Goal: Task Accomplishment & Management: Use online tool/utility

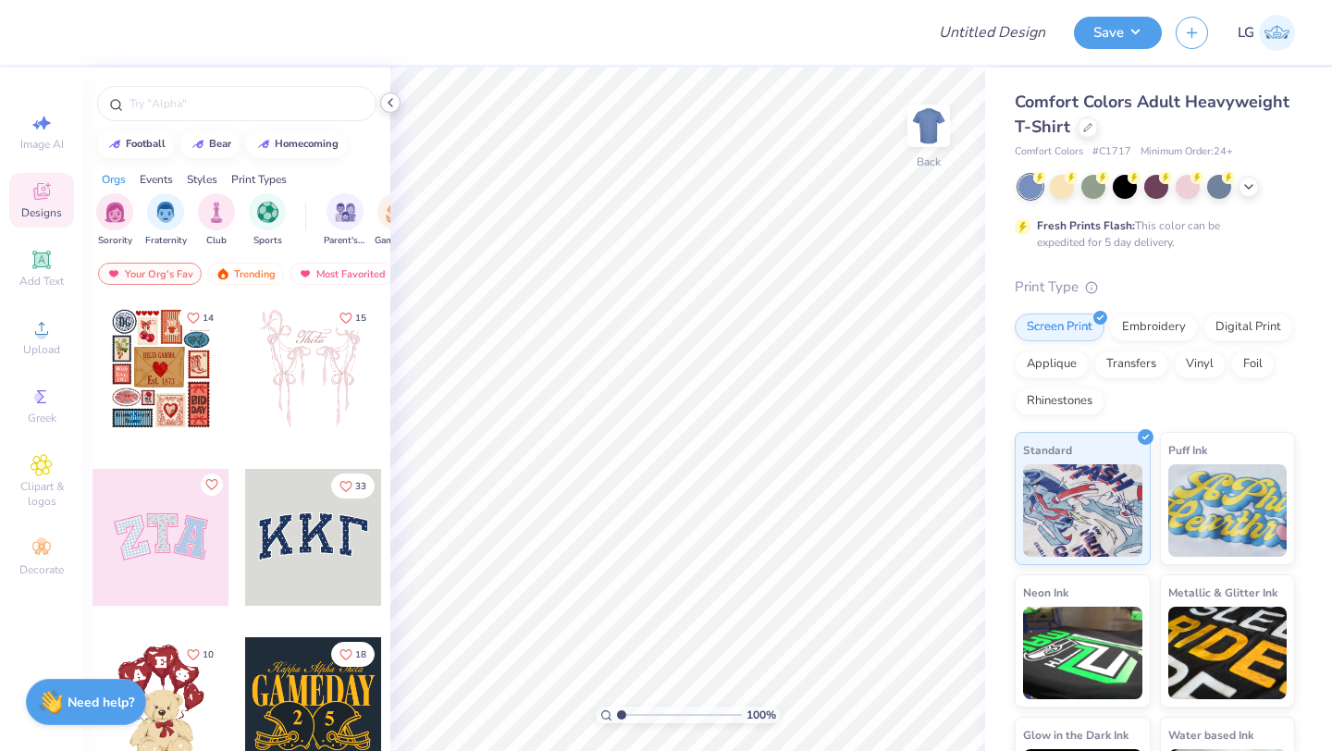
click at [390, 108] on icon at bounding box center [390, 102] width 15 height 15
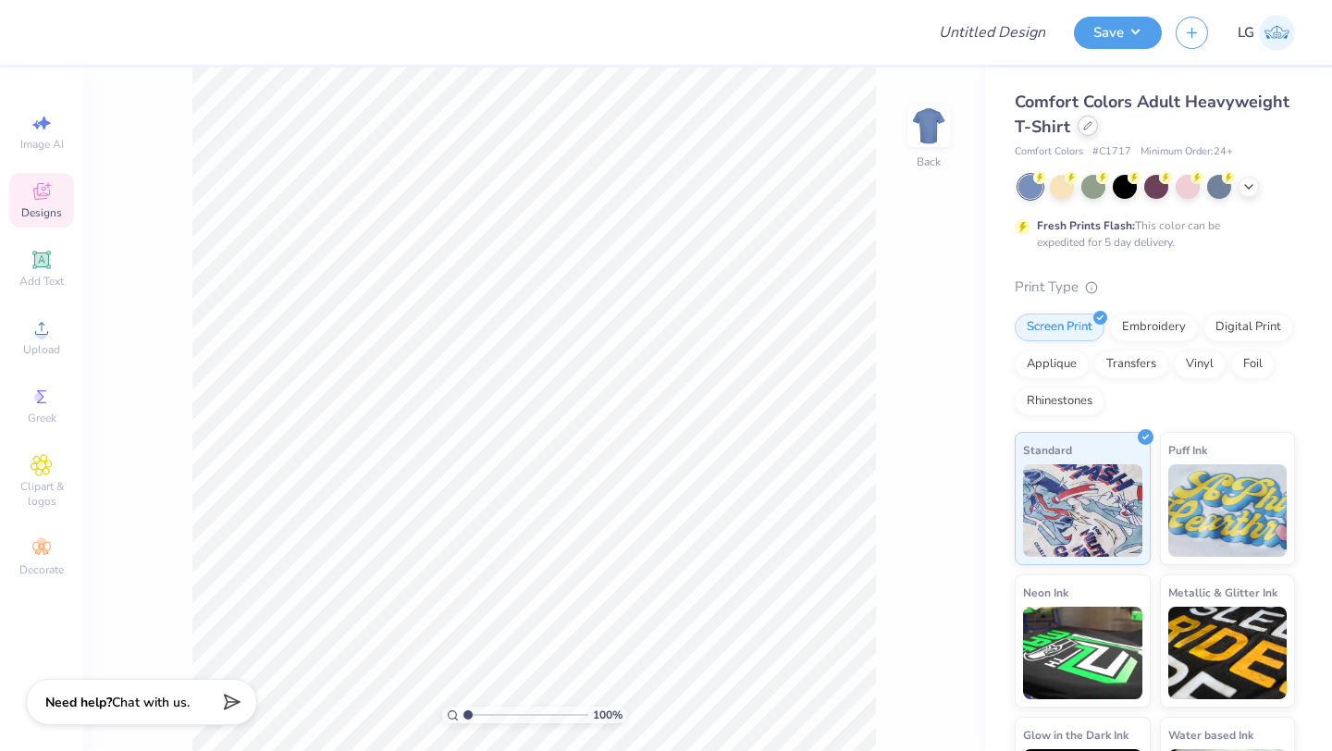
click at [1090, 129] on icon at bounding box center [1087, 125] width 9 height 9
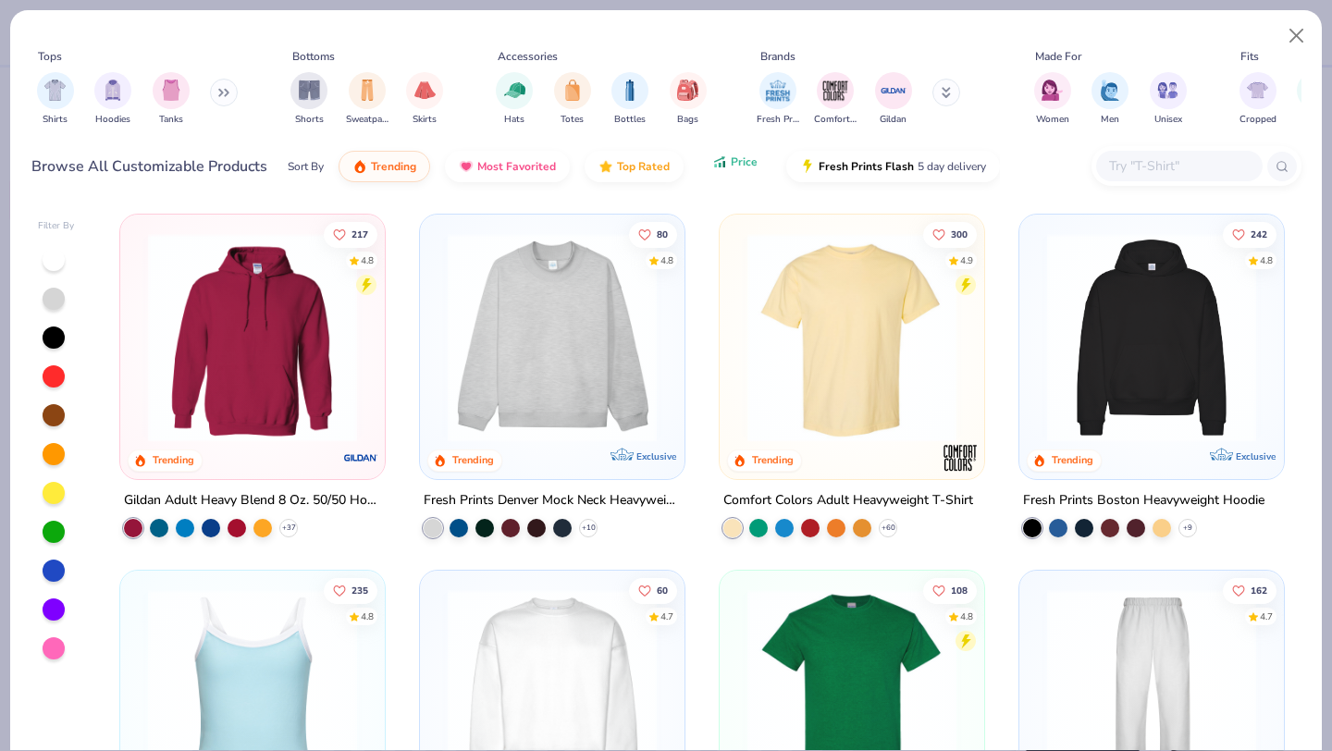
click at [715, 165] on icon "button" at bounding box center [719, 162] width 15 height 17
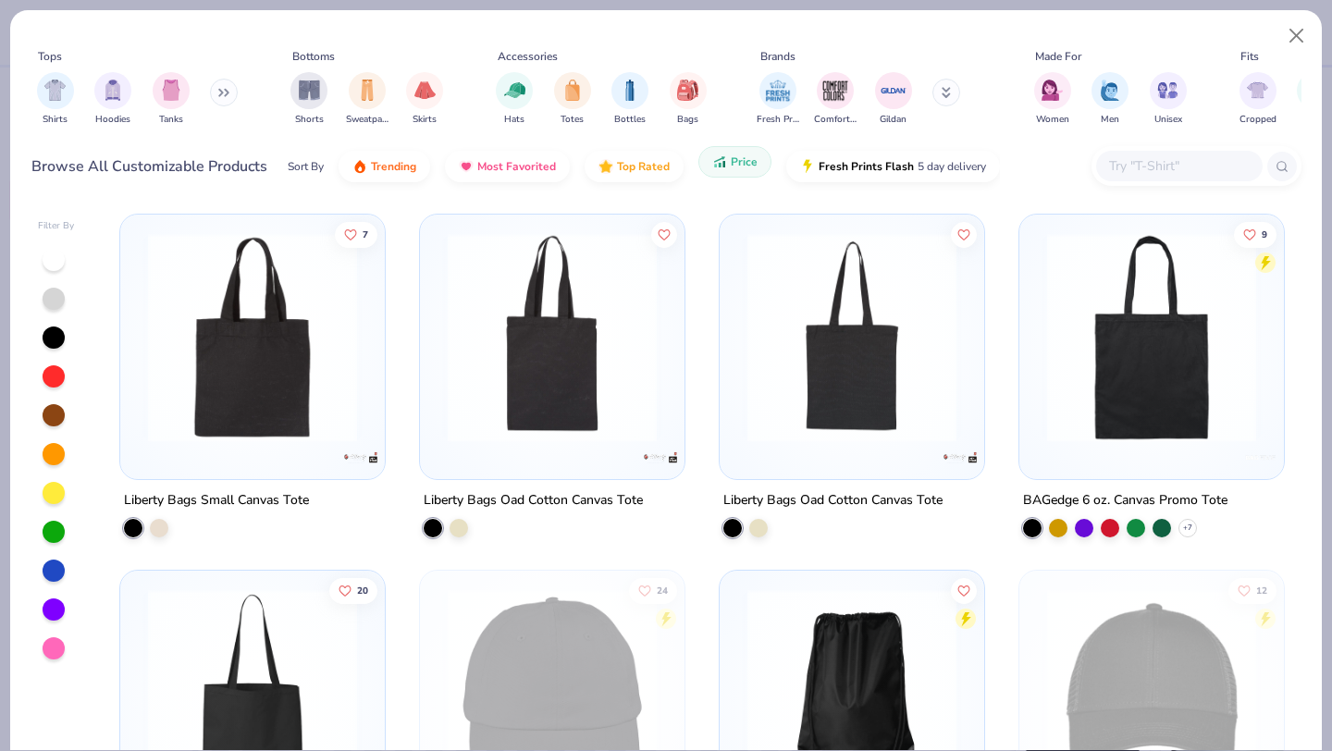
click at [715, 165] on icon "button" at bounding box center [719, 162] width 15 height 17
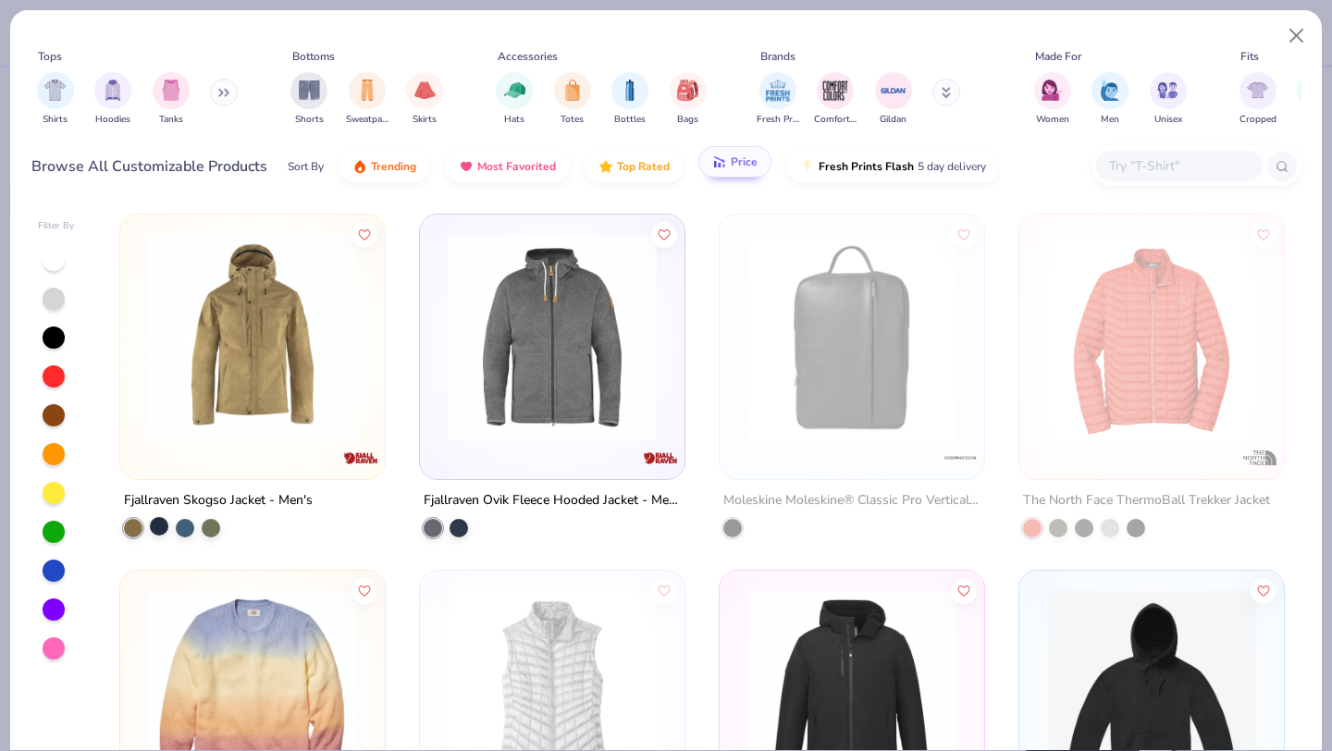
click at [157, 526] on div at bounding box center [159, 526] width 18 height 18
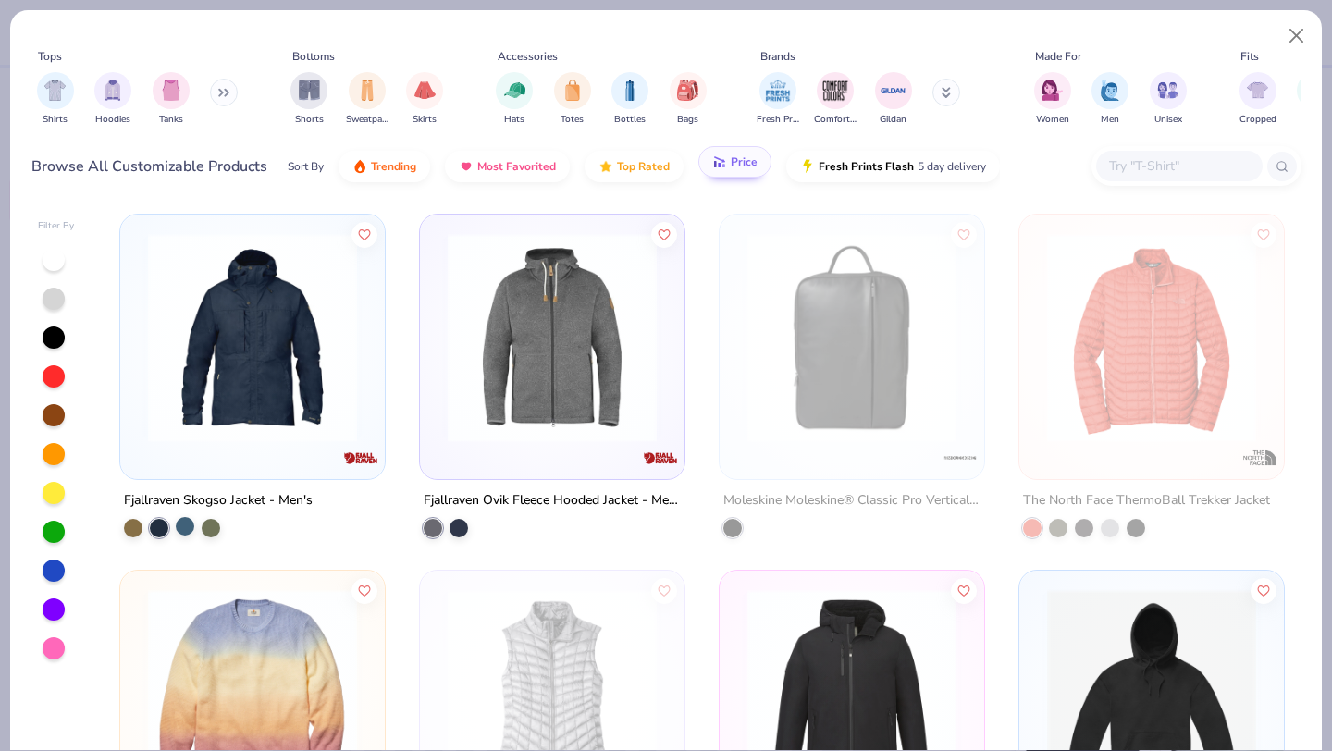
click at [183, 528] on div at bounding box center [185, 526] width 18 height 18
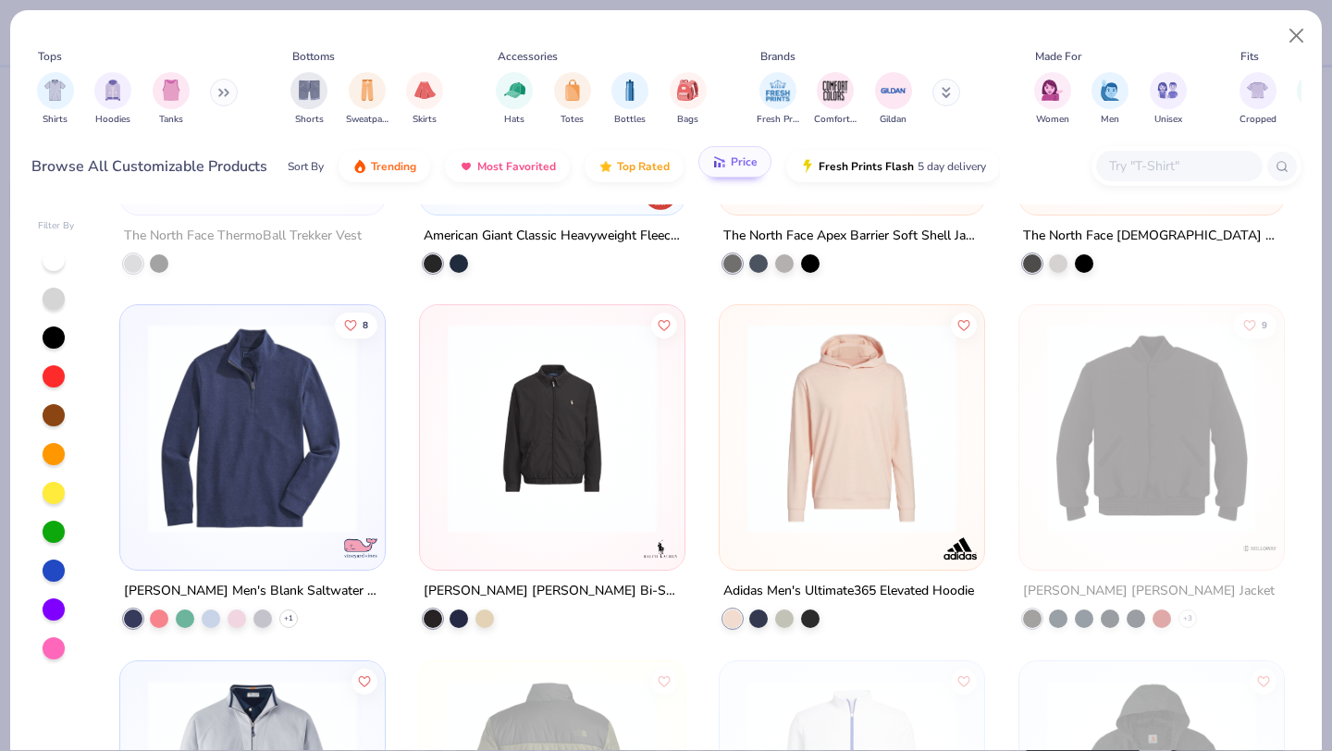
scroll to position [959, 0]
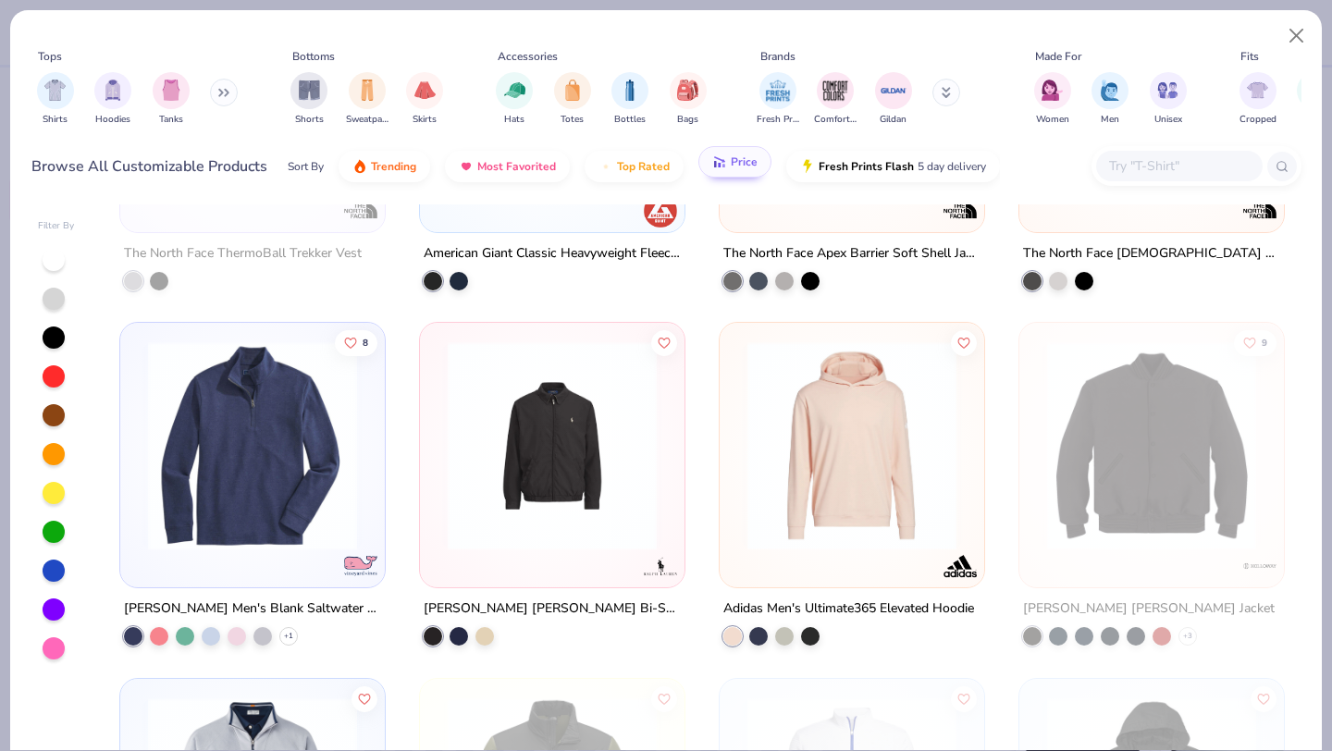
click at [296, 506] on img at bounding box center [252, 445] width 227 height 209
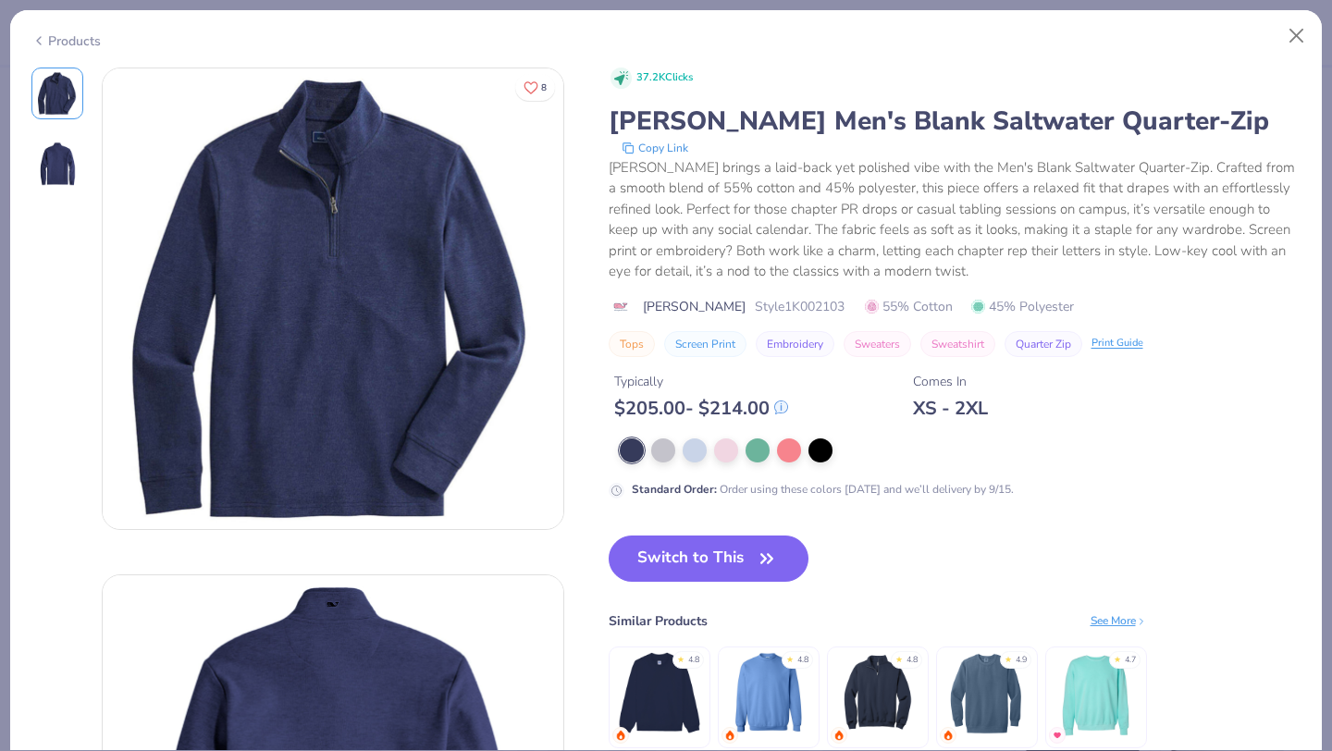
click at [41, 37] on icon at bounding box center [38, 41] width 15 height 22
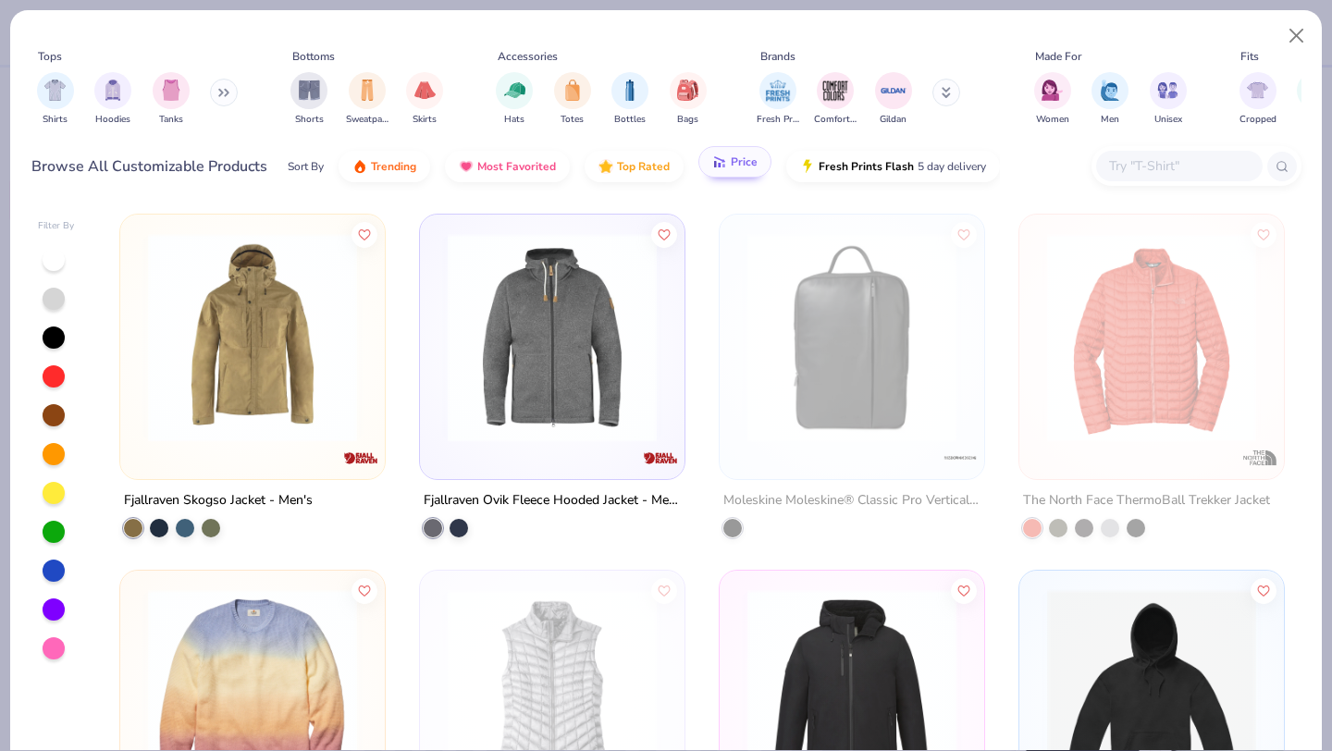
scroll to position [59, 0]
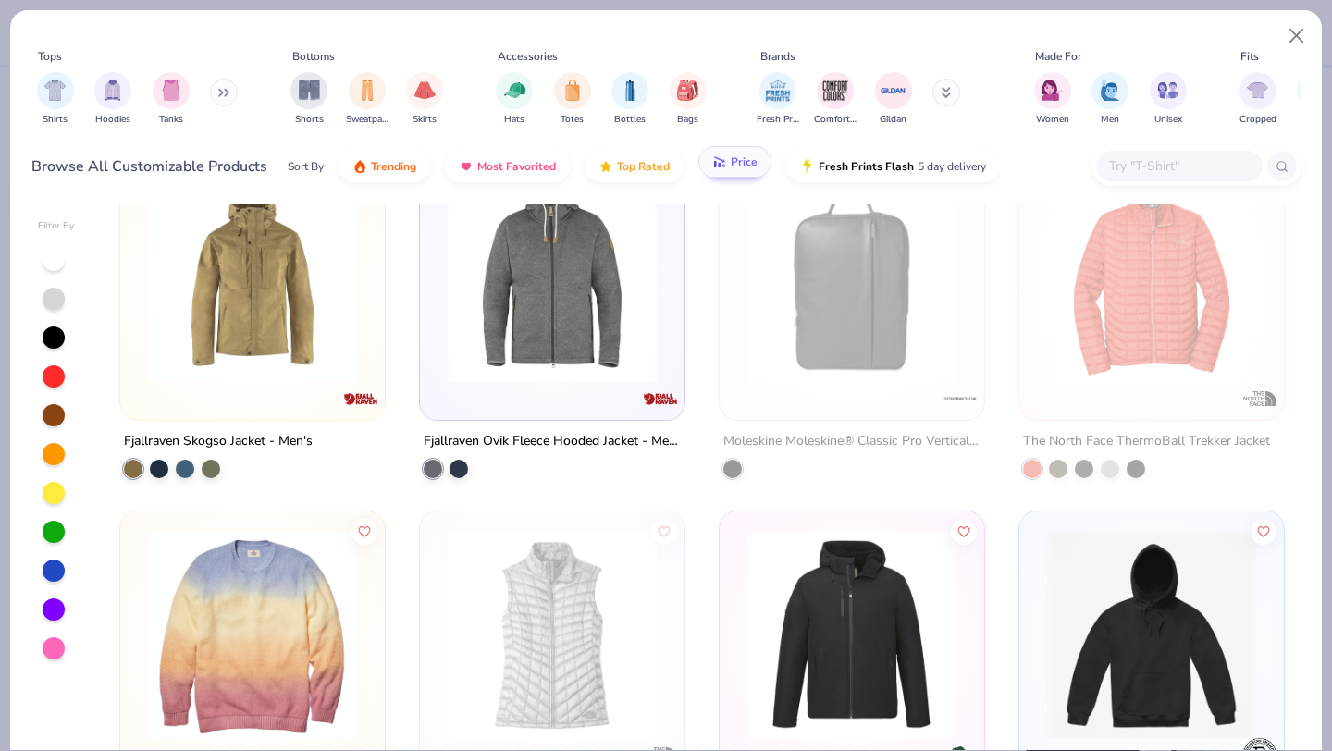
click at [168, 460] on div at bounding box center [172, 469] width 96 height 18
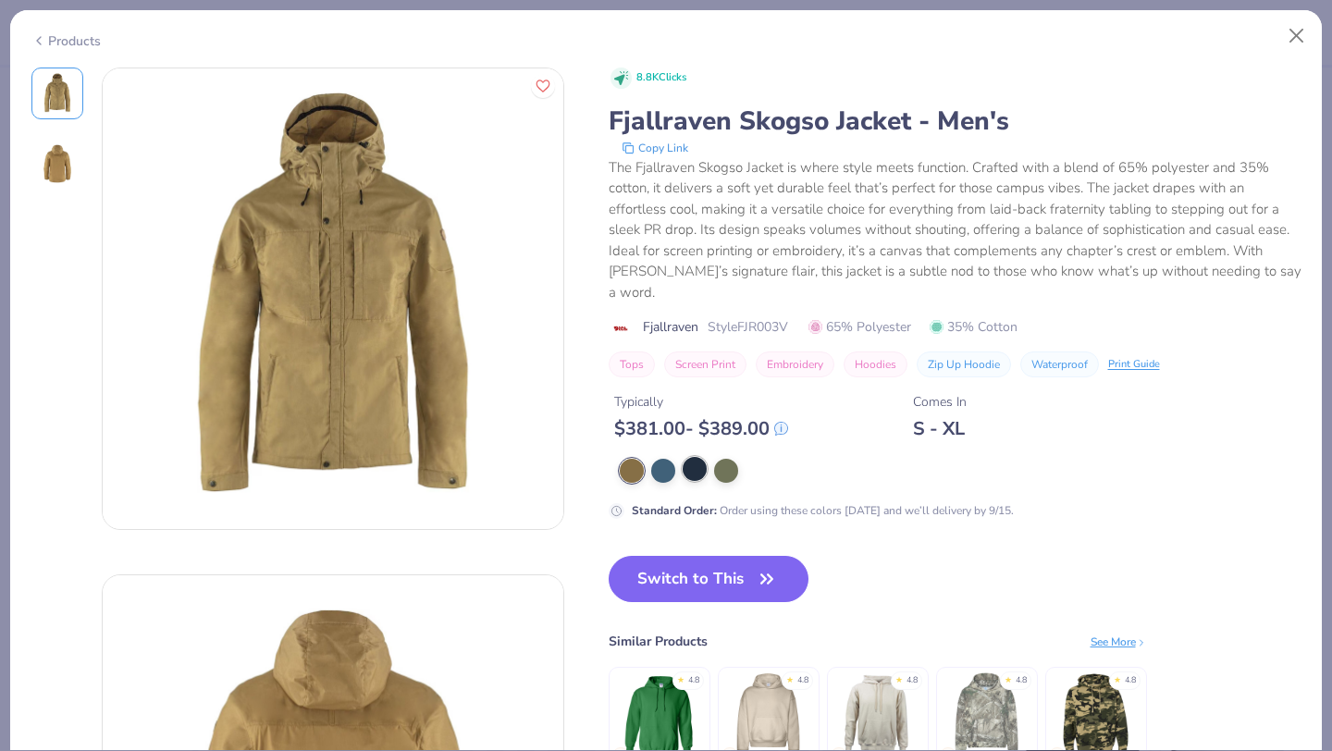
click at [682, 457] on div at bounding box center [694, 469] width 24 height 24
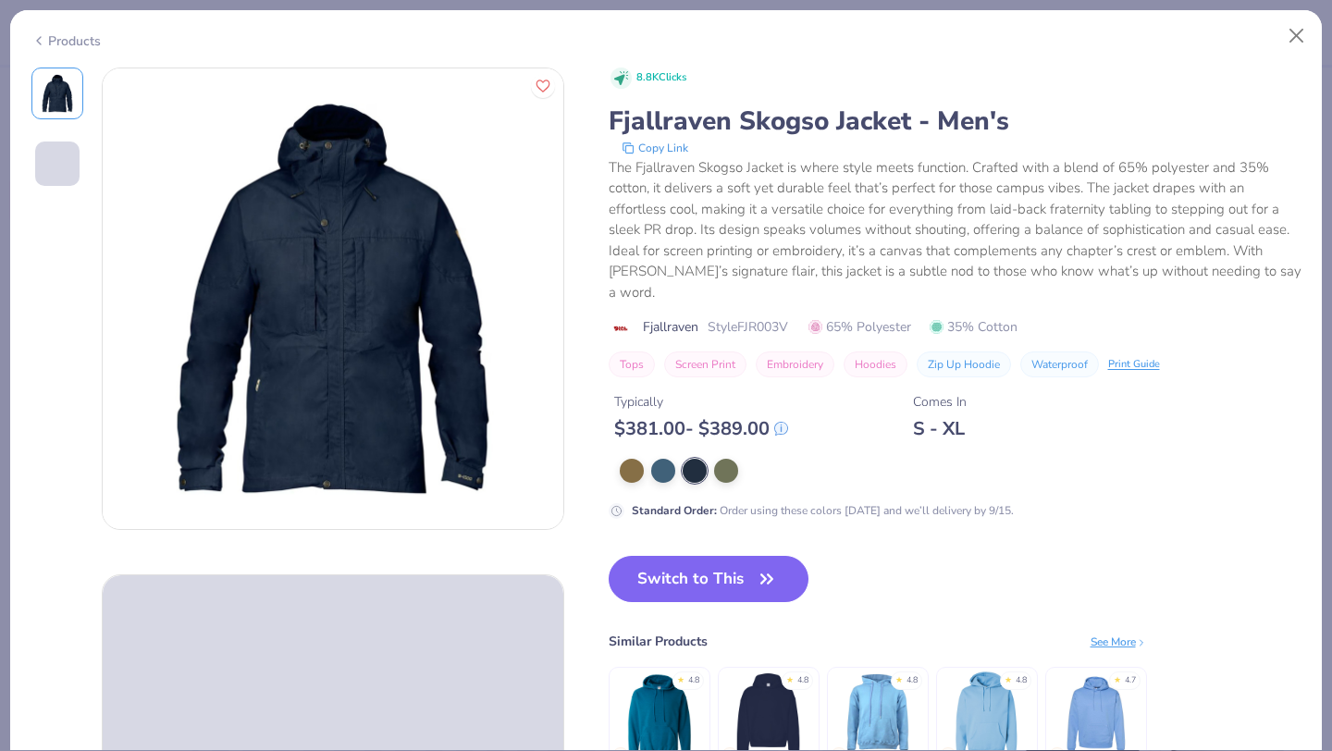
click at [44, 42] on icon at bounding box center [38, 41] width 15 height 22
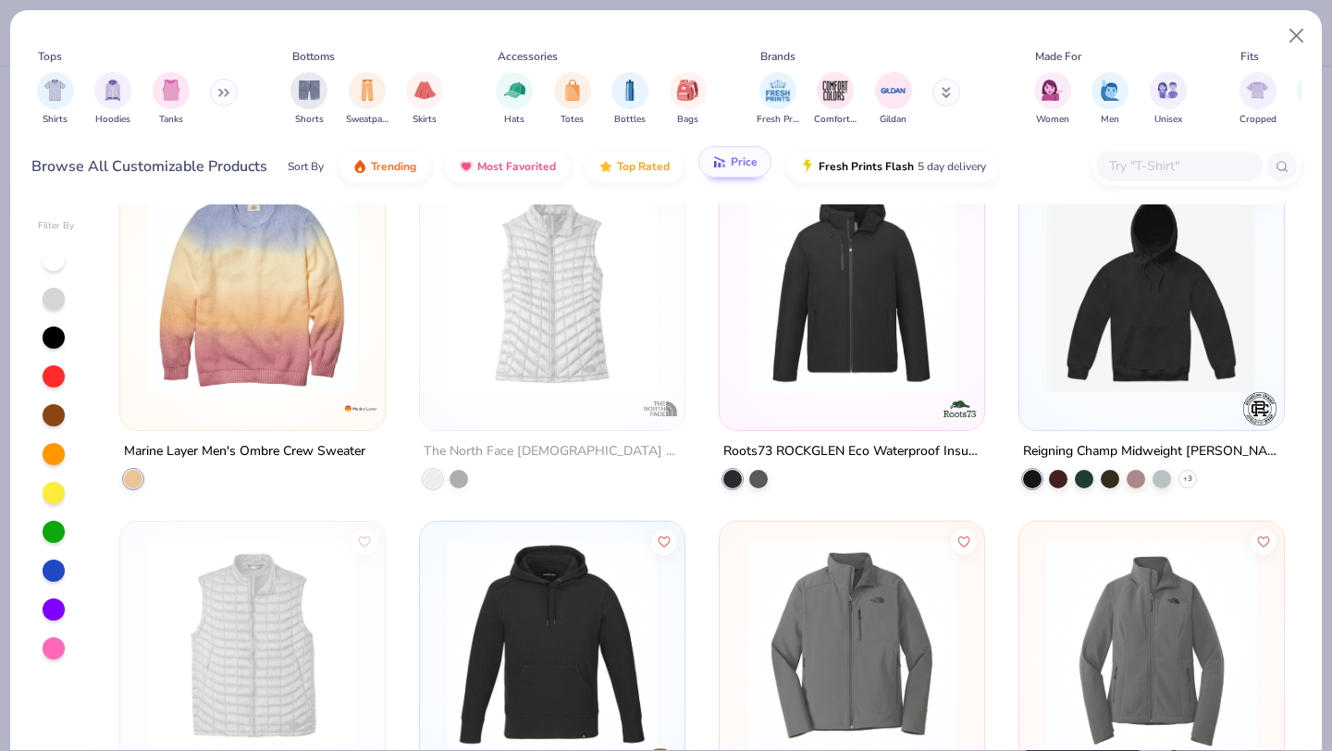
scroll to position [387, 0]
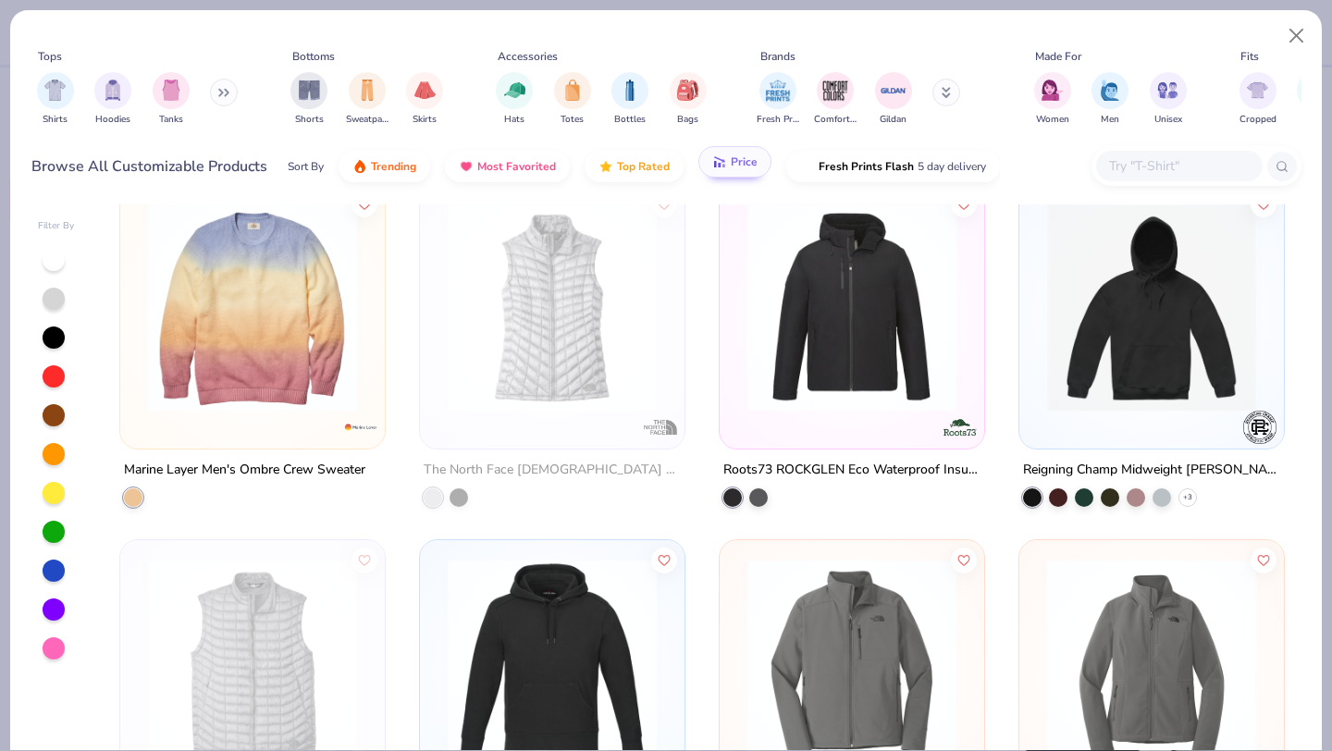
click at [843, 392] on img at bounding box center [851, 307] width 227 height 209
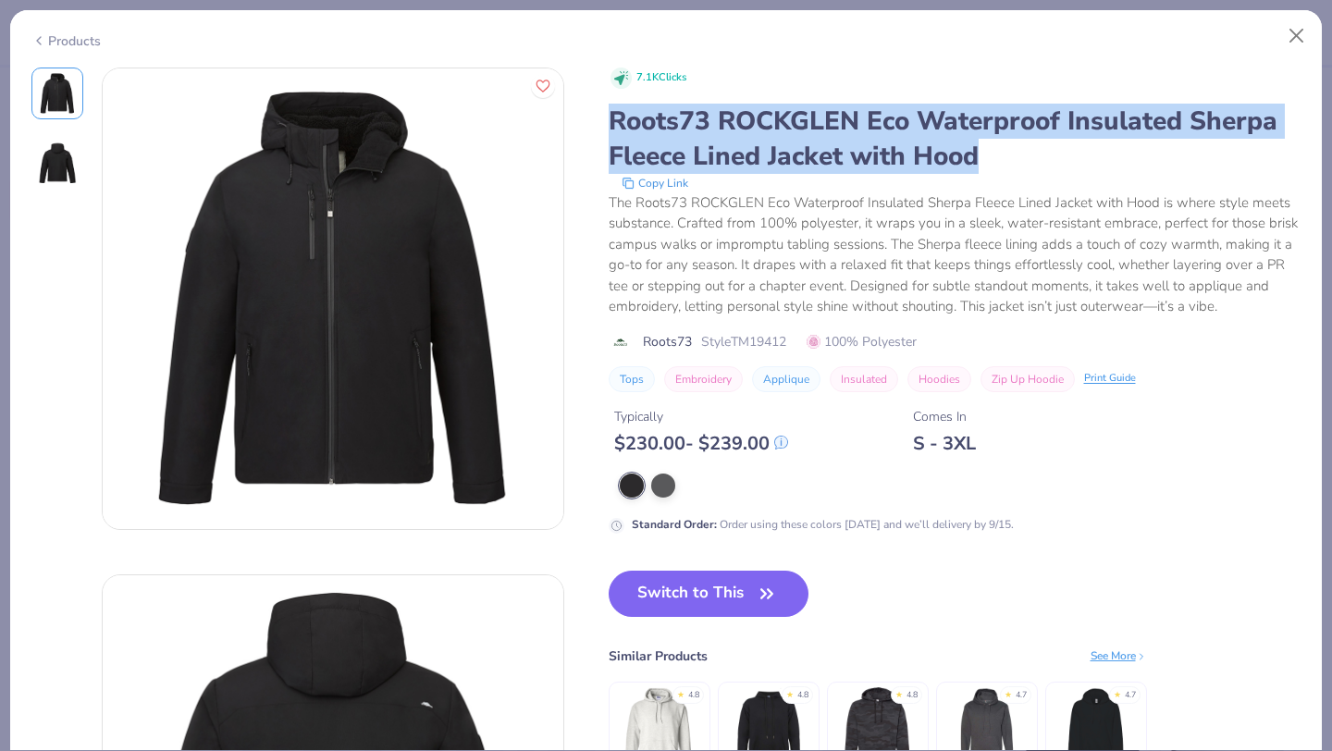
drag, startPoint x: 605, startPoint y: 116, endPoint x: 1003, endPoint y: 154, distance: 400.5
click at [1003, 155] on div "7.1K Clicks Roots73 ROCKGLEN Eco Waterproof Insulated Sherpa Fleece Lined Jacke…" at bounding box center [666, 552] width 1270 height 969
copy div "Roots73 ROCKGLEN Eco Waterproof Insulated Sherpa Fleece Lined Jacket with Hood"
click at [1291, 32] on button "Close" at bounding box center [1296, 35] width 35 height 35
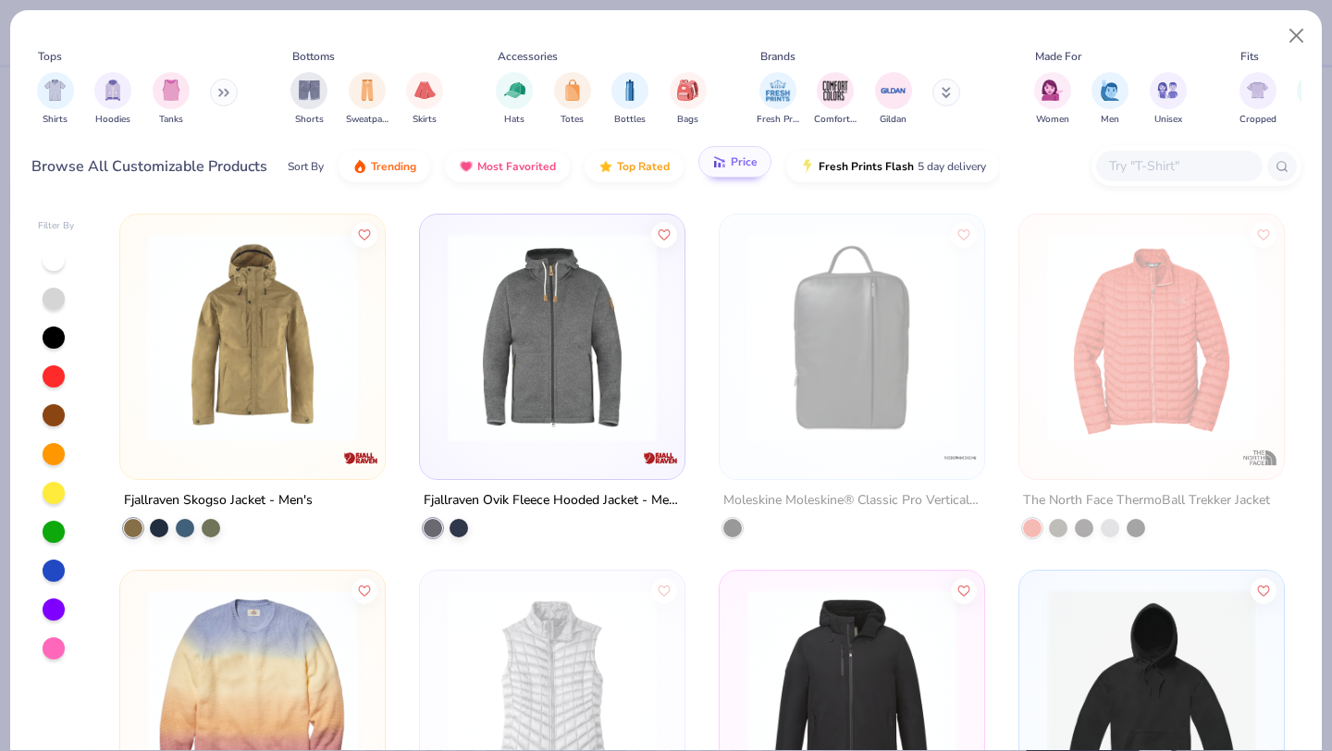
click at [1130, 403] on img at bounding box center [1151, 337] width 227 height 209
click at [1292, 32] on button "Close" at bounding box center [1296, 35] width 35 height 35
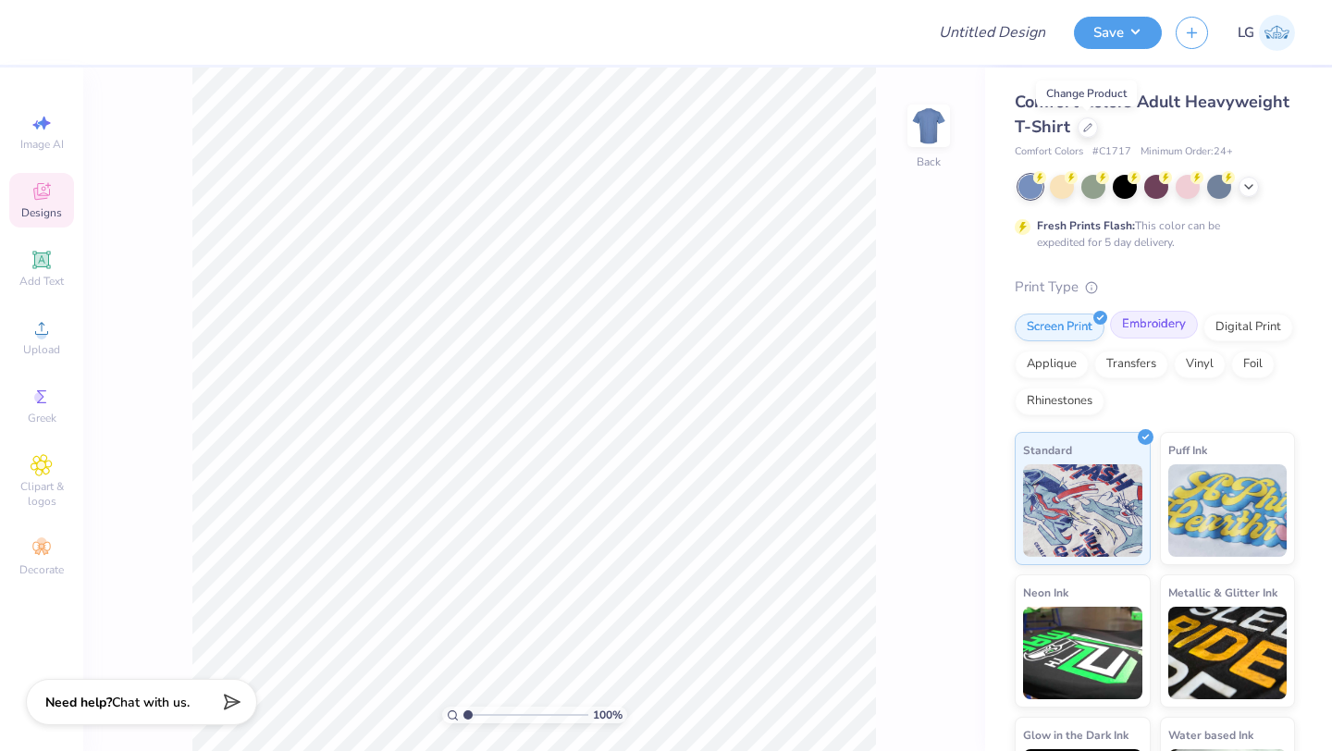
click at [1142, 332] on div "Embroidery" at bounding box center [1154, 325] width 88 height 28
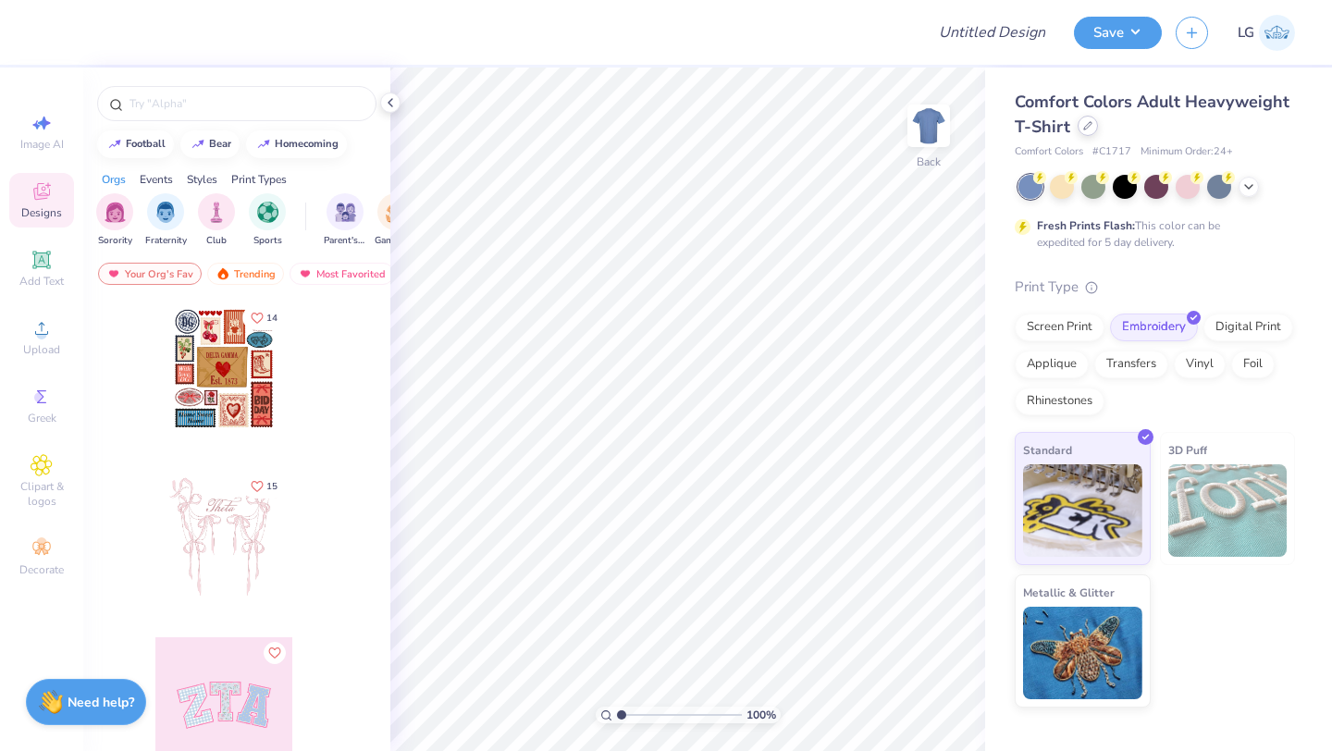
click at [1088, 134] on div at bounding box center [1087, 126] width 20 height 20
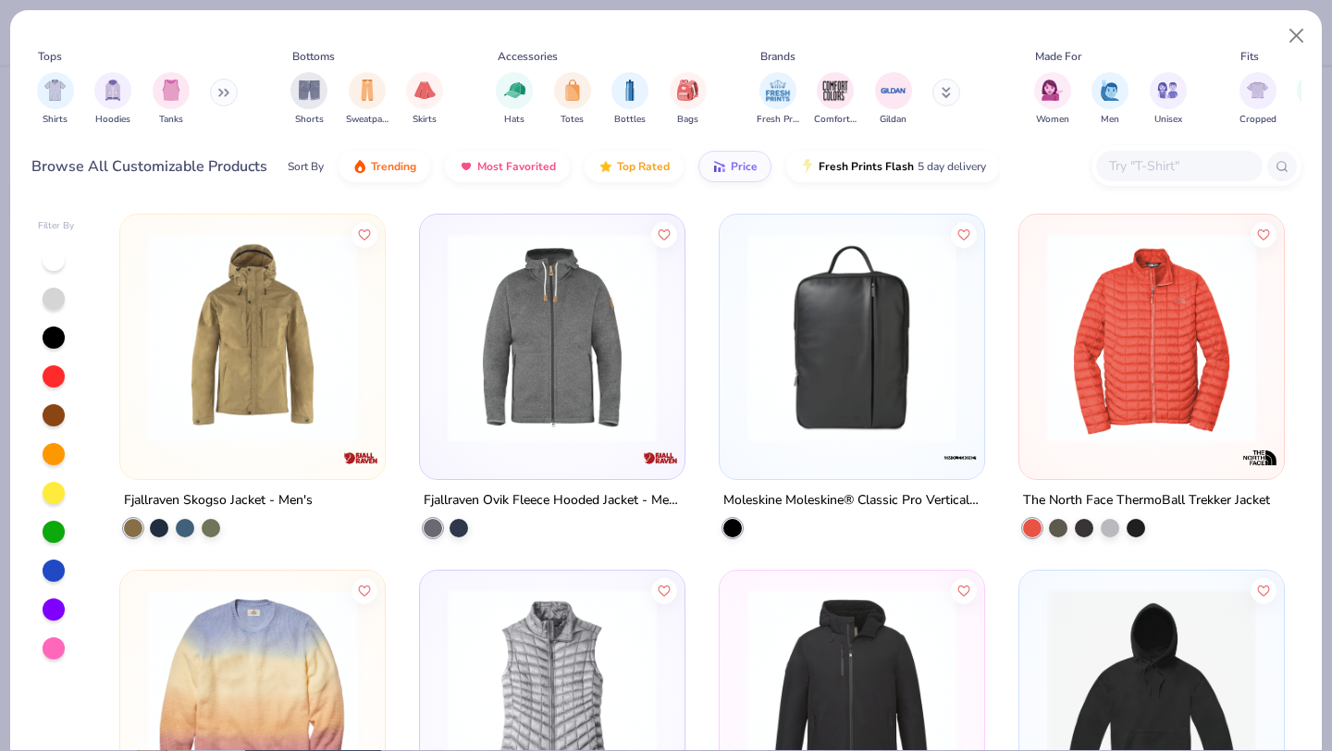
click at [1122, 325] on img at bounding box center [1151, 337] width 227 height 209
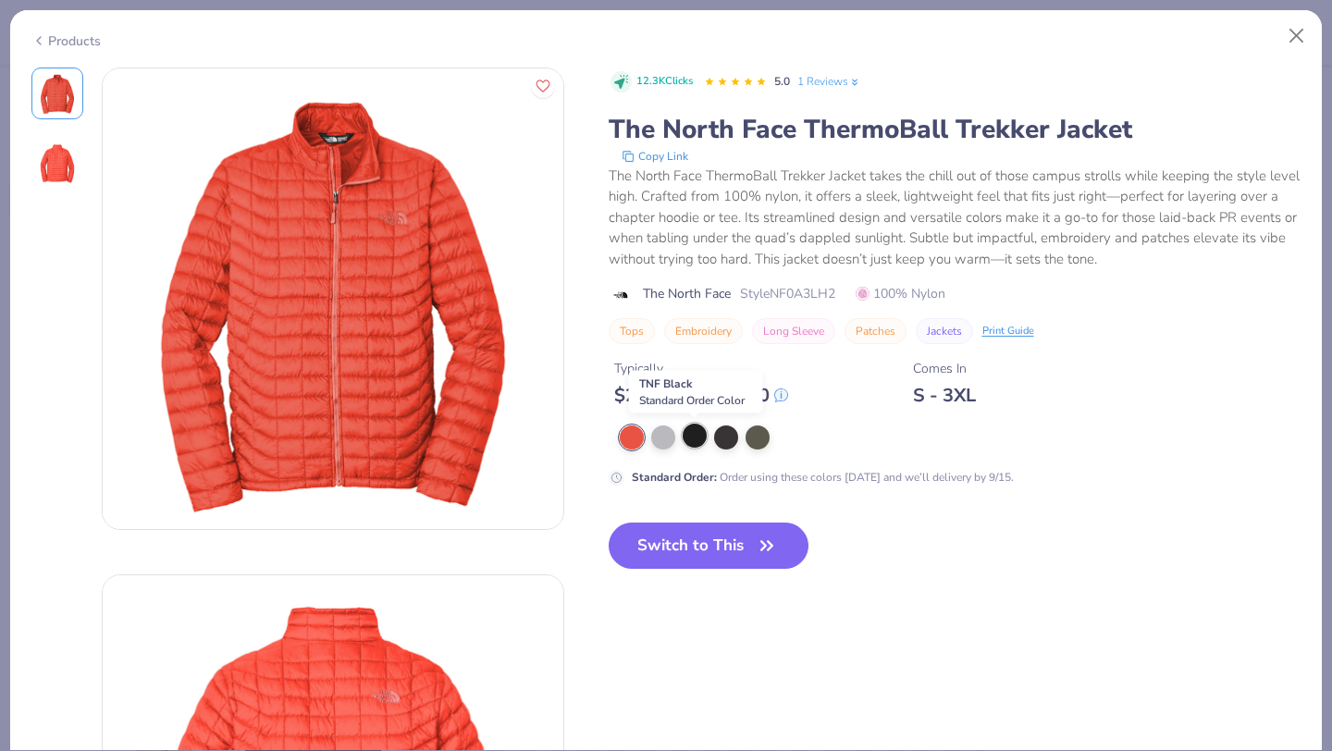
click at [690, 429] on div at bounding box center [694, 436] width 24 height 24
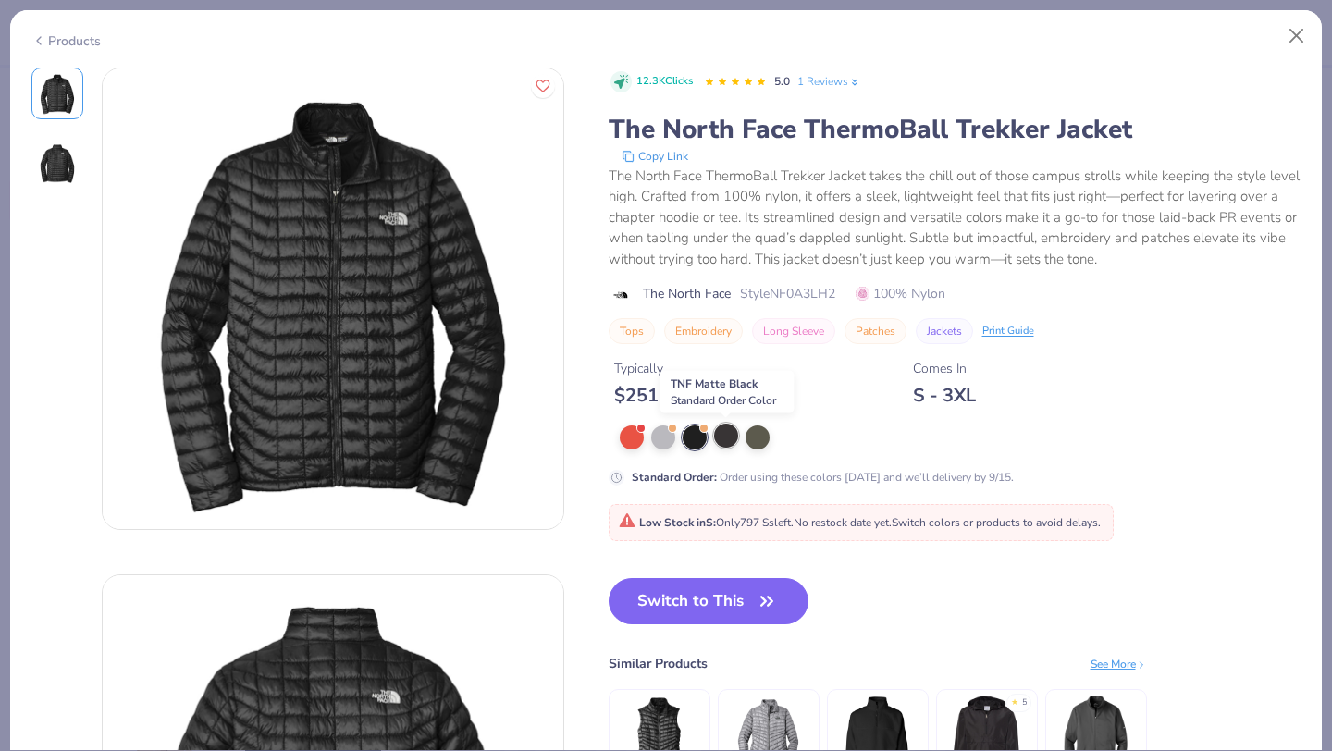
click at [730, 436] on div at bounding box center [726, 436] width 24 height 24
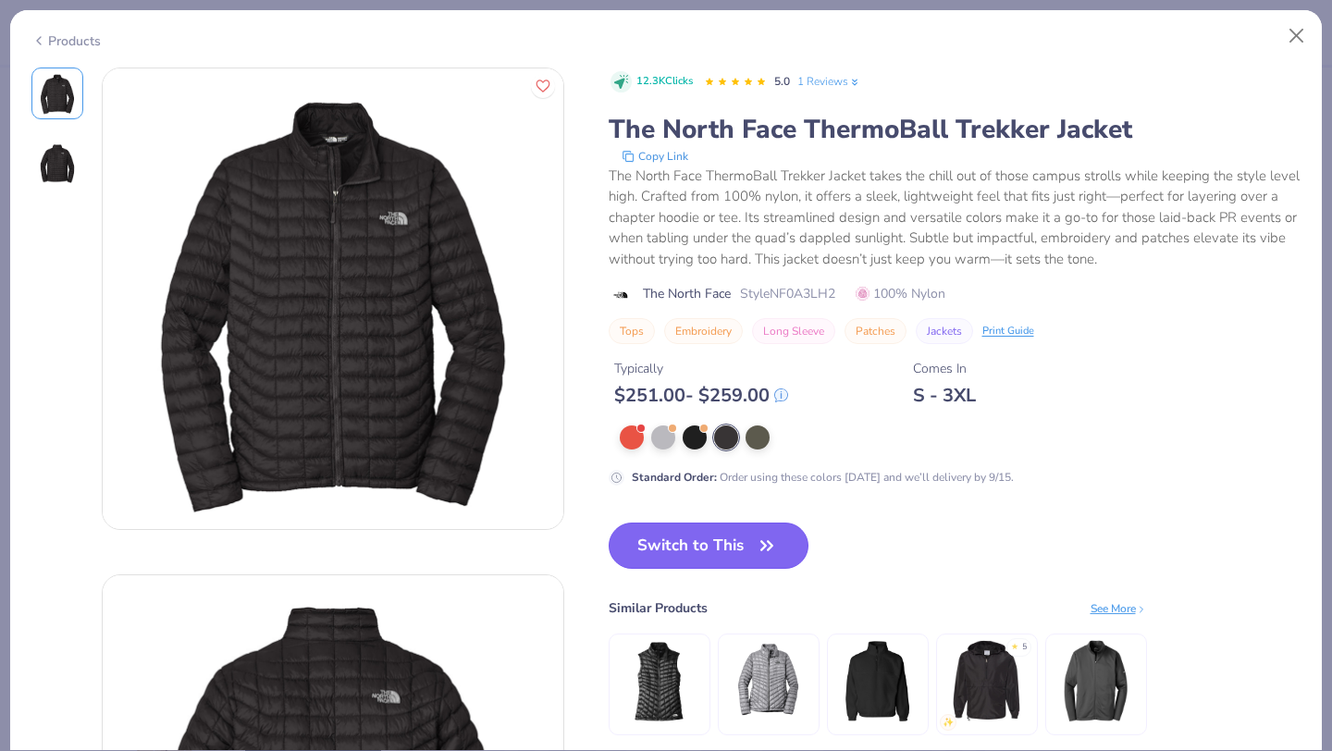
click at [719, 562] on button "Switch to This" at bounding box center [708, 545] width 201 height 46
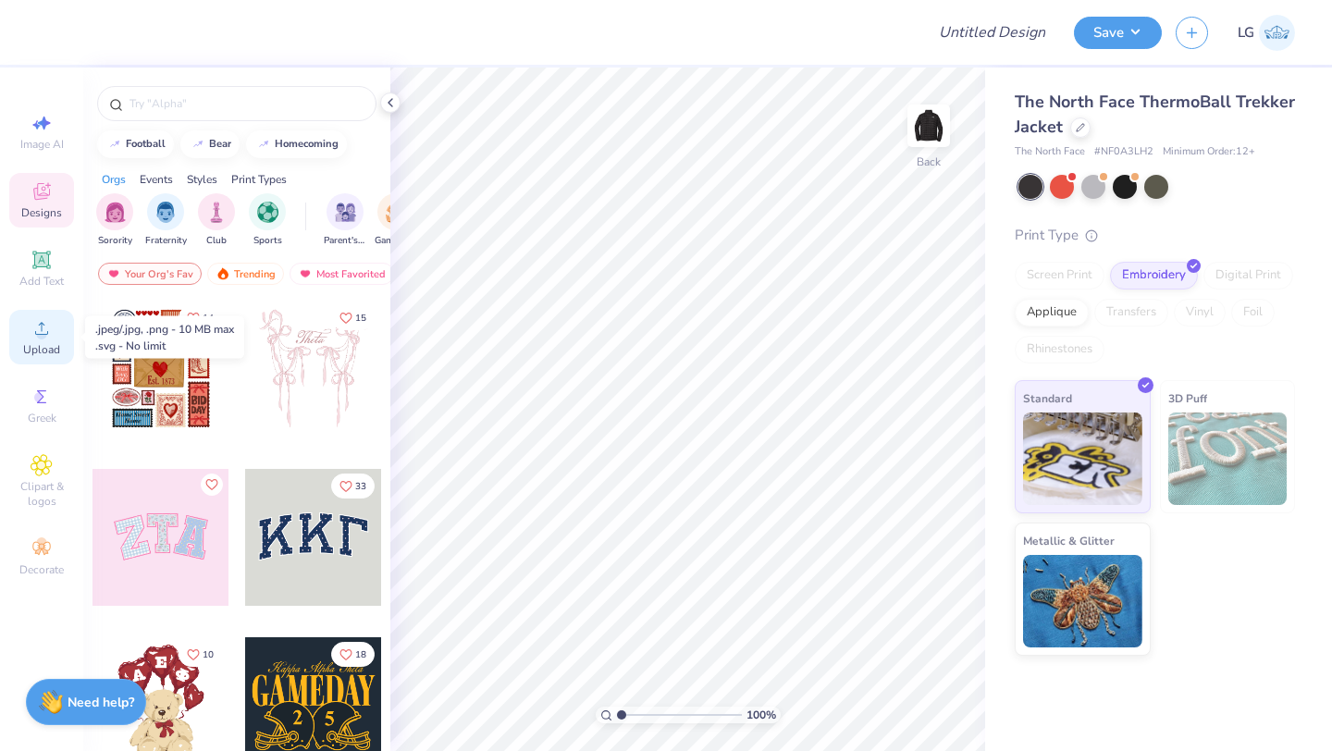
click at [33, 332] on icon at bounding box center [42, 328] width 22 height 22
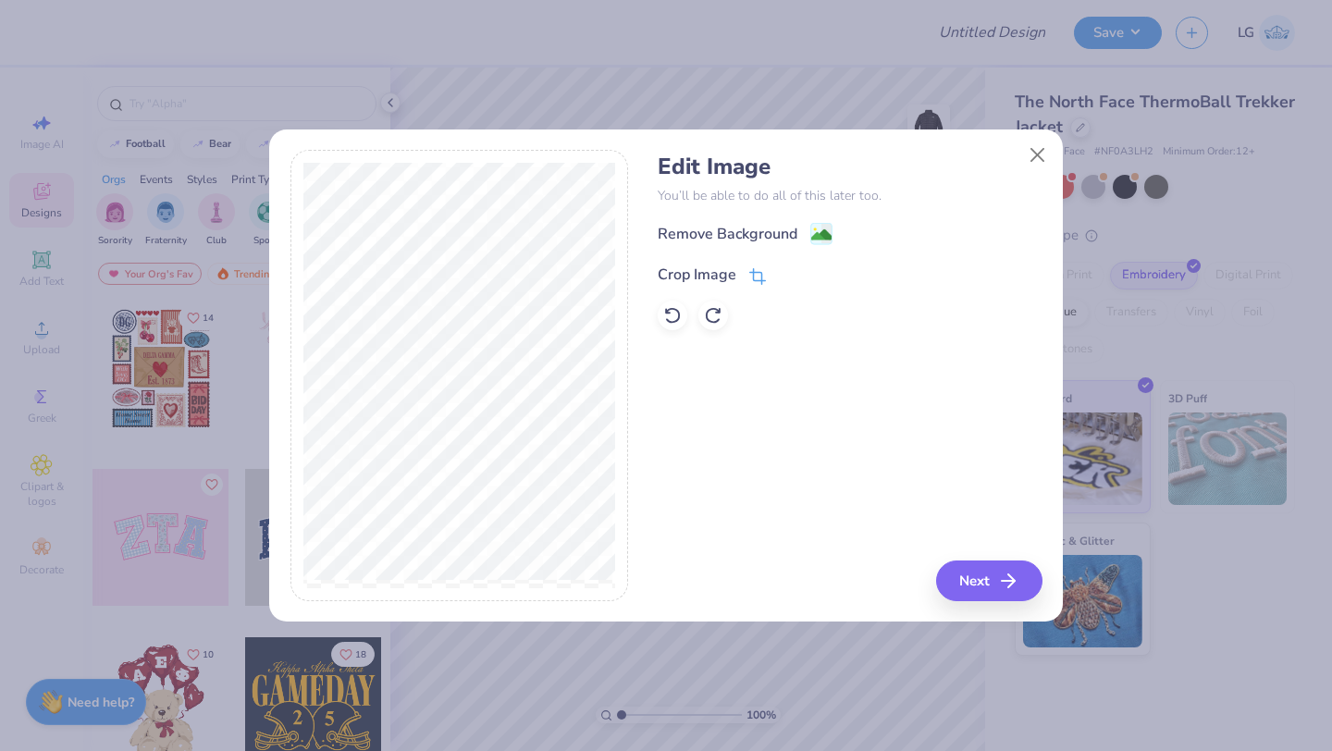
click at [707, 279] on div "Crop Image" at bounding box center [696, 275] width 79 height 22
click at [790, 277] on icon at bounding box center [788, 272] width 11 height 11
click at [967, 587] on button "Next" at bounding box center [992, 580] width 106 height 41
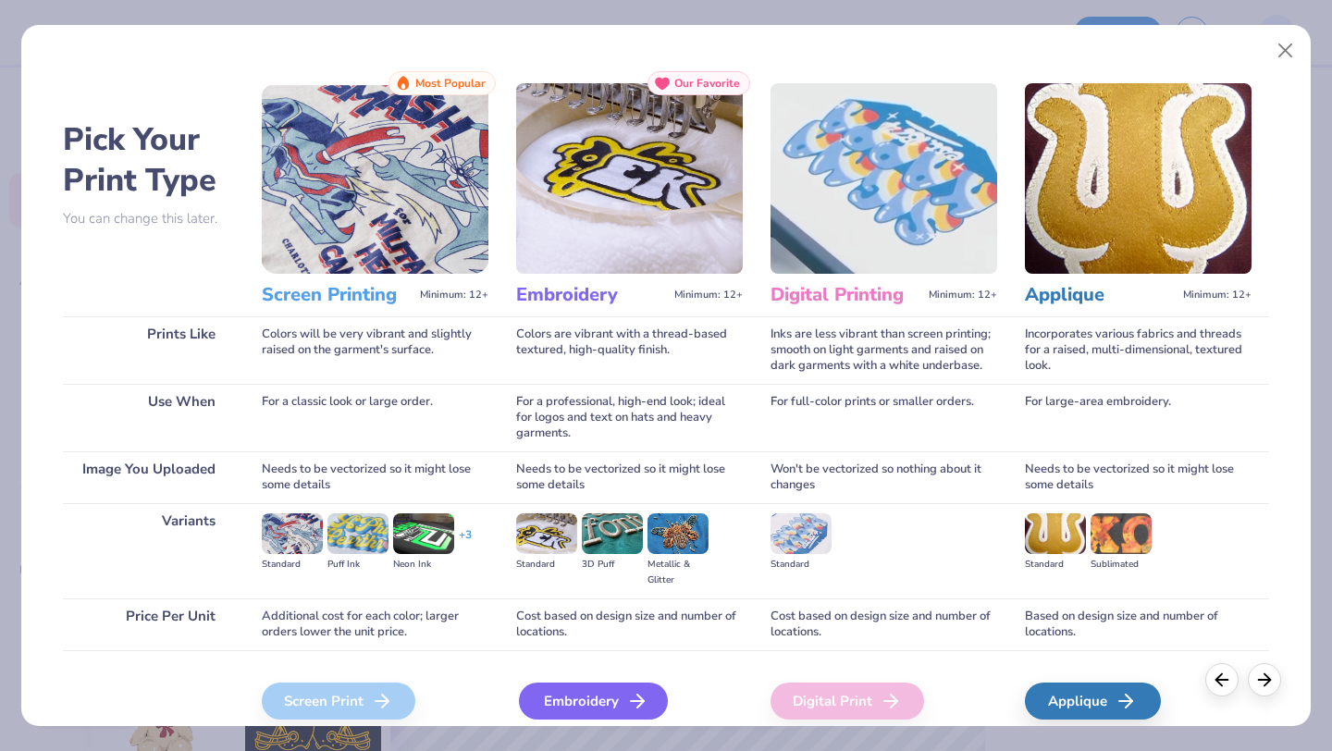
click at [570, 690] on div "Embroidery" at bounding box center [593, 700] width 149 height 37
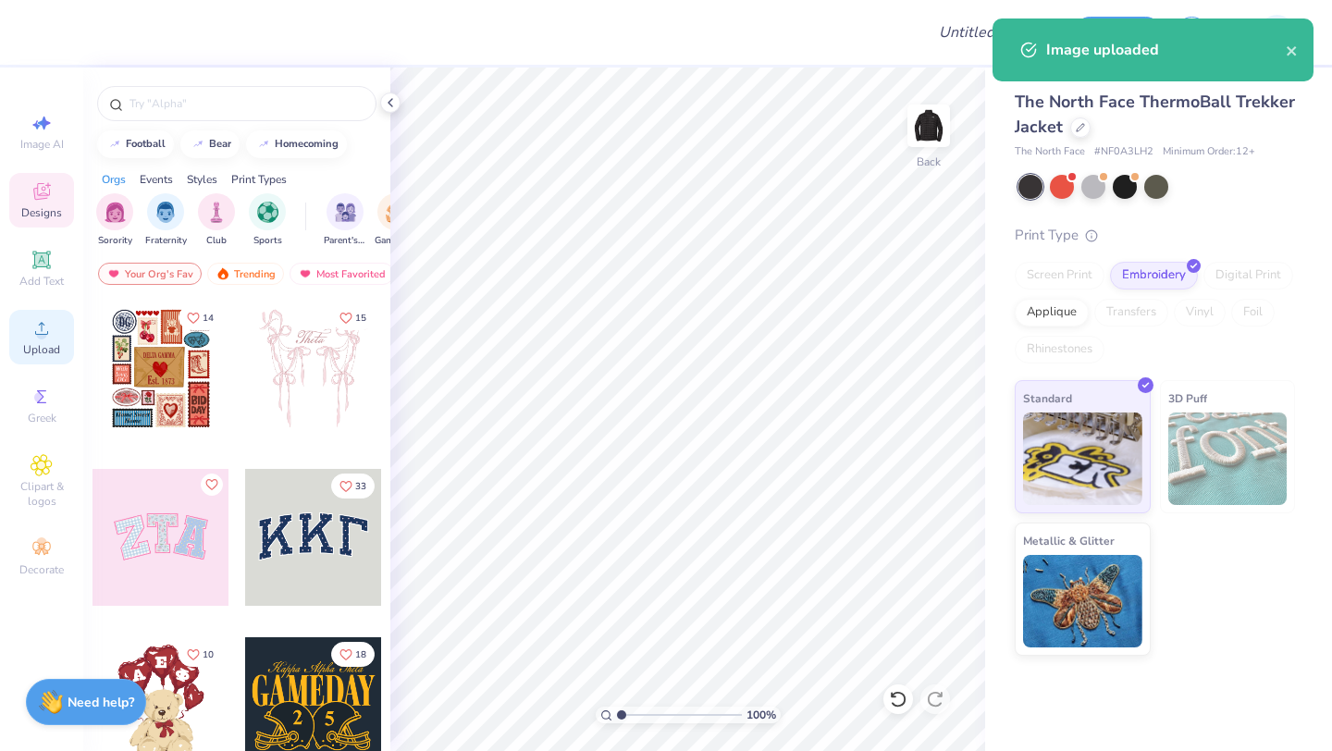
click at [34, 329] on icon at bounding box center [42, 328] width 22 height 22
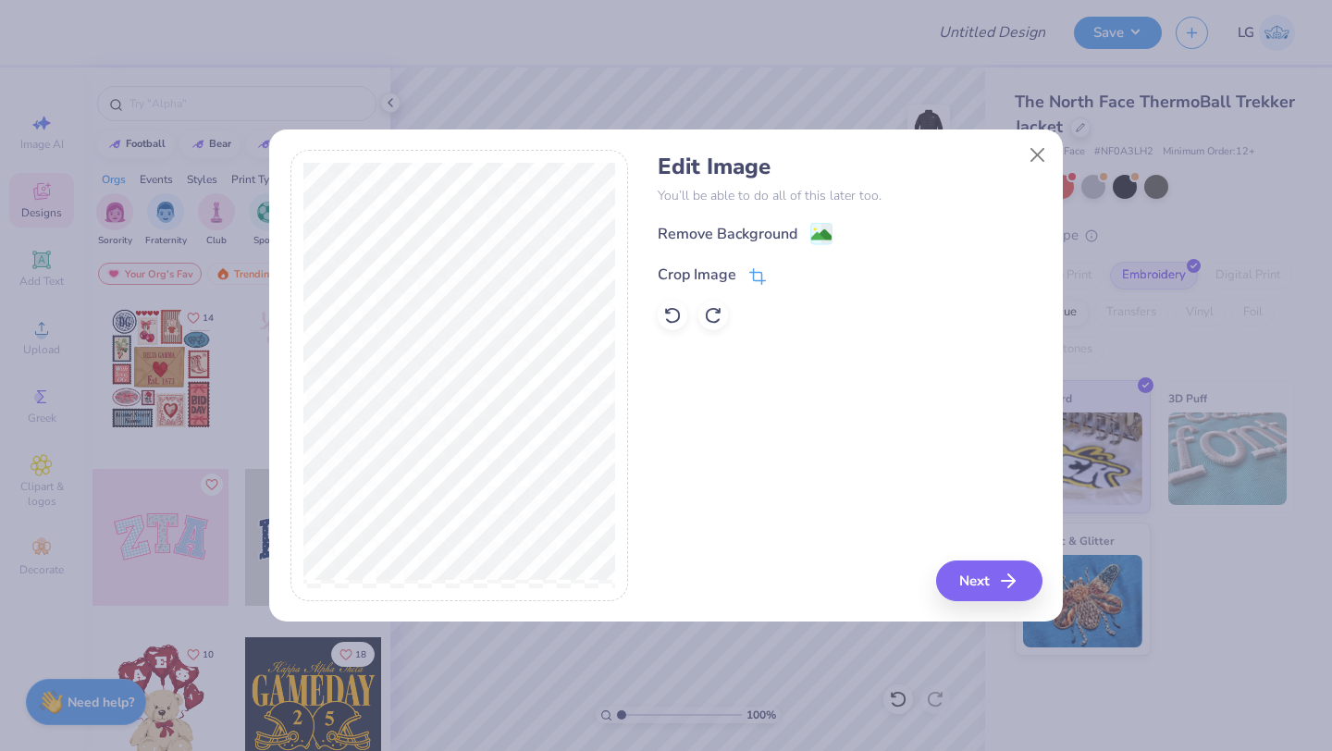
click at [707, 271] on div "Crop Image" at bounding box center [696, 275] width 79 height 22
click at [784, 277] on icon at bounding box center [788, 272] width 11 height 11
click at [776, 233] on div "Remove Background" at bounding box center [727, 236] width 140 height 22
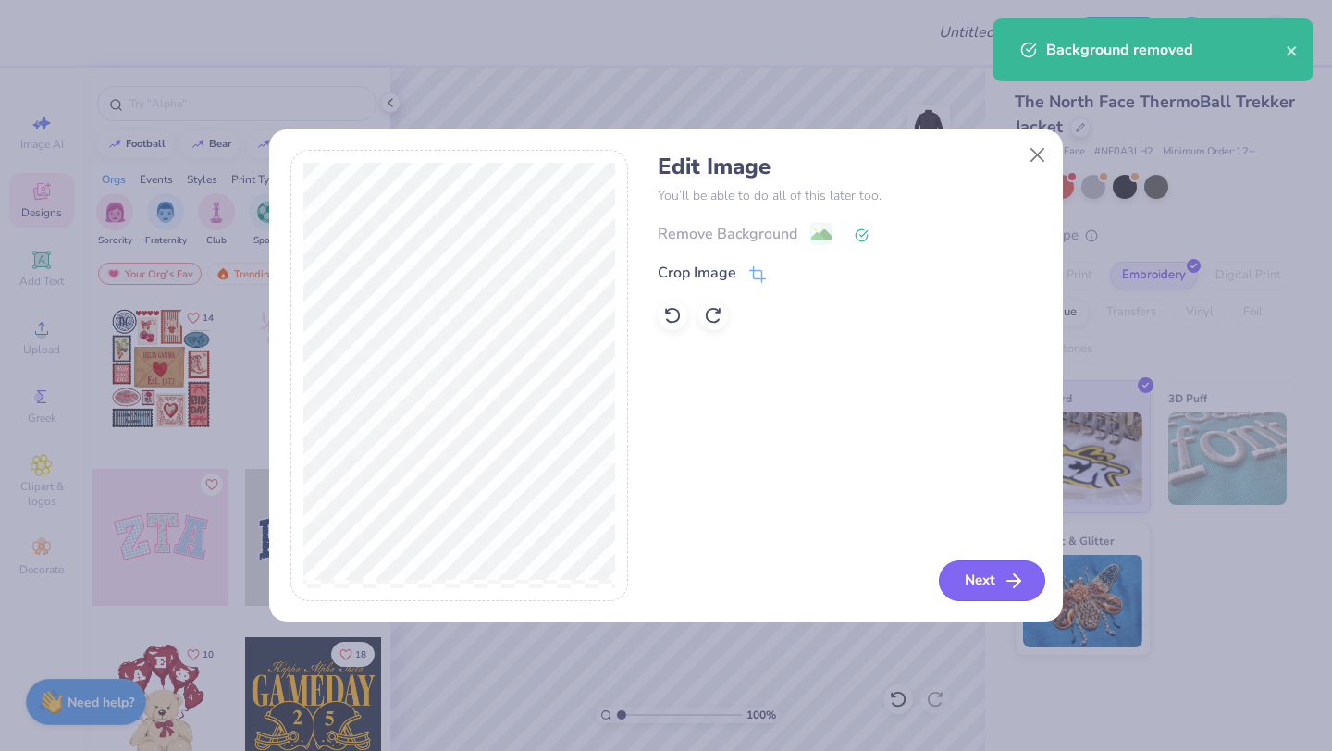
click at [962, 575] on button "Next" at bounding box center [992, 580] width 106 height 41
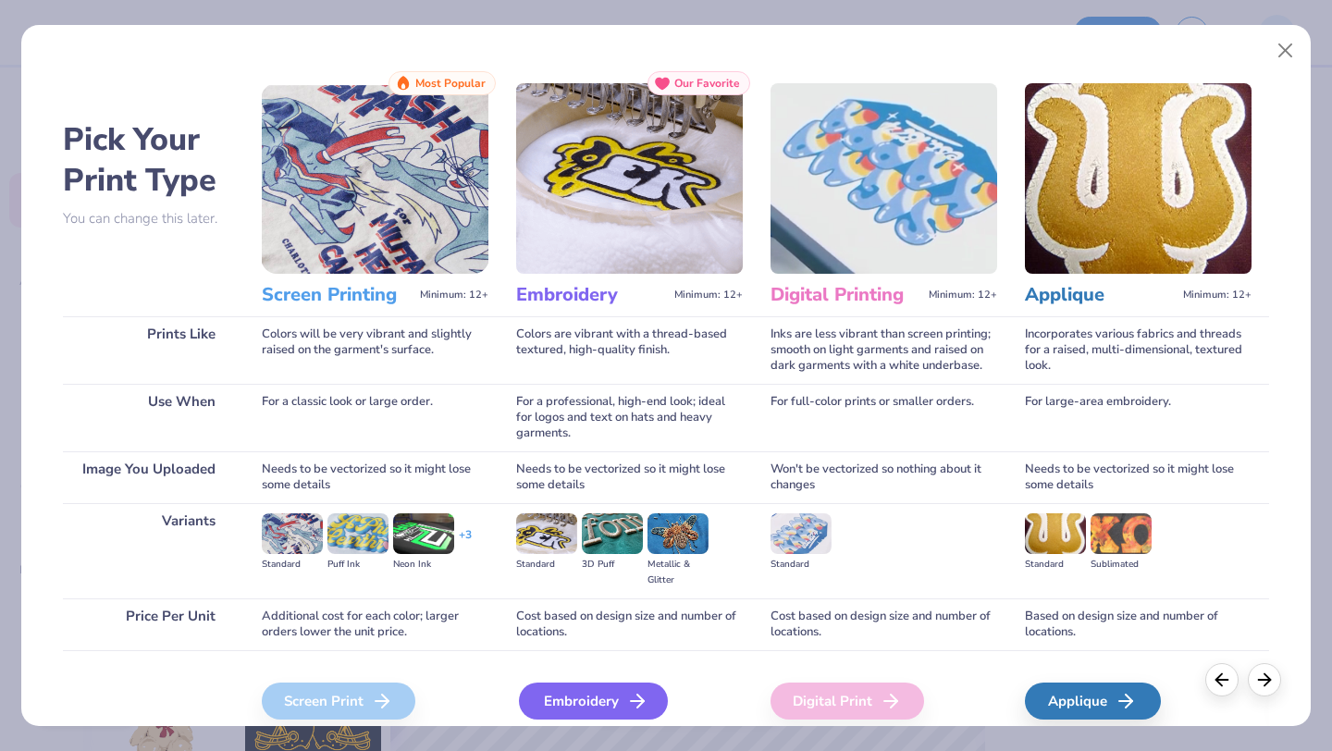
click at [600, 710] on div "Embroidery" at bounding box center [593, 700] width 149 height 37
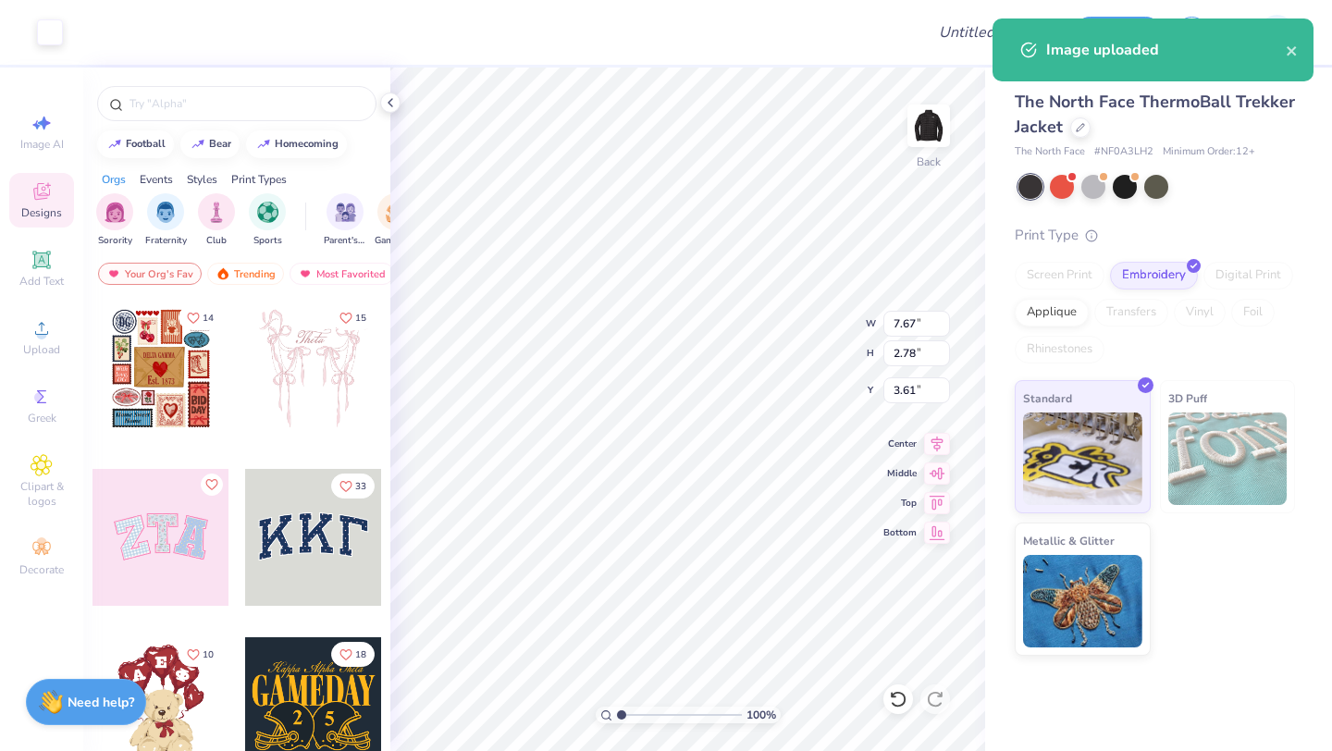
type input "5.71"
type input "2.07"
type input "2.28"
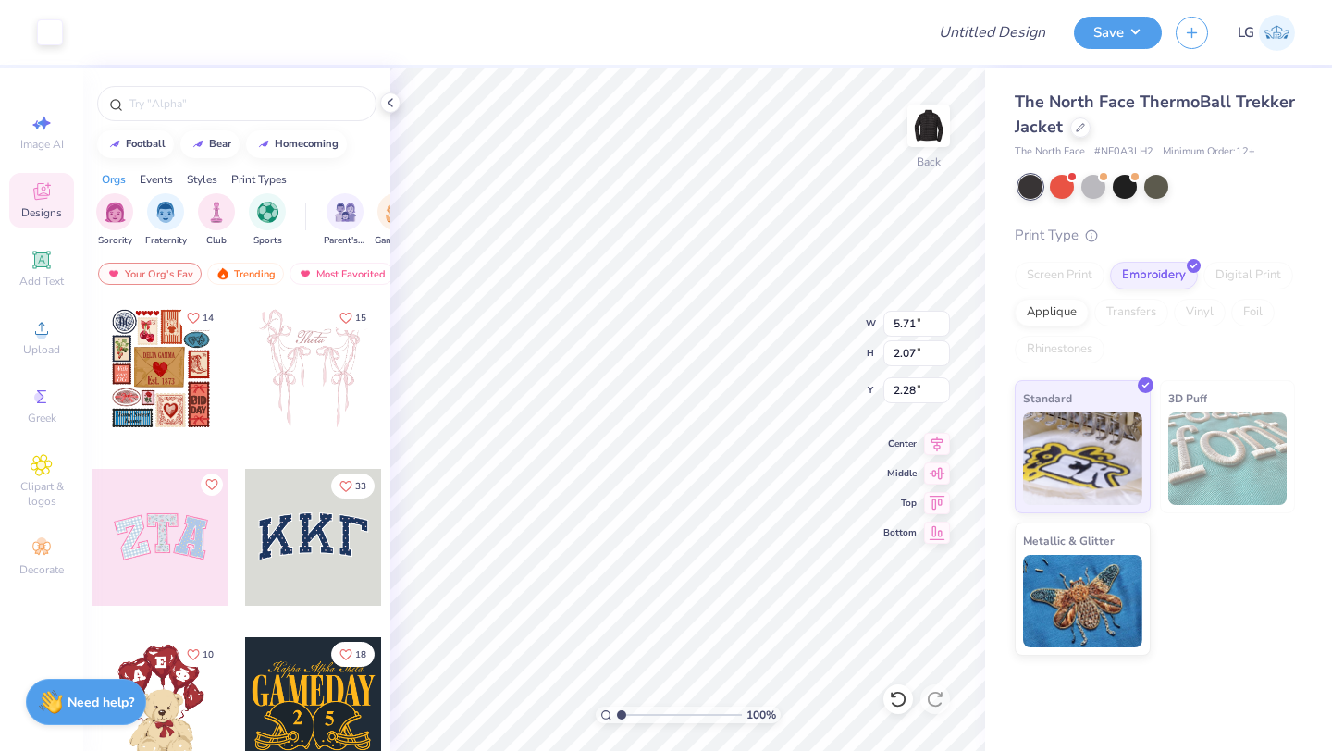
type input "4.66"
type input "1.69"
type input "2.15"
type input "4.10"
type input "1.49"
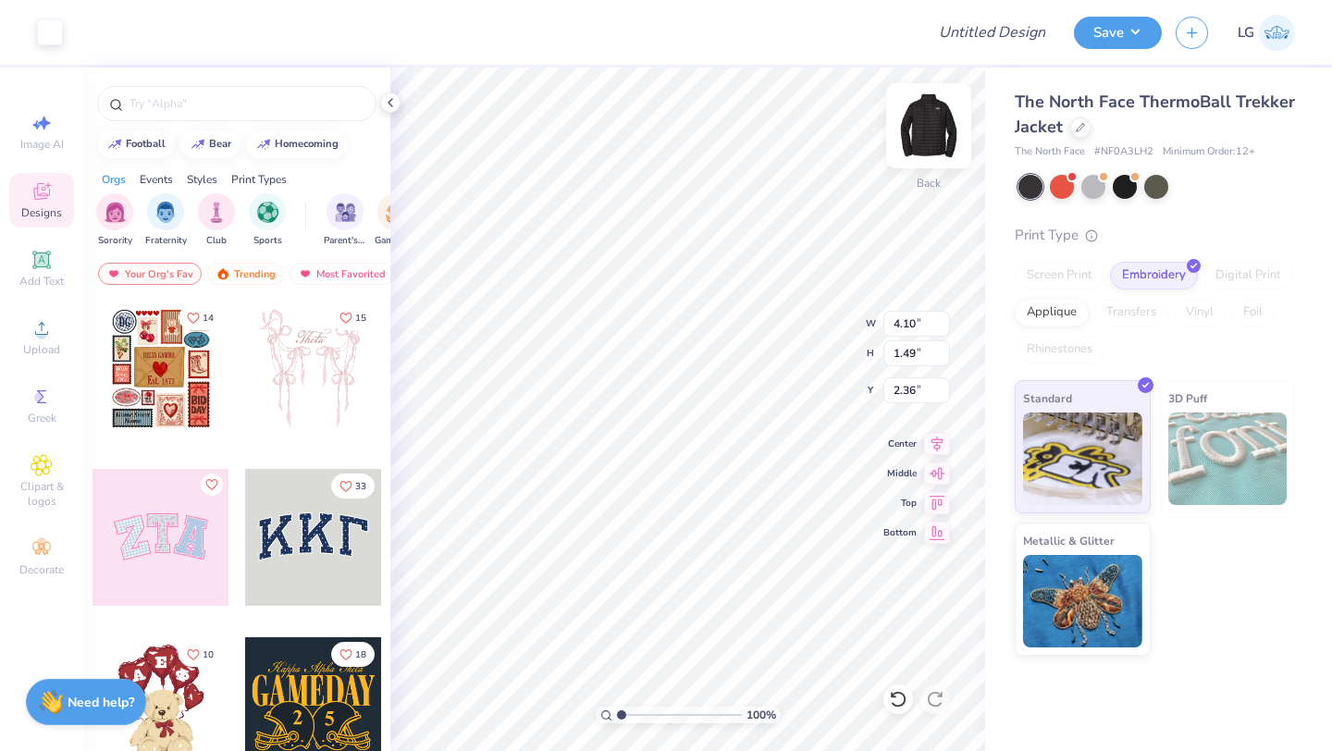
type input "2.26"
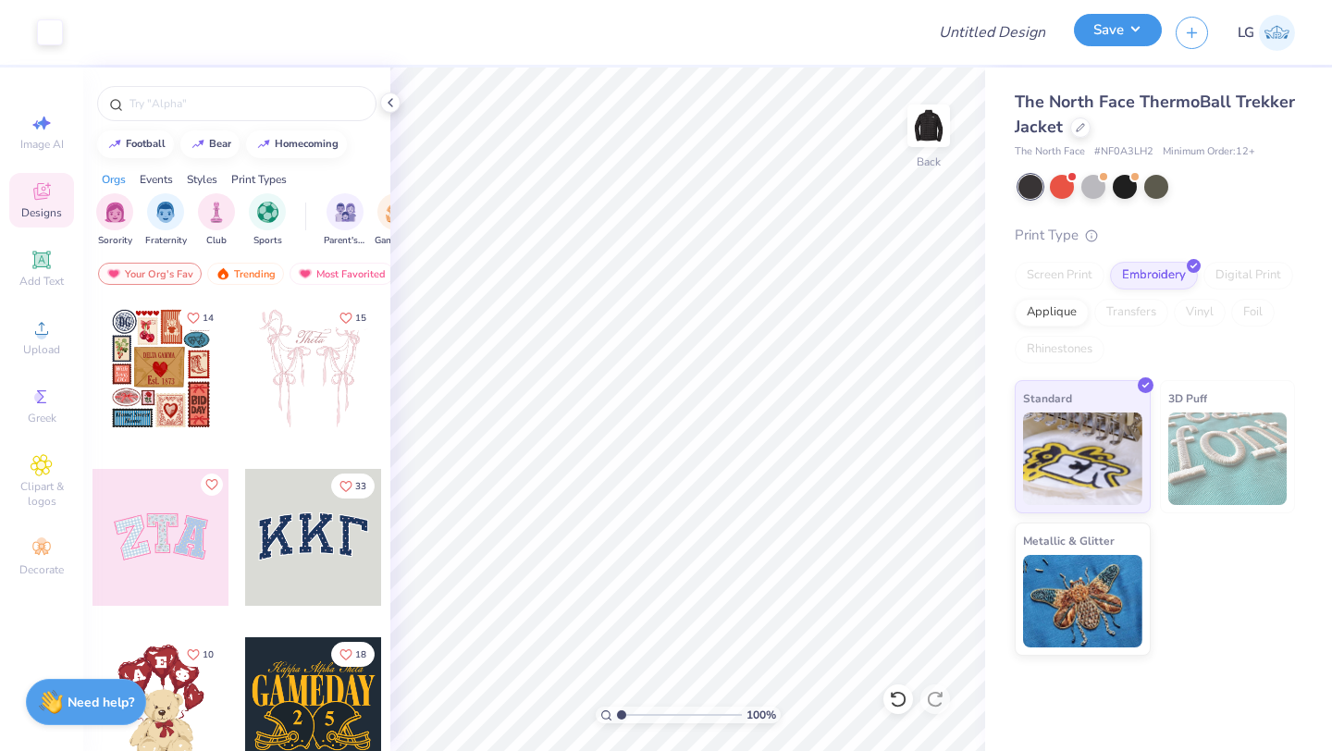
click at [1098, 36] on button "Save" at bounding box center [1118, 30] width 88 height 32
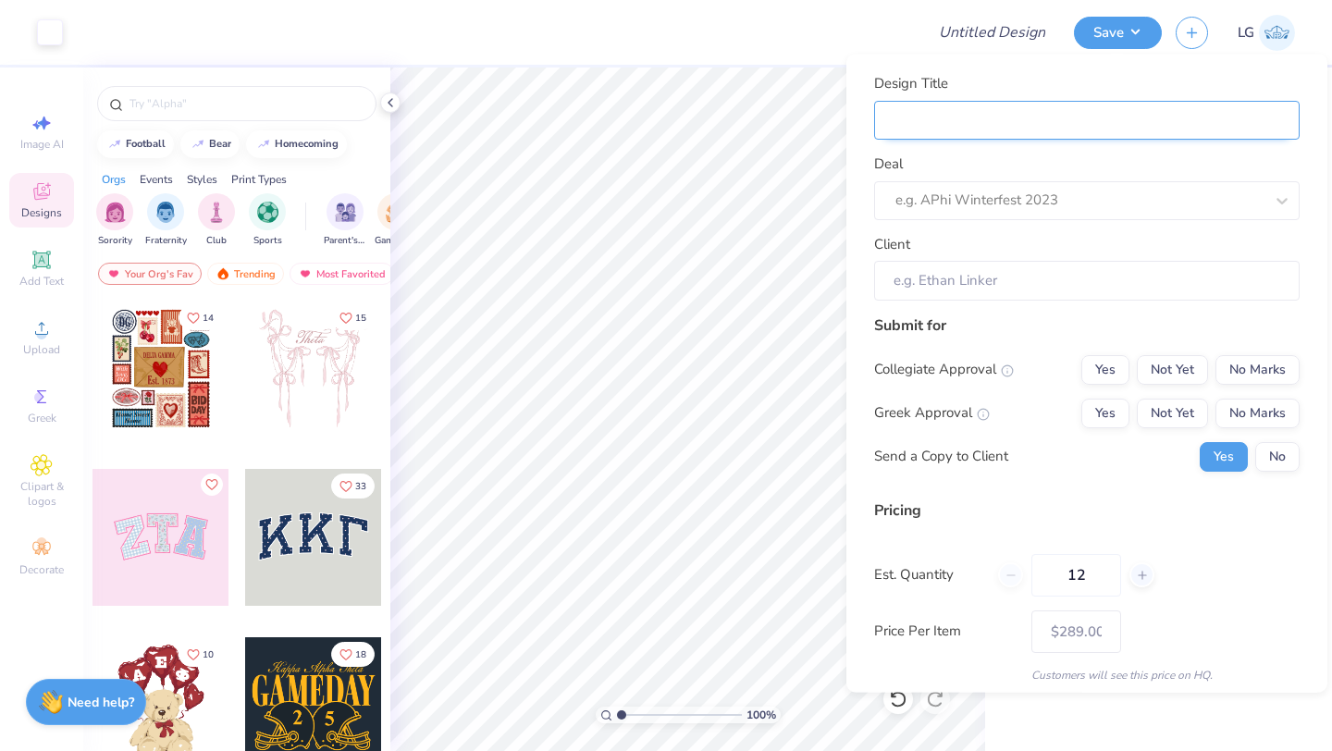
click at [1078, 121] on input "Design Title" at bounding box center [1086, 120] width 425 height 40
type input "T"
type input "Tr"
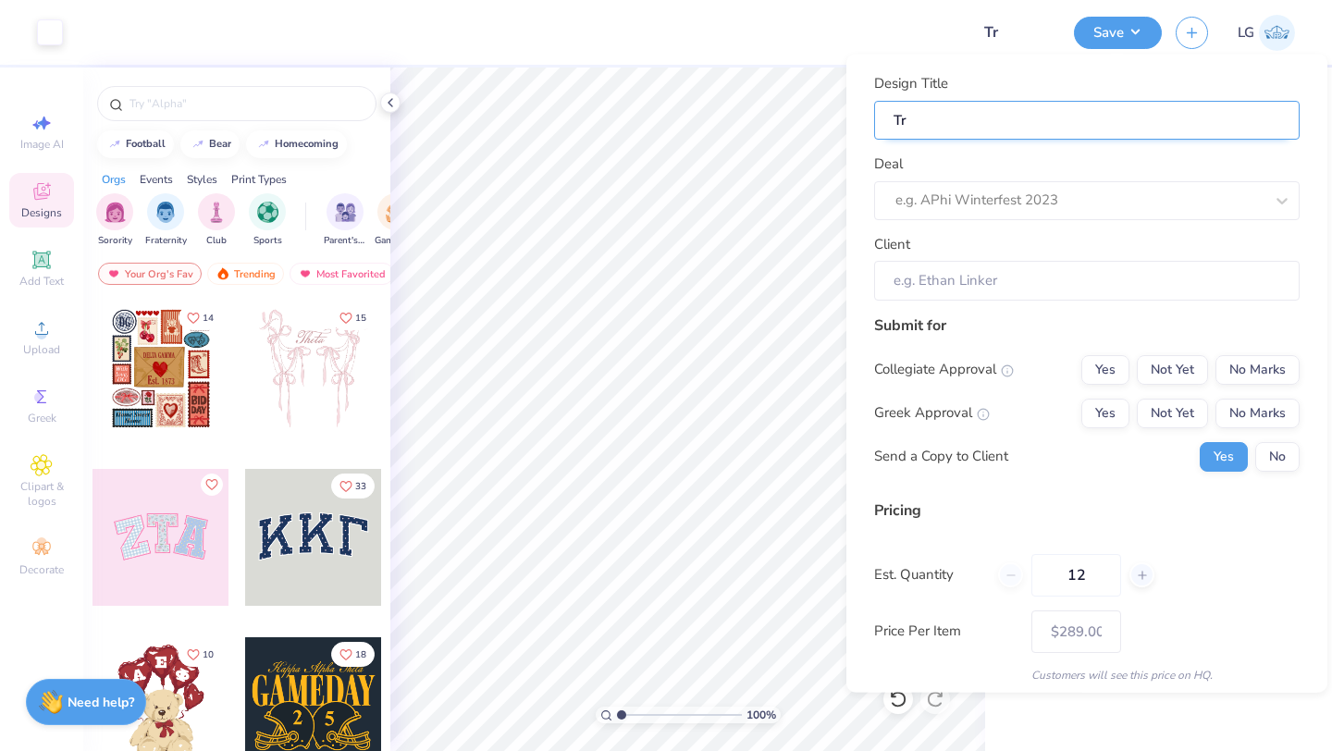
type input "Tre"
type input "Trek"
type input "Trekk"
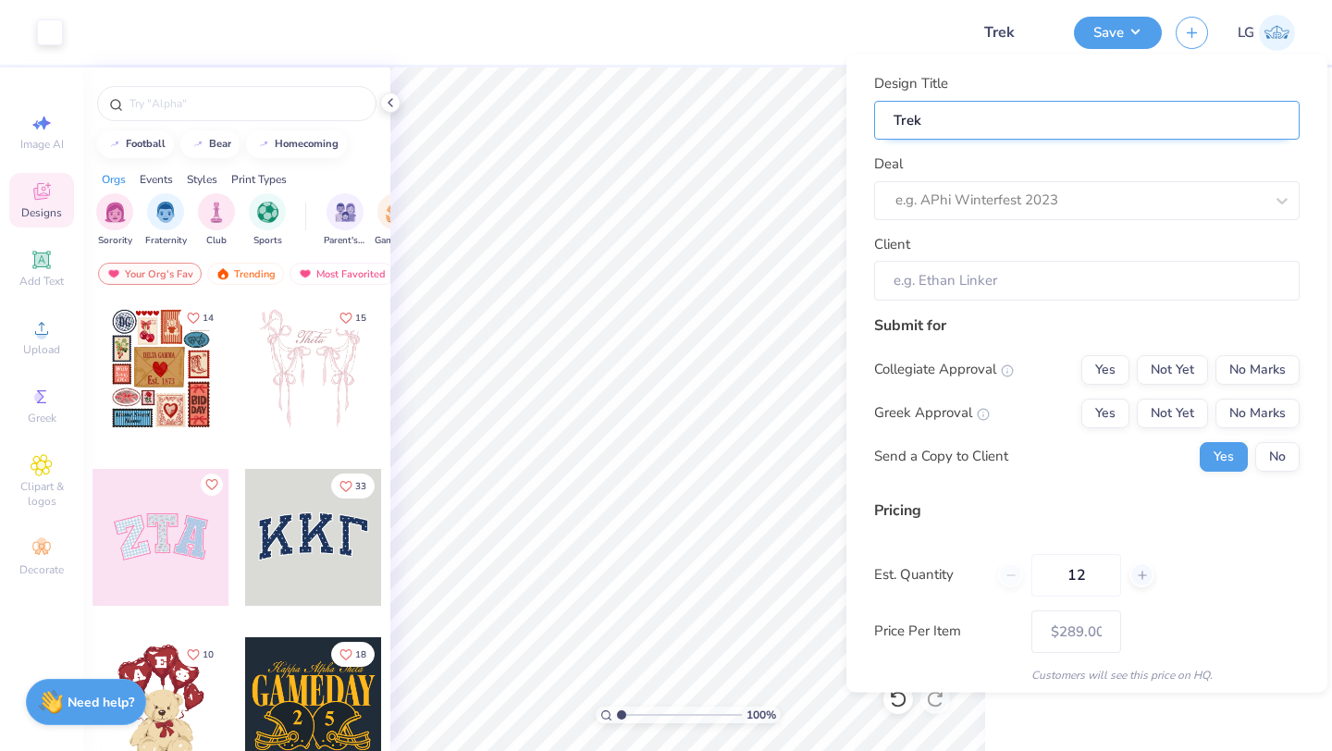
type input "Trekk"
type input "Trekke"
type input "Trekker"
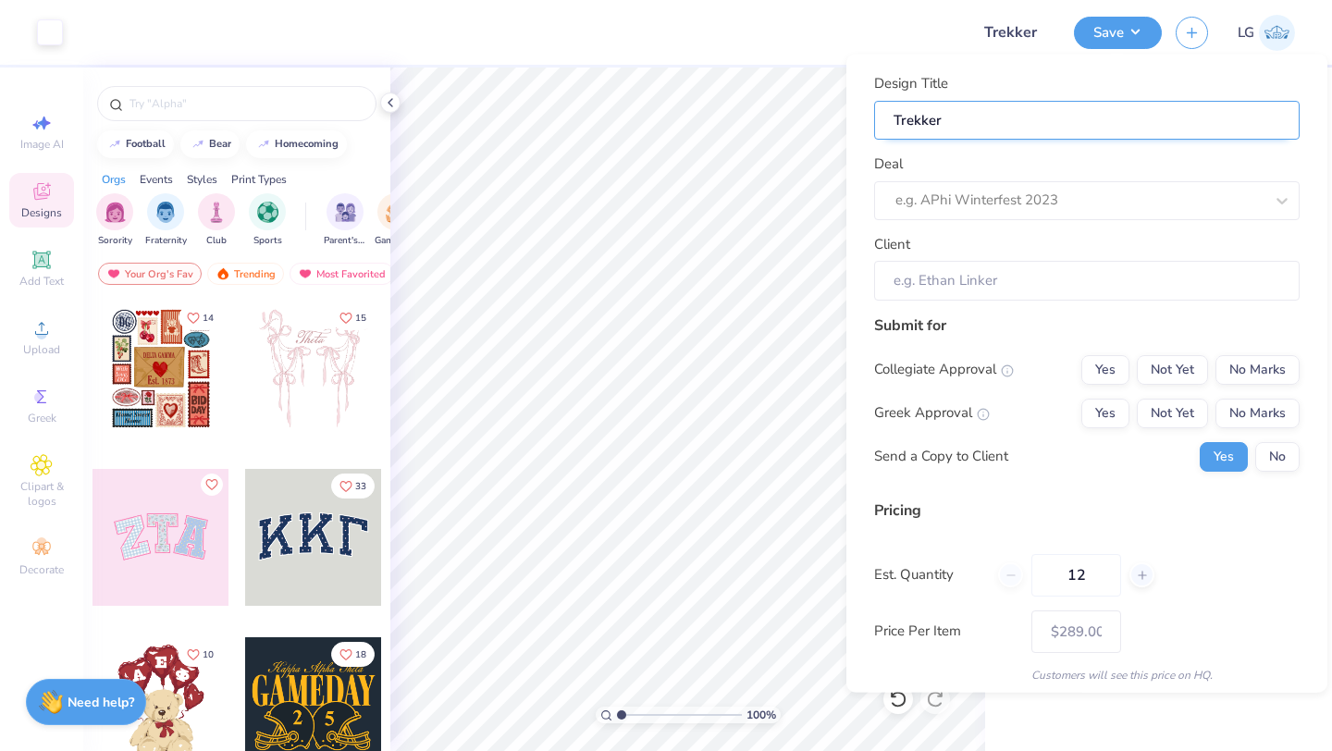
type input "Trekker"
type input "Trekker J"
type input "Trekker Ja"
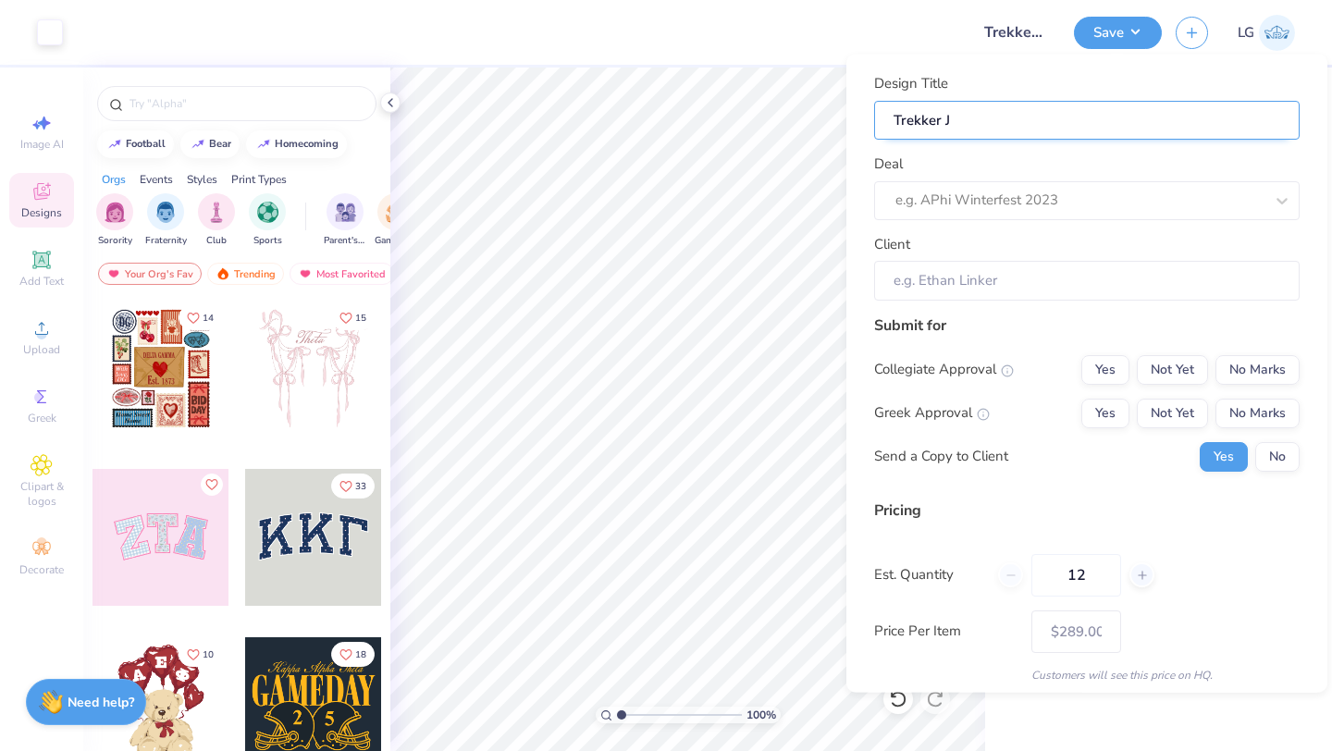
type input "Trekker Ja"
type input "Trekker Jac"
type input "Trekker Jack"
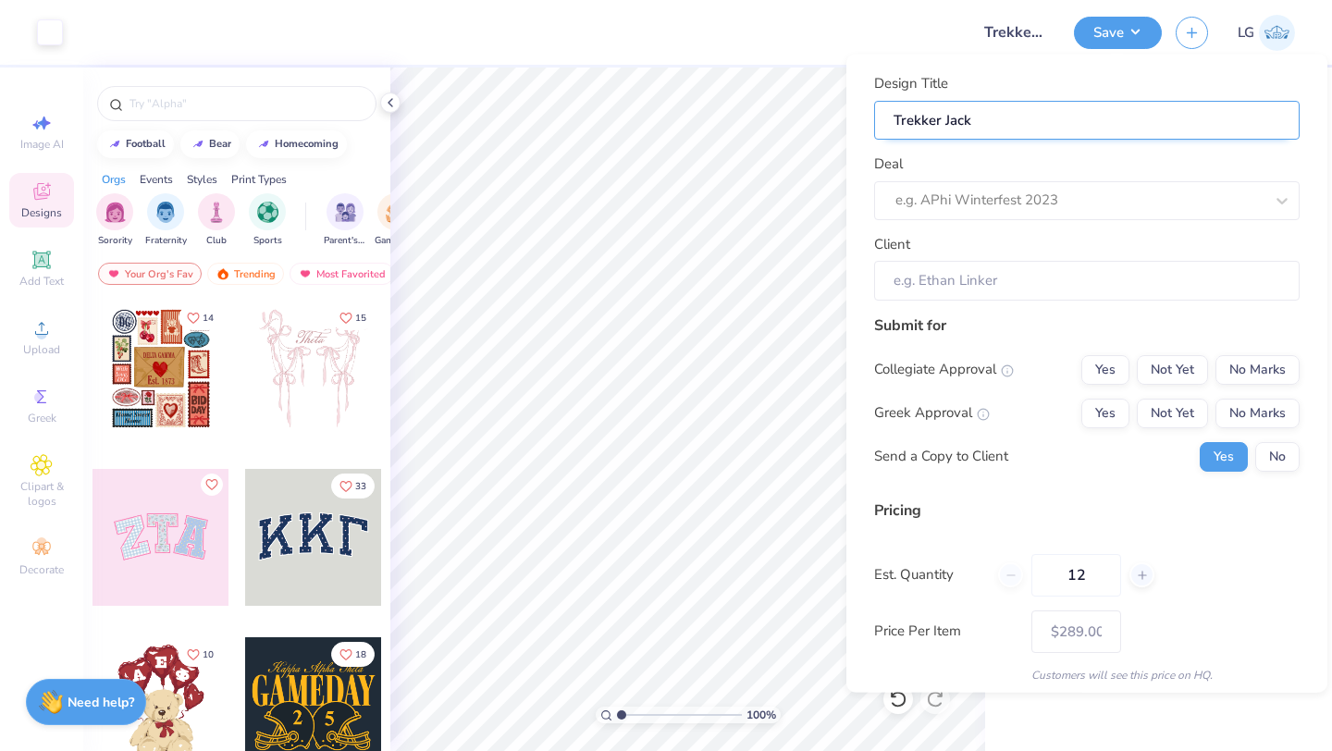
type input "Trekker Jacke"
type input "Trekker Jacket"
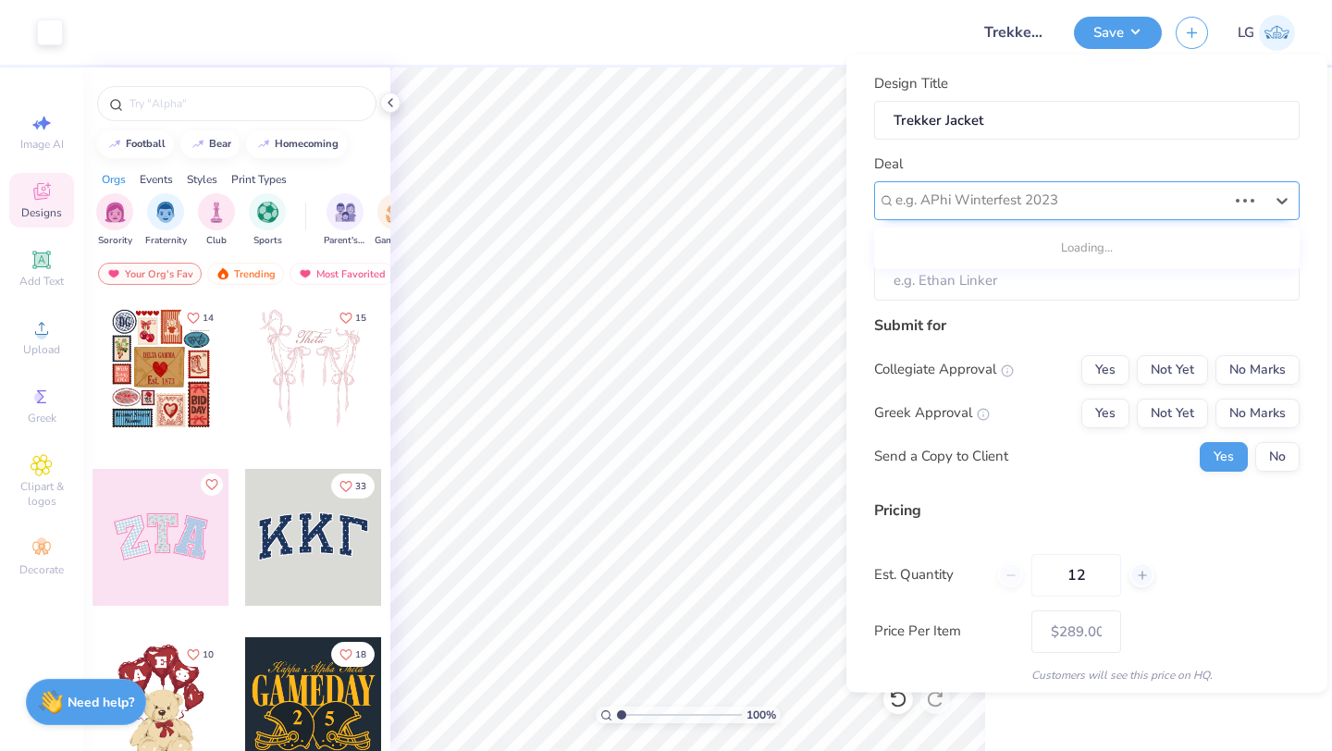
click at [1084, 215] on div "e.g. APhi Winterfest 2023" at bounding box center [1086, 199] width 425 height 39
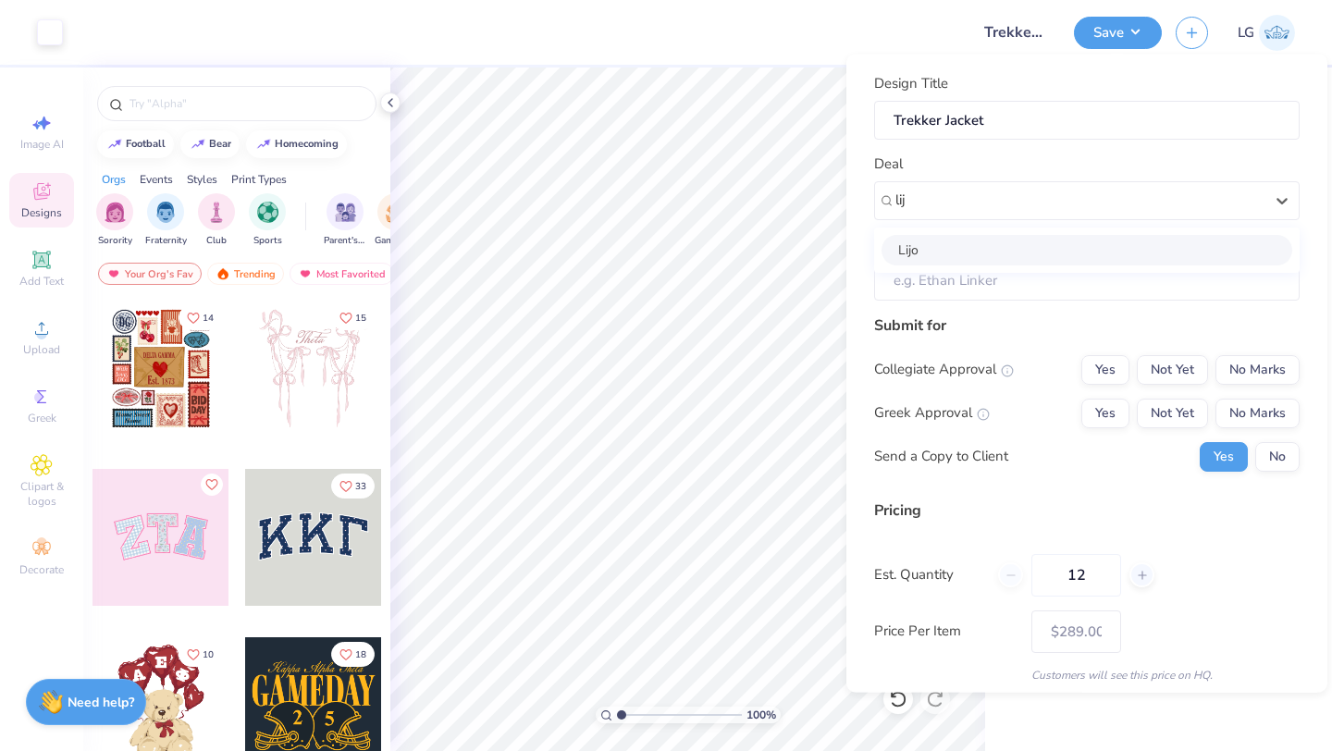
click at [982, 244] on div "Lijo" at bounding box center [1086, 249] width 411 height 31
type input "lij"
type input "[PERSON_NAME]"
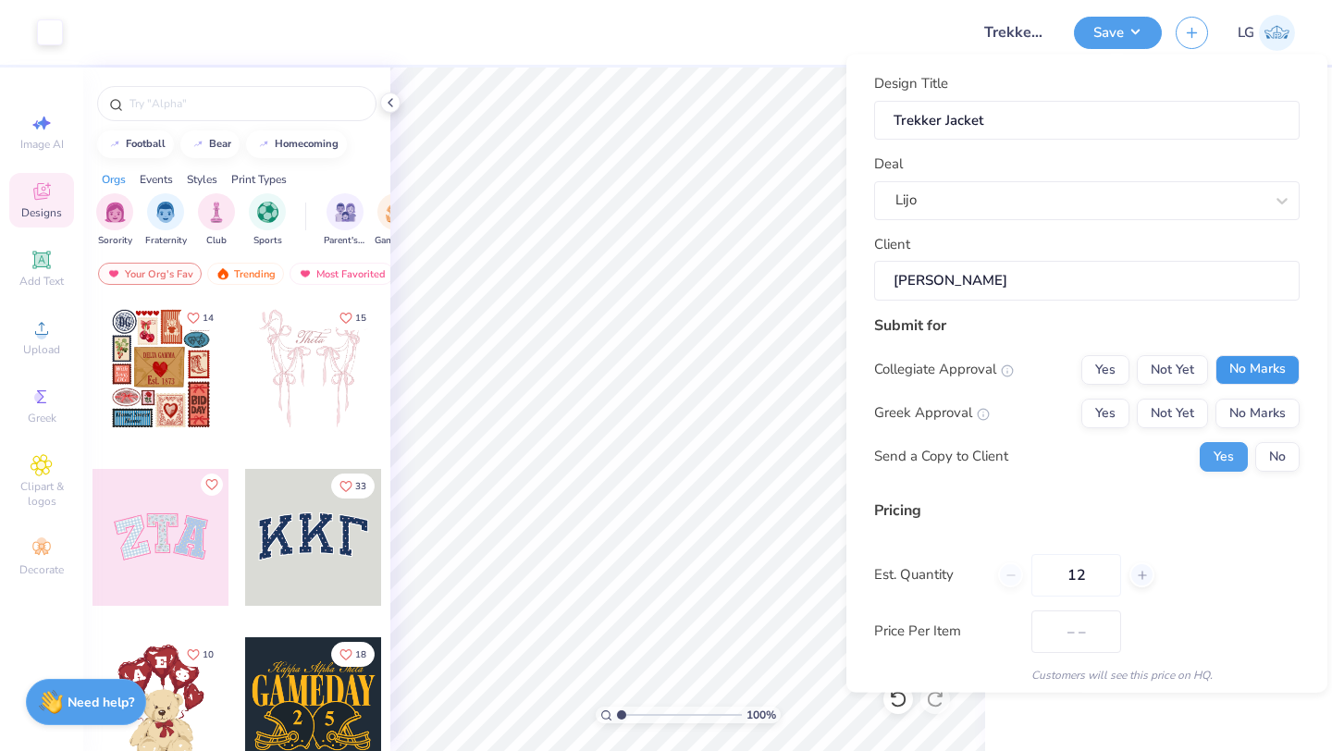
click at [1240, 354] on button "No Marks" at bounding box center [1257, 369] width 84 height 30
click at [1260, 412] on button "No Marks" at bounding box center [1257, 413] width 84 height 30
click at [1265, 443] on button "No" at bounding box center [1277, 456] width 44 height 30
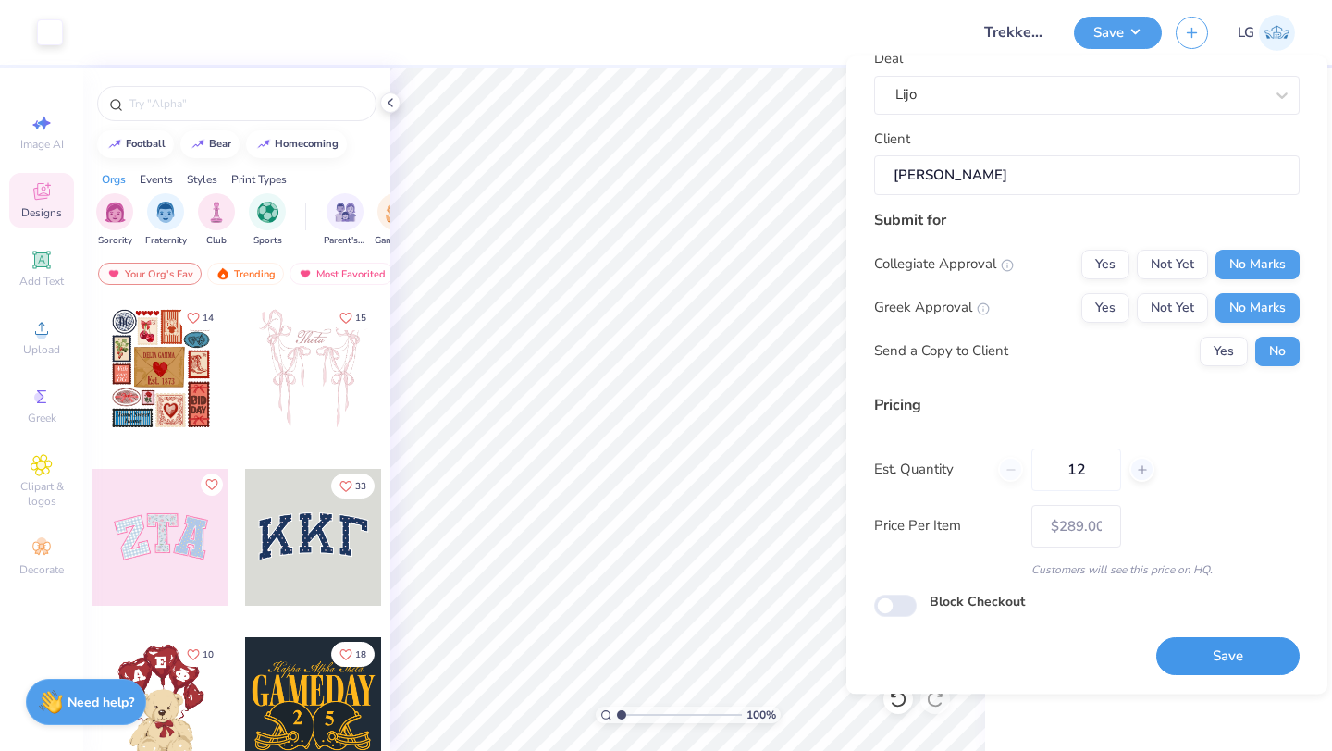
click at [1203, 648] on button "Save" at bounding box center [1227, 657] width 143 height 38
type input "– –"
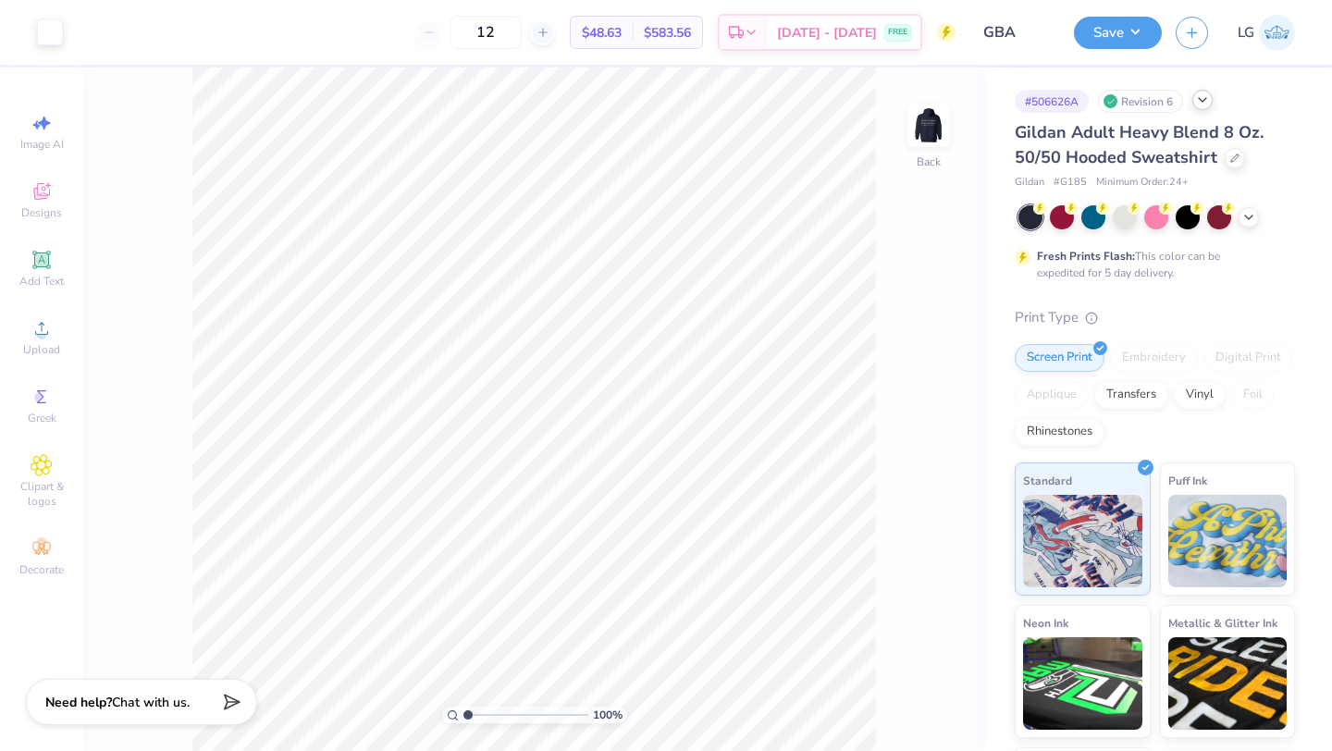
click at [1201, 97] on icon at bounding box center [1202, 99] width 15 height 15
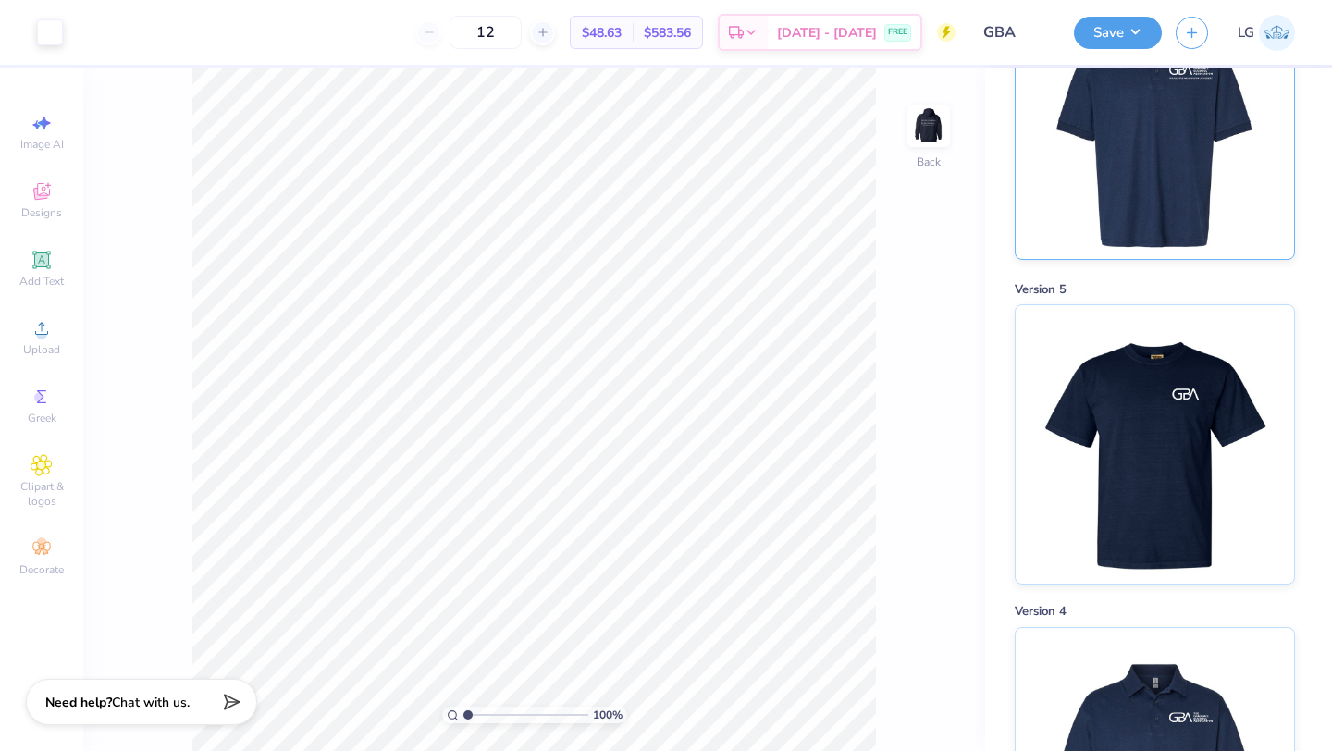
scroll to position [191, 0]
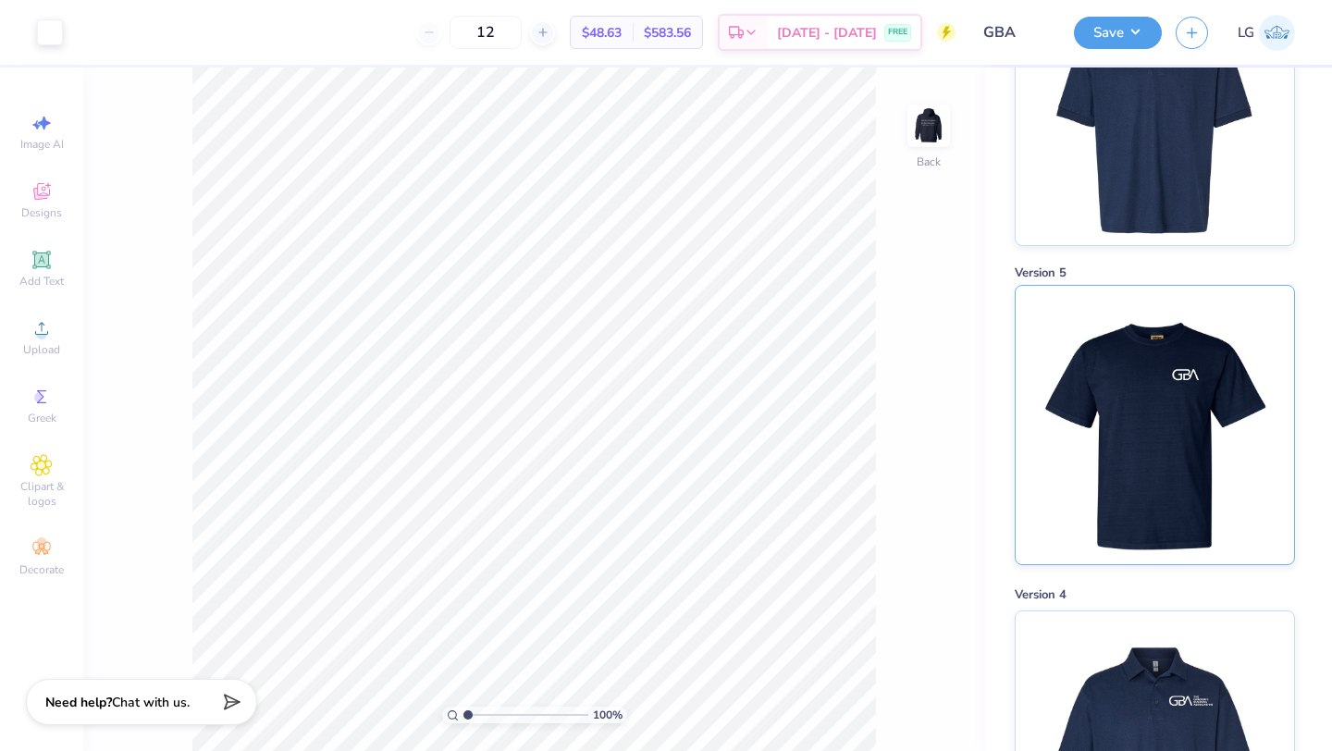
click at [1097, 442] on img at bounding box center [1153, 425] width 229 height 278
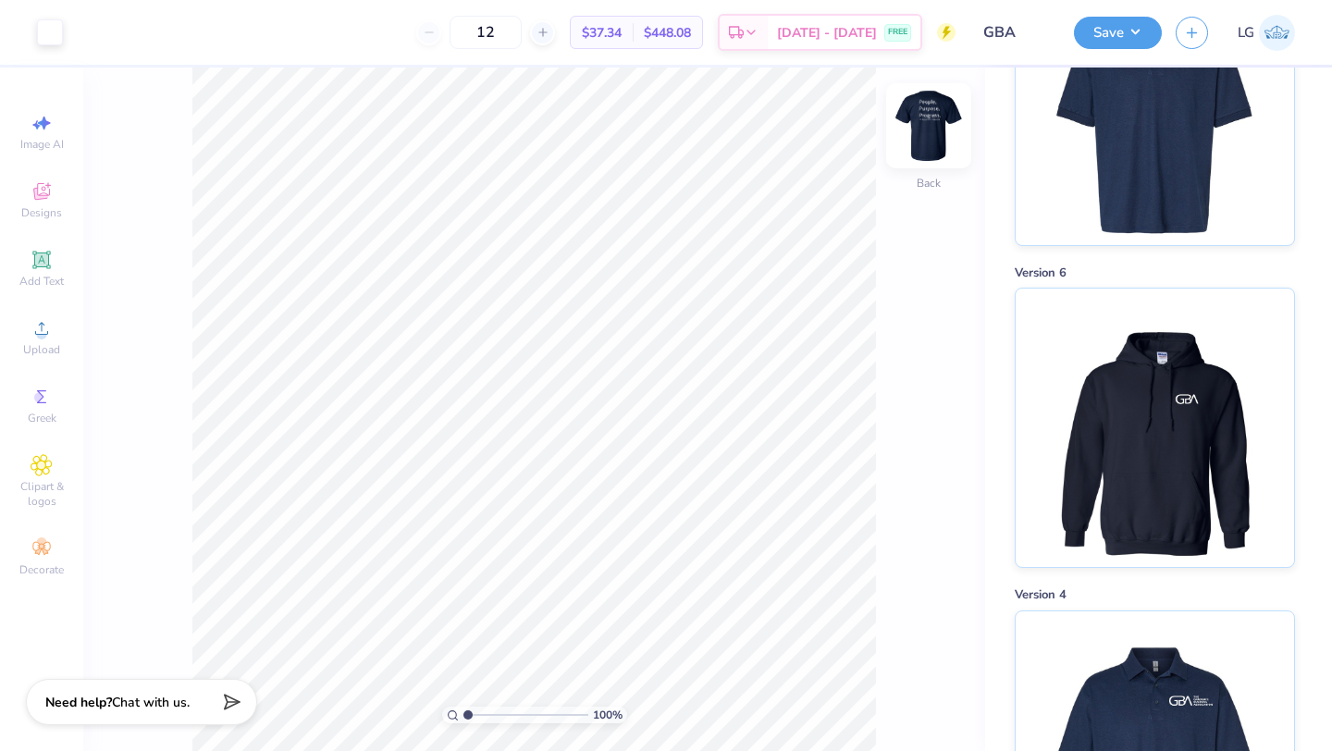
click at [923, 114] on img at bounding box center [928, 126] width 74 height 74
type input "0.22"
type input "10.97"
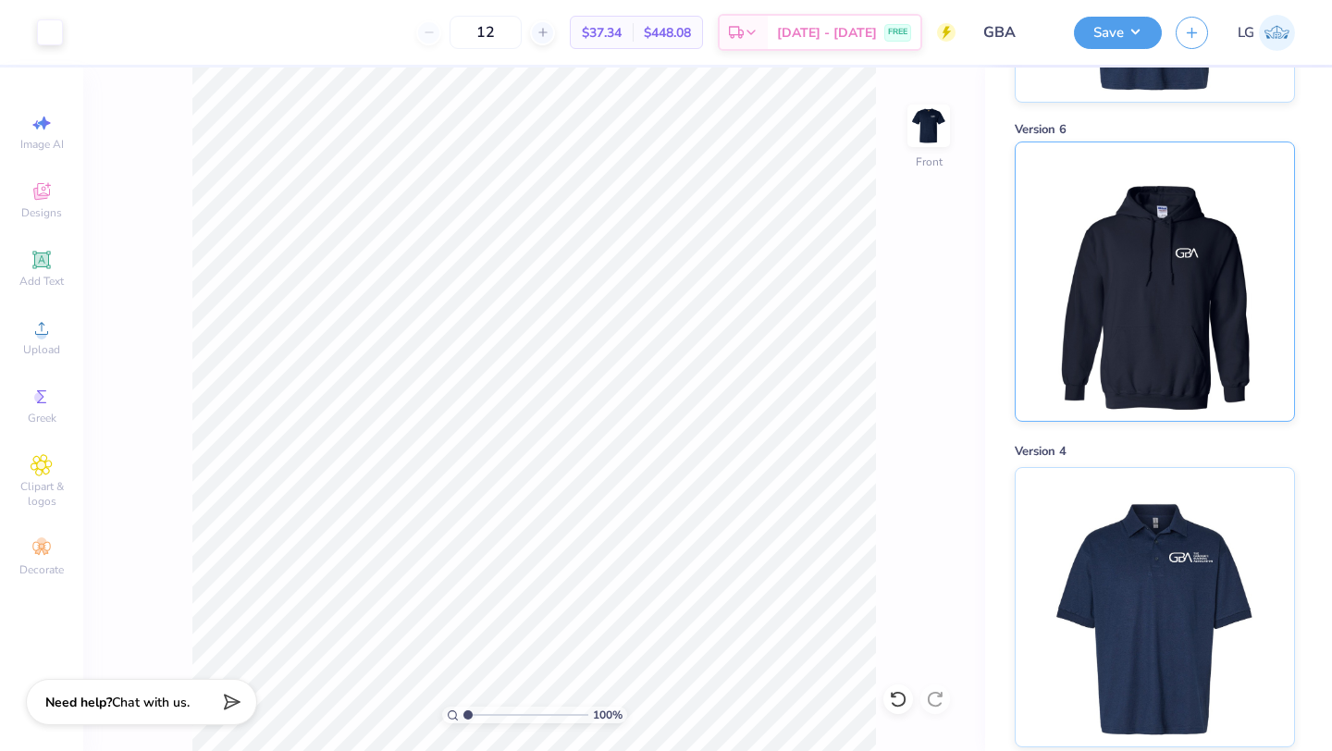
scroll to position [437, 0]
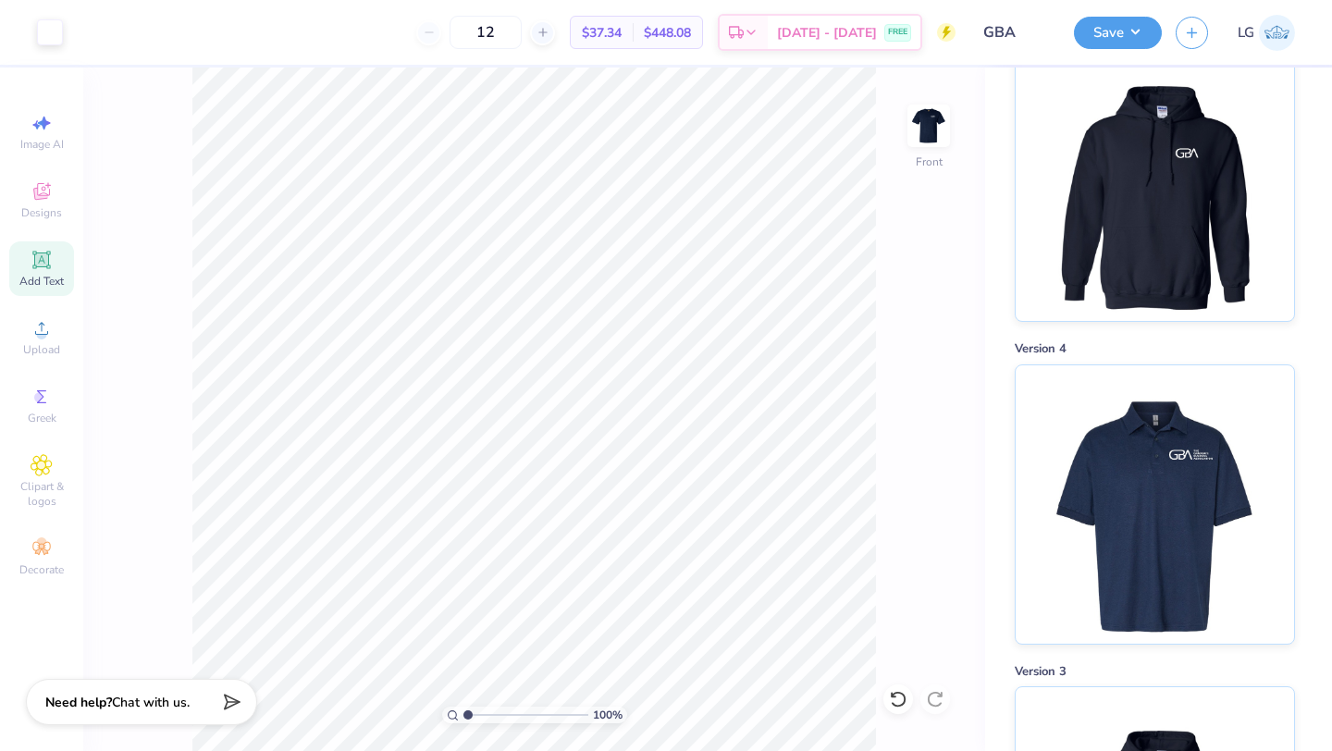
click at [42, 260] on icon at bounding box center [42, 260] width 22 height 22
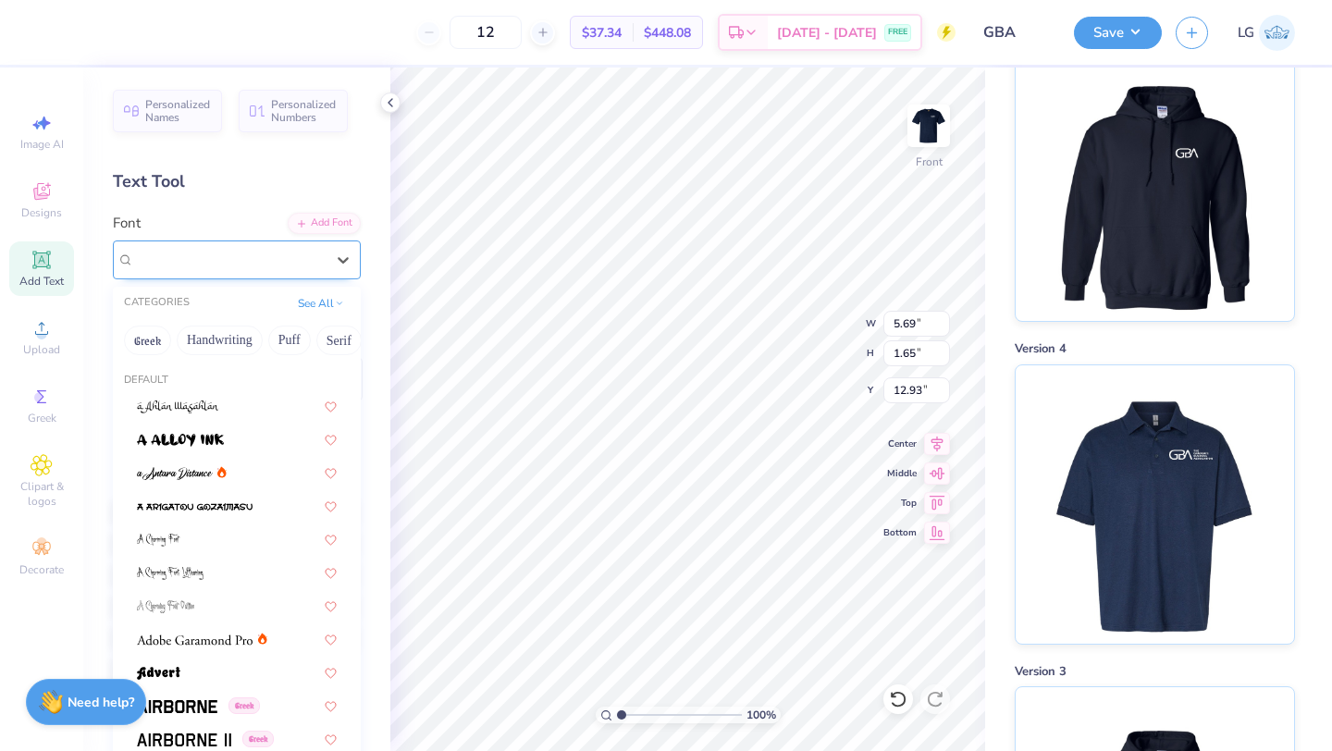
click at [250, 268] on div "Super Dream" at bounding box center [229, 259] width 194 height 29
click at [227, 345] on button "Handwriting" at bounding box center [220, 341] width 86 height 30
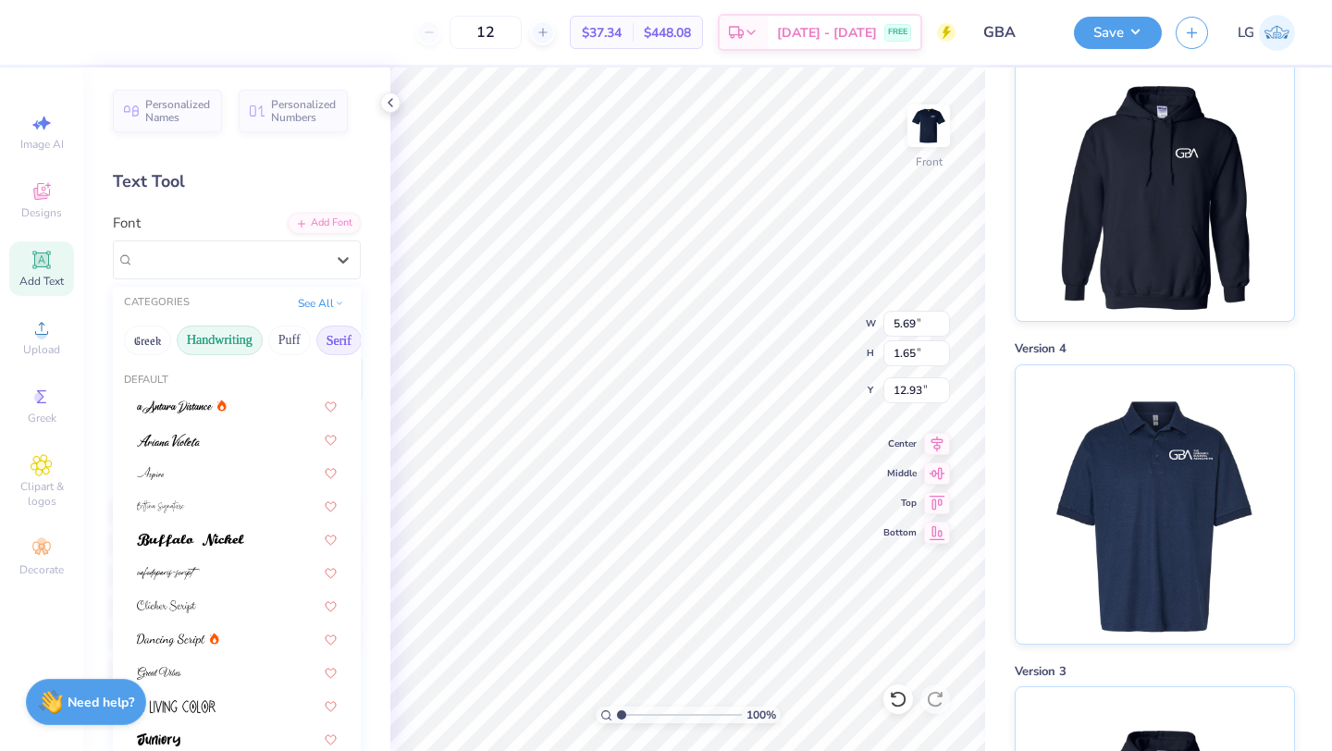
click at [340, 338] on button "Serif" at bounding box center [338, 341] width 45 height 30
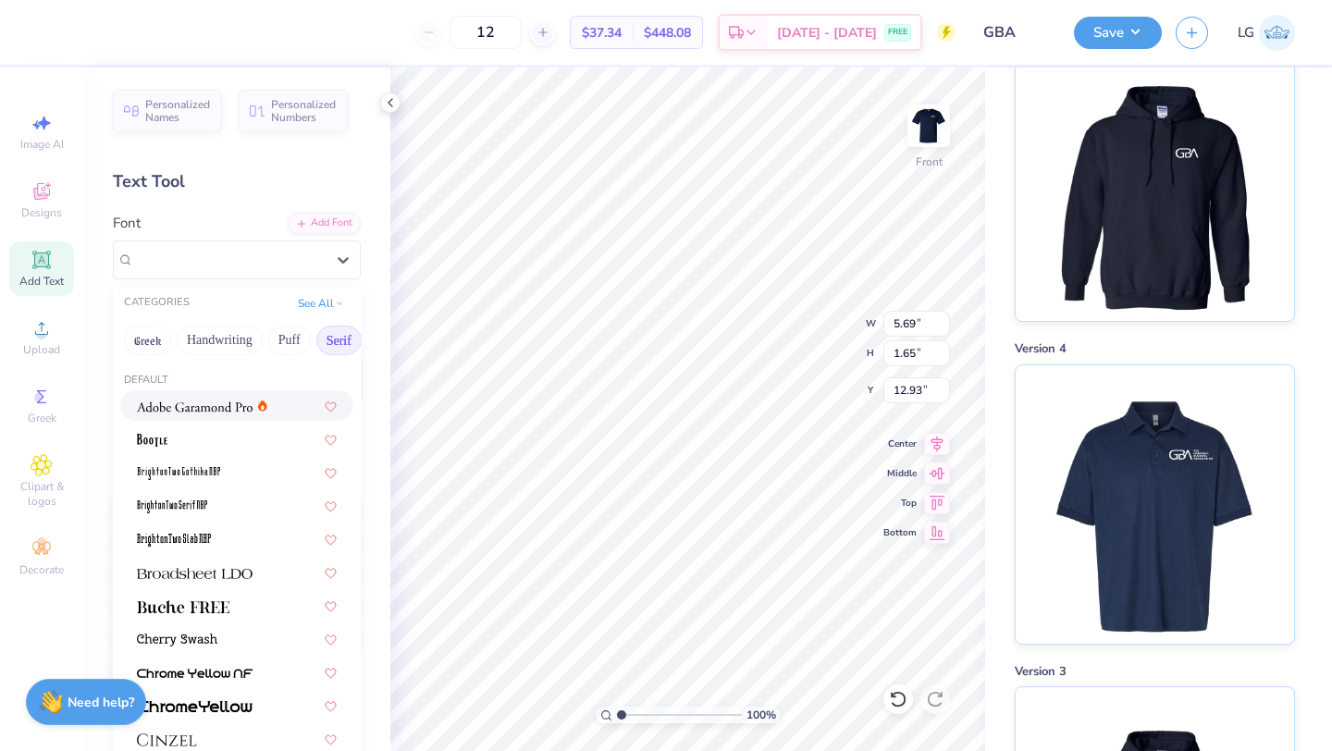
click at [192, 412] on img at bounding box center [195, 406] width 116 height 13
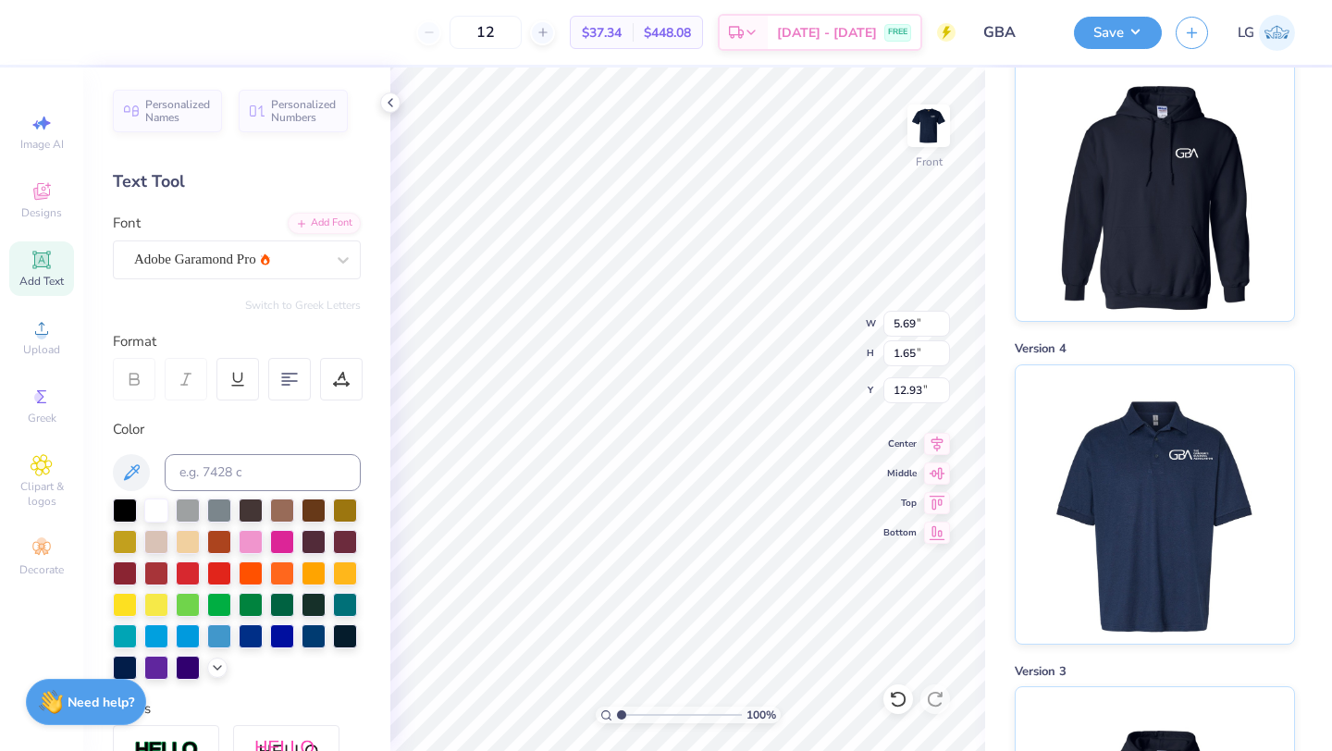
type input "5.95"
type input "1.64"
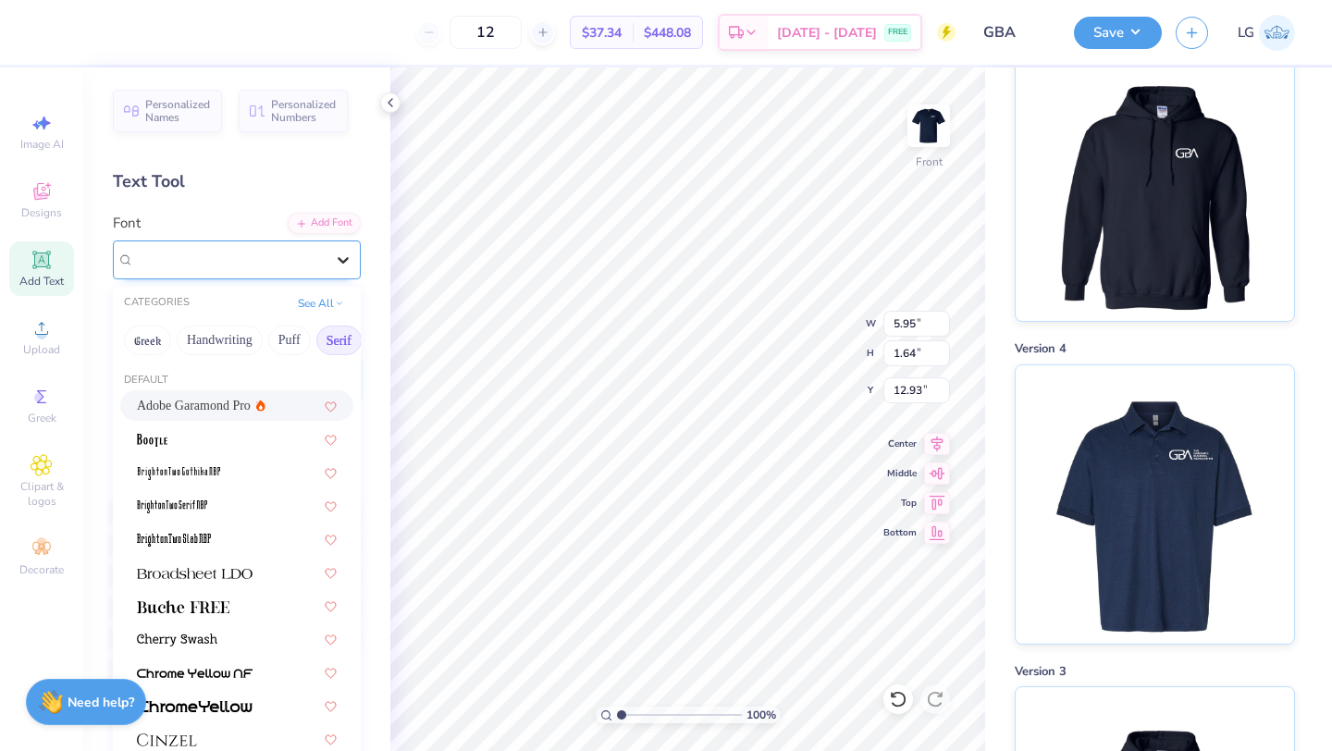
click at [343, 260] on icon at bounding box center [343, 260] width 11 height 6
drag, startPoint x: 275, startPoint y: 331, endPoint x: 203, endPoint y: 331, distance: 72.1
click at [203, 331] on div "Greek Handwriting Puff Serif Bold Calligraphy Retro Sans Serif Minimal Fantasy …" at bounding box center [237, 340] width 248 height 41
click at [218, 333] on button "Handwriting" at bounding box center [220, 341] width 86 height 30
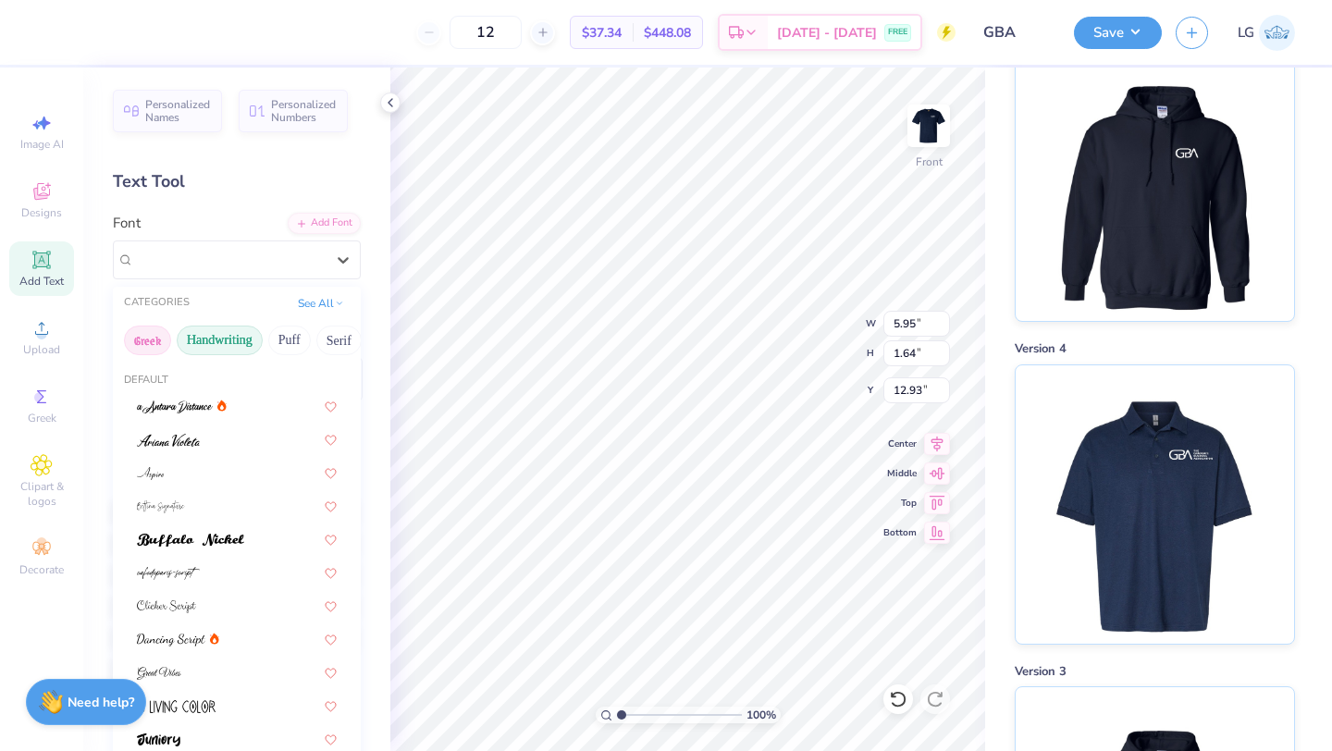
click at [138, 339] on button "Greek" at bounding box center [147, 341] width 47 height 30
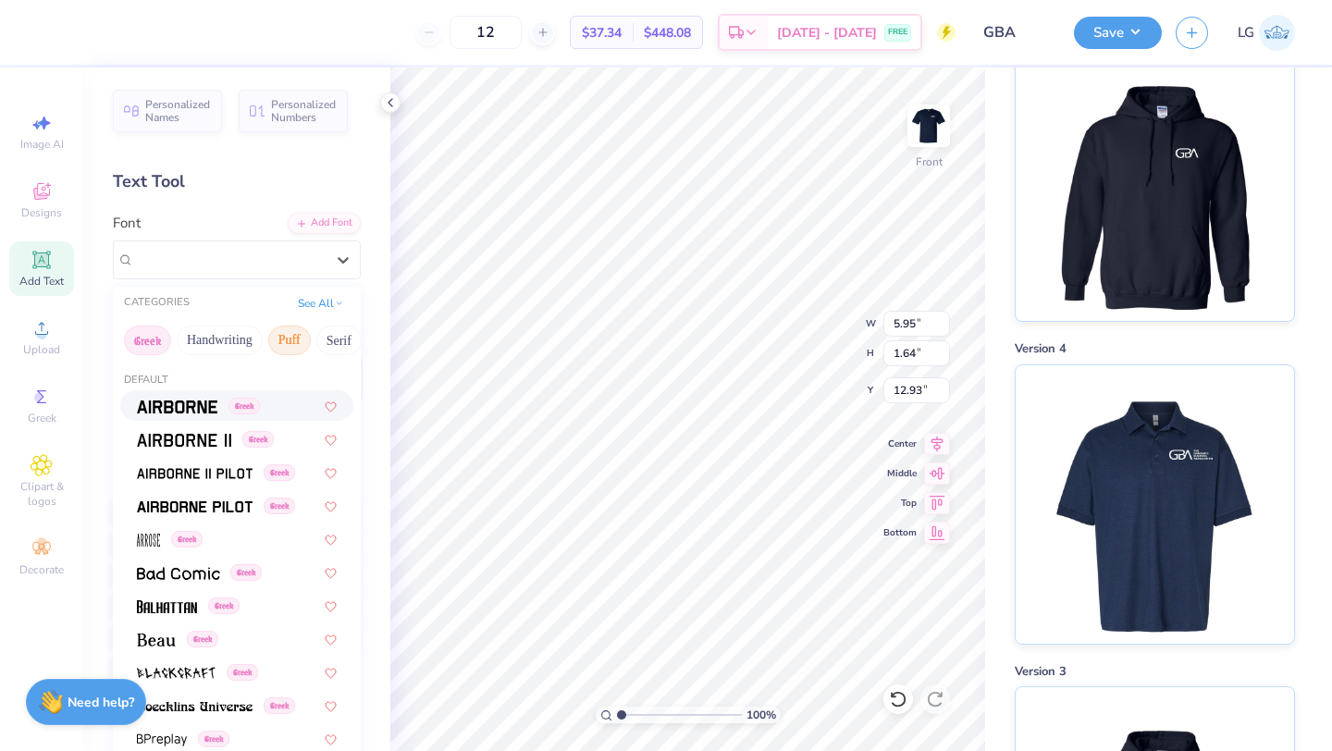
click at [289, 336] on button "Puff" at bounding box center [289, 341] width 43 height 30
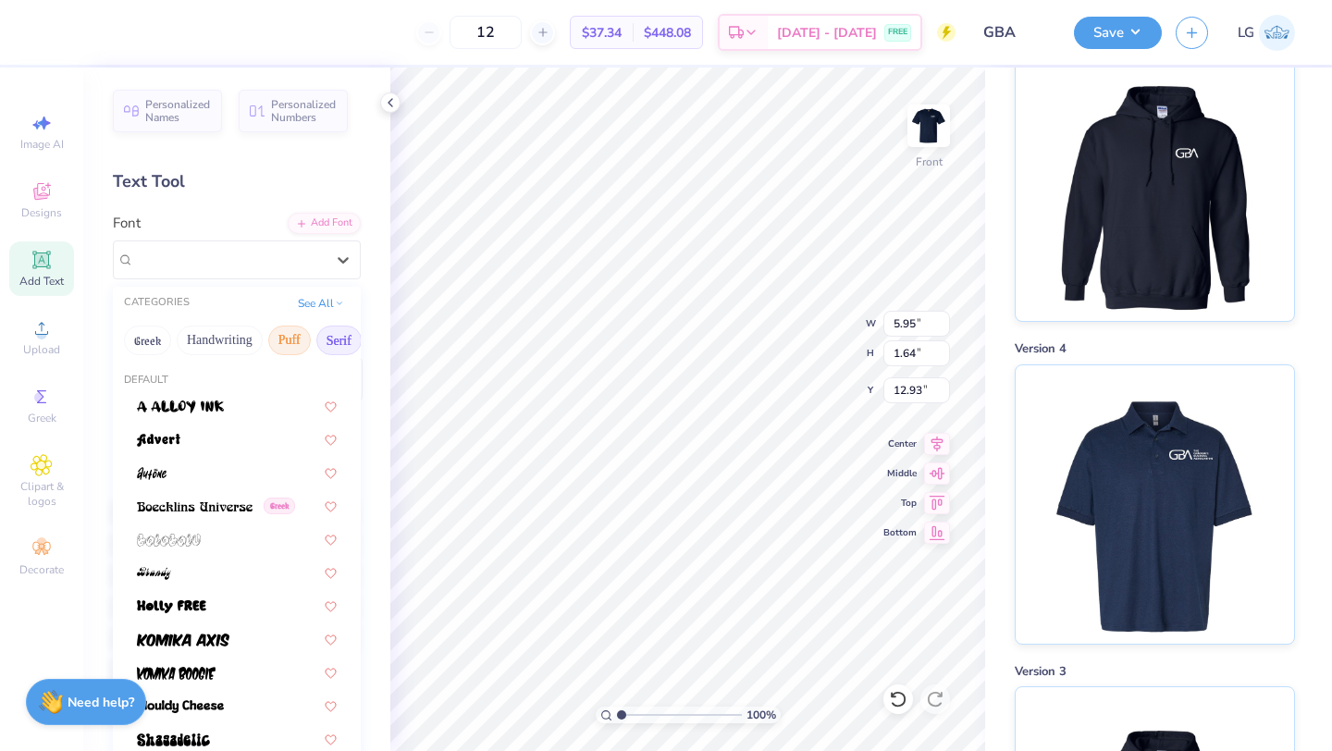
click at [321, 334] on button "Serif" at bounding box center [338, 341] width 45 height 30
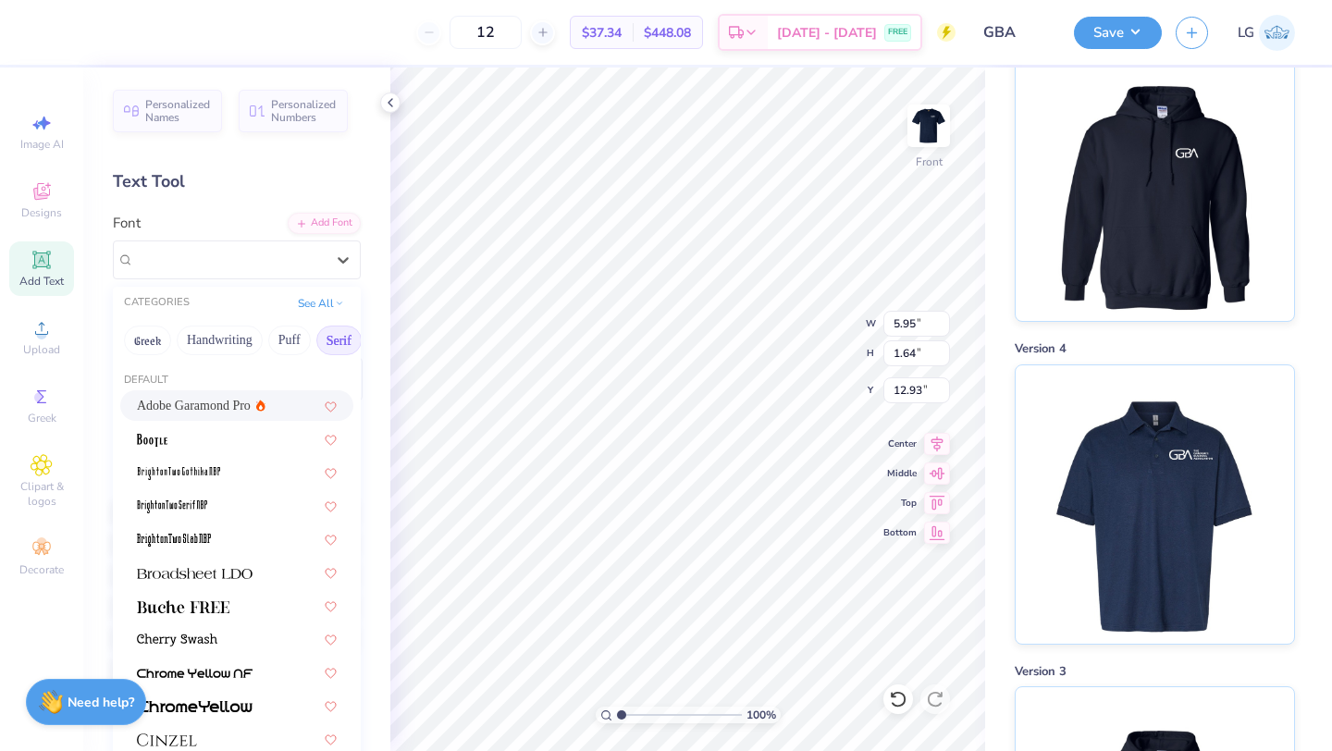
scroll to position [0, 0]
click at [188, 403] on span "Adobe Garamond Pro" at bounding box center [194, 405] width 114 height 19
click at [194, 254] on div "Adobe Garamond Pro" at bounding box center [229, 259] width 194 height 29
click at [231, 339] on button "Handwriting" at bounding box center [220, 341] width 86 height 30
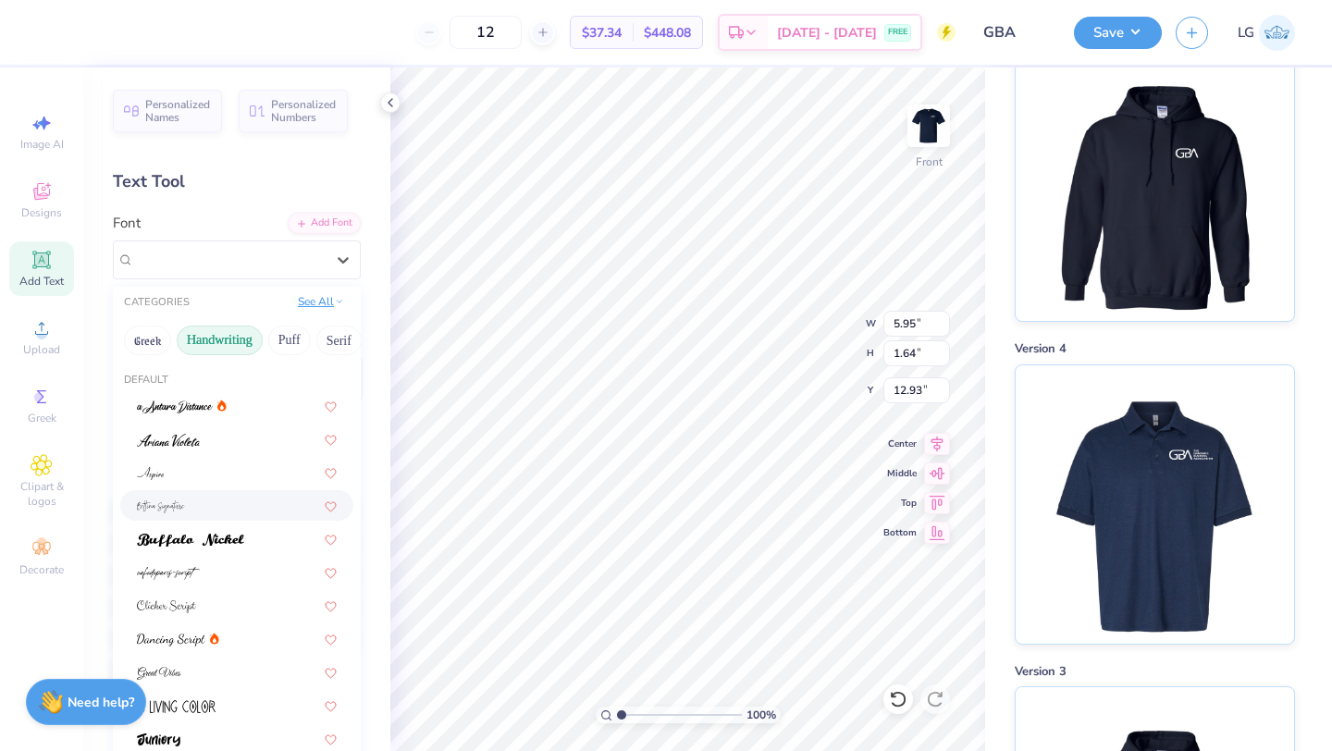
click at [318, 299] on button "See All" at bounding box center [320, 301] width 57 height 18
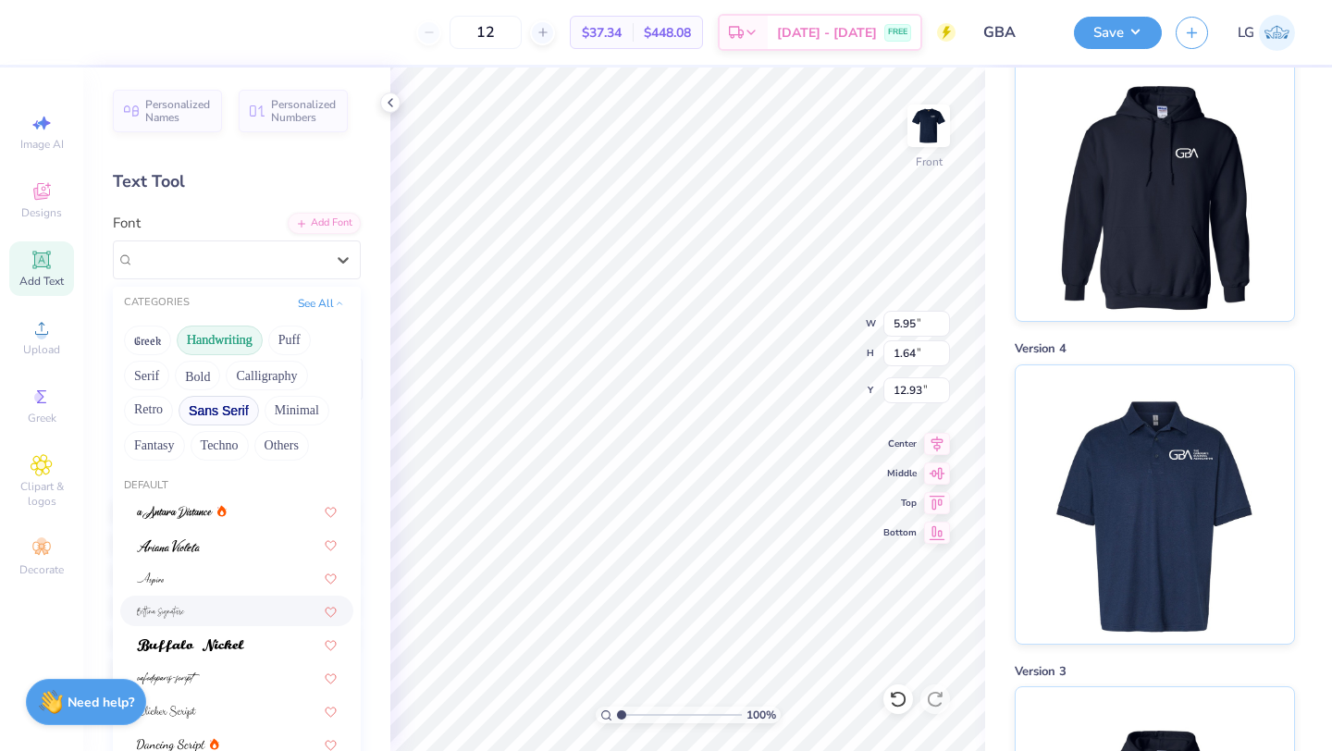
click at [212, 403] on button "Sans Serif" at bounding box center [218, 411] width 80 height 30
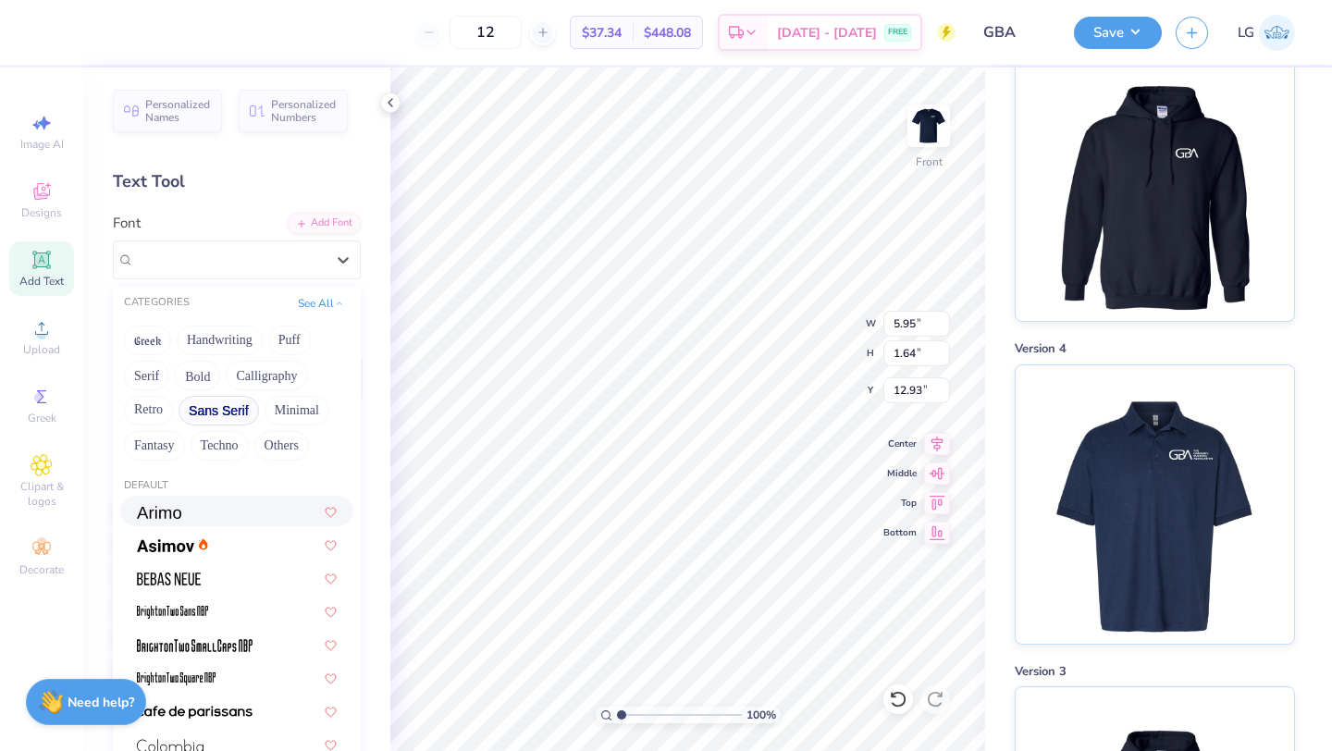
scroll to position [17, 0]
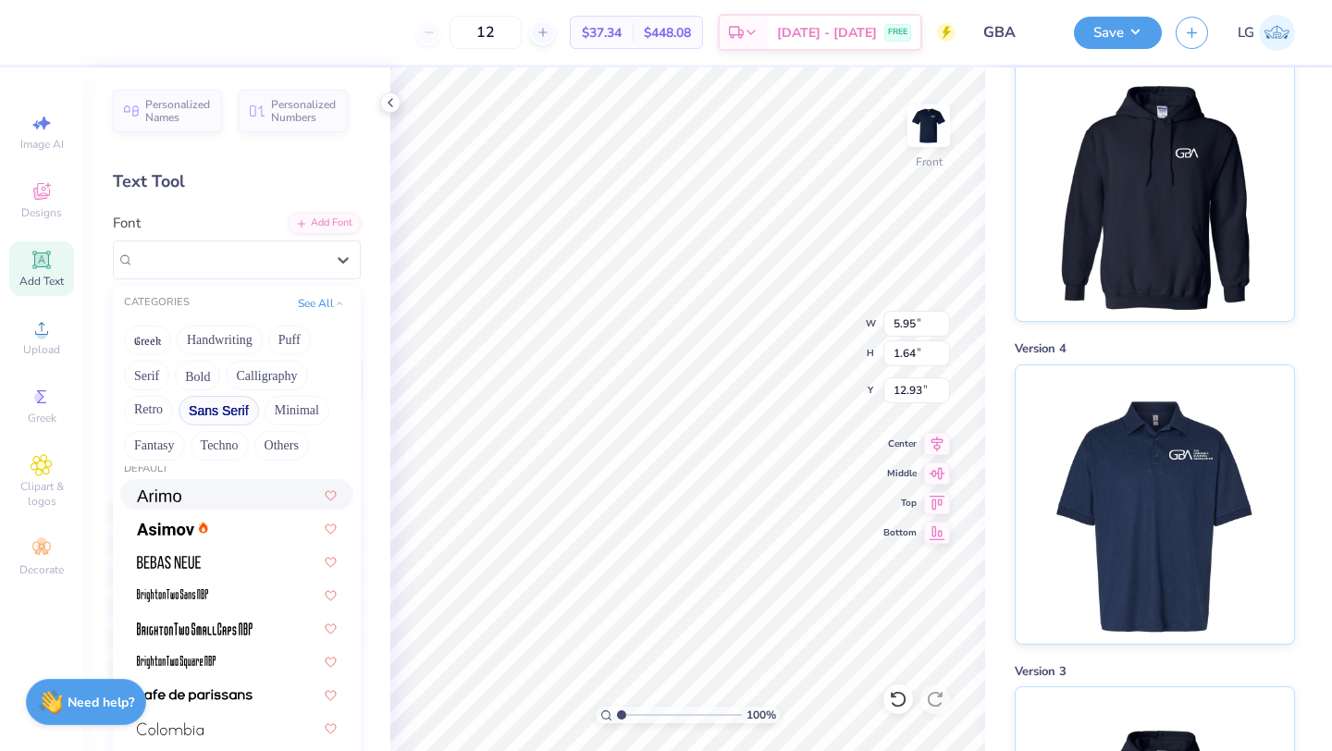
click at [231, 503] on div at bounding box center [237, 494] width 200 height 19
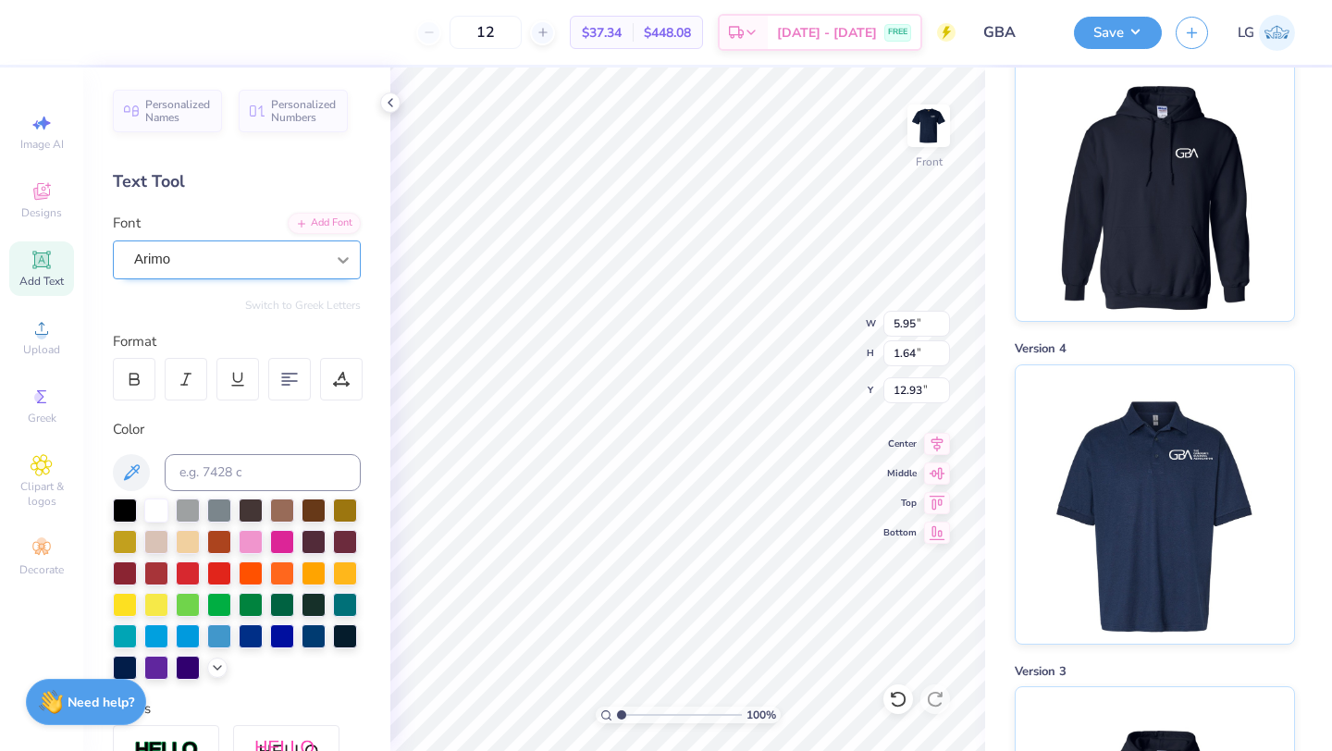
click at [338, 259] on icon at bounding box center [343, 260] width 18 height 18
type textarea "T"
type textarea "G"
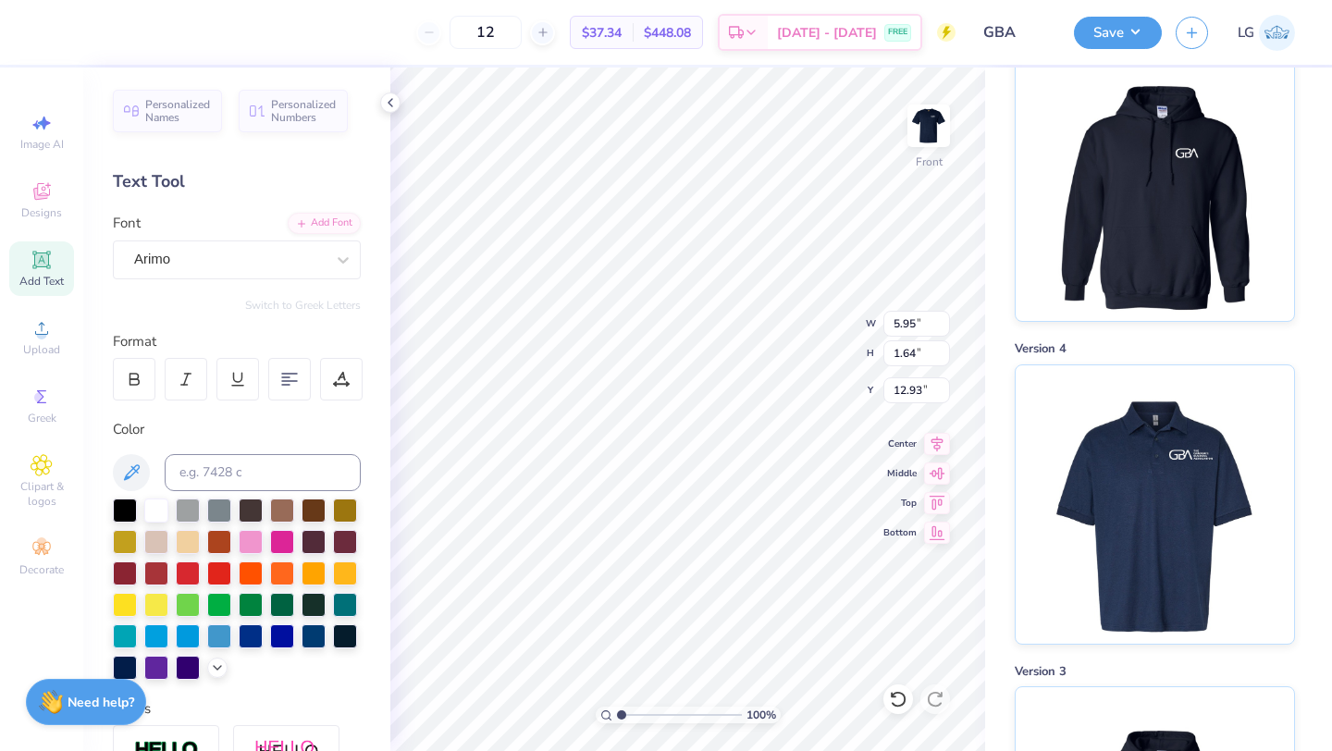
type textarea "#GWSchoolofBusiness"
type input "11.08"
type input "0.80"
type input "13.47"
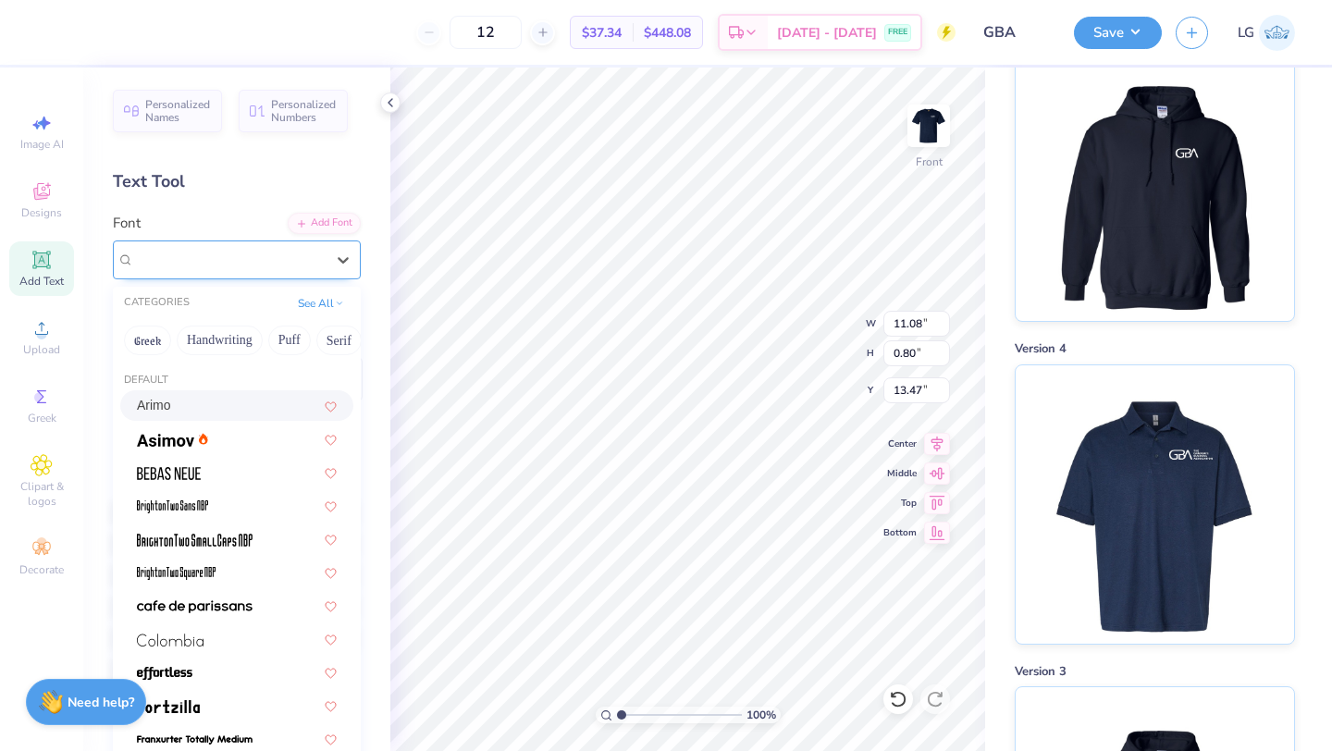
click at [291, 245] on div "Arimo" at bounding box center [229, 259] width 194 height 29
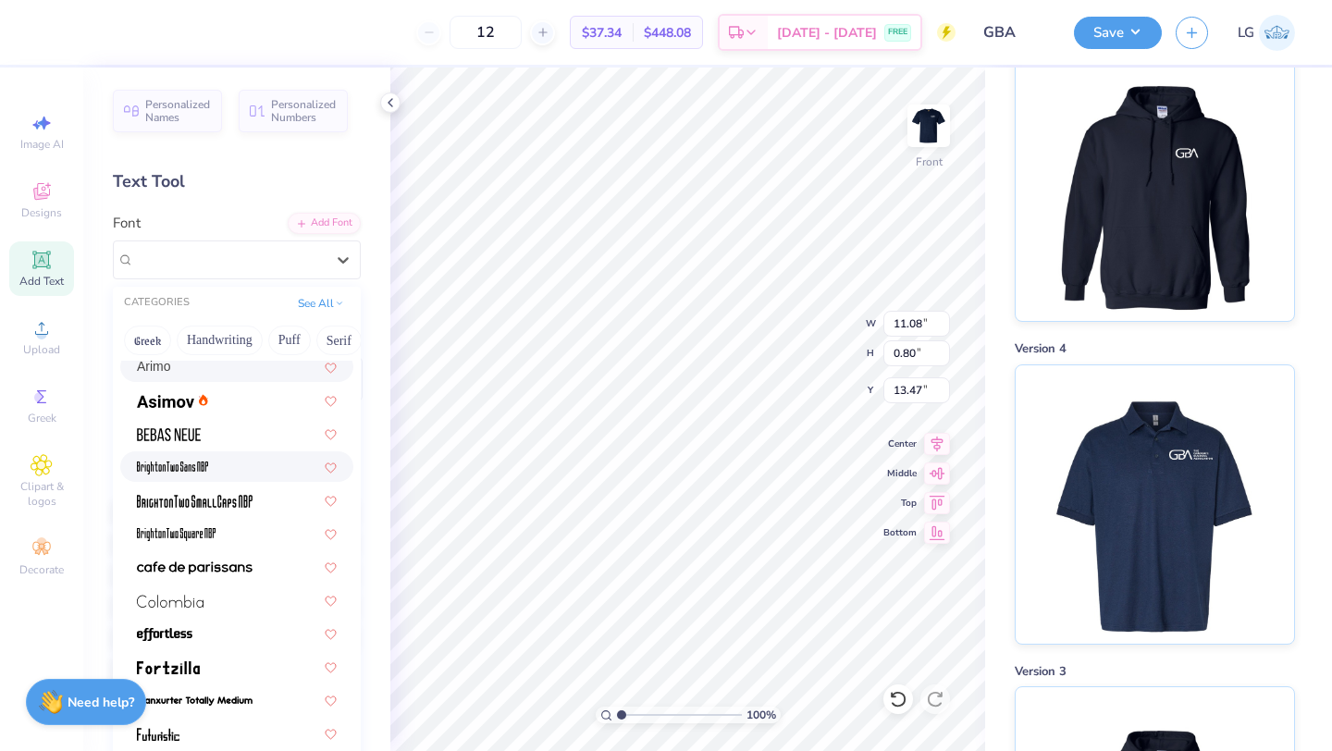
scroll to position [0, 0]
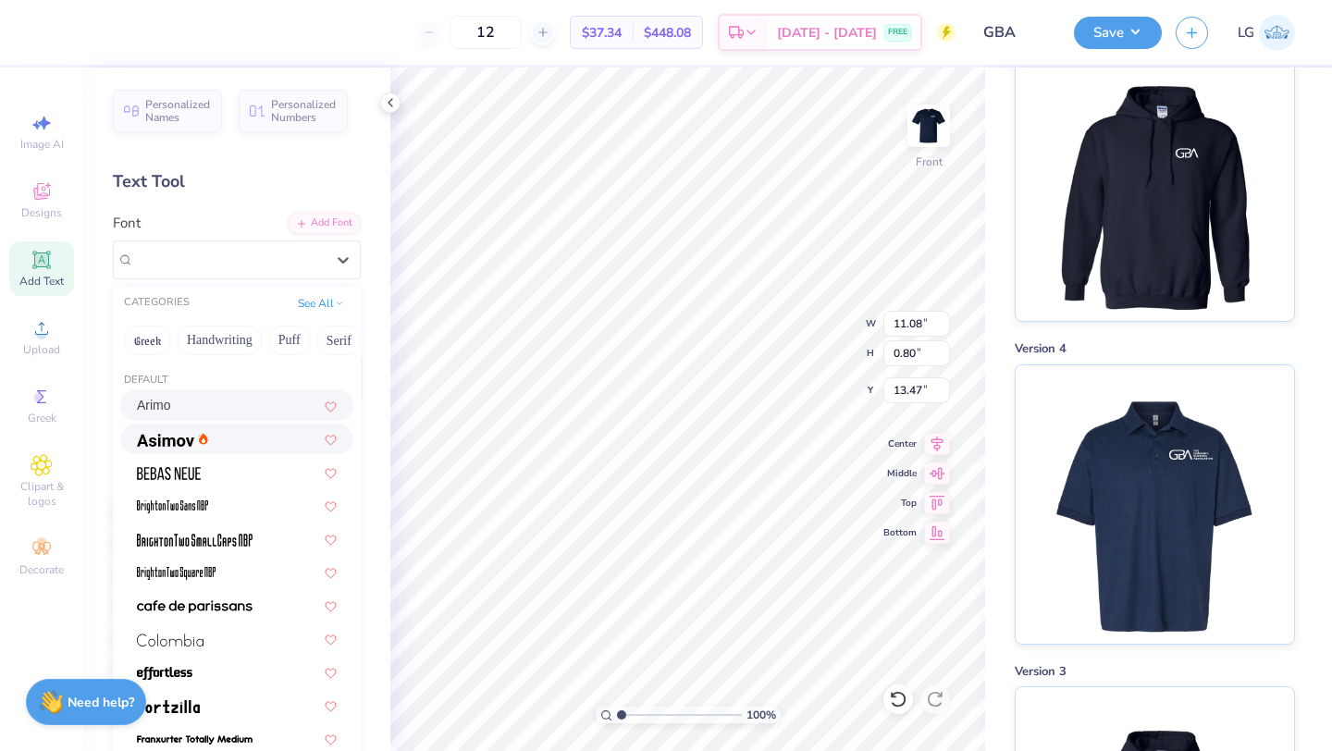
click at [239, 433] on div at bounding box center [237, 438] width 200 height 19
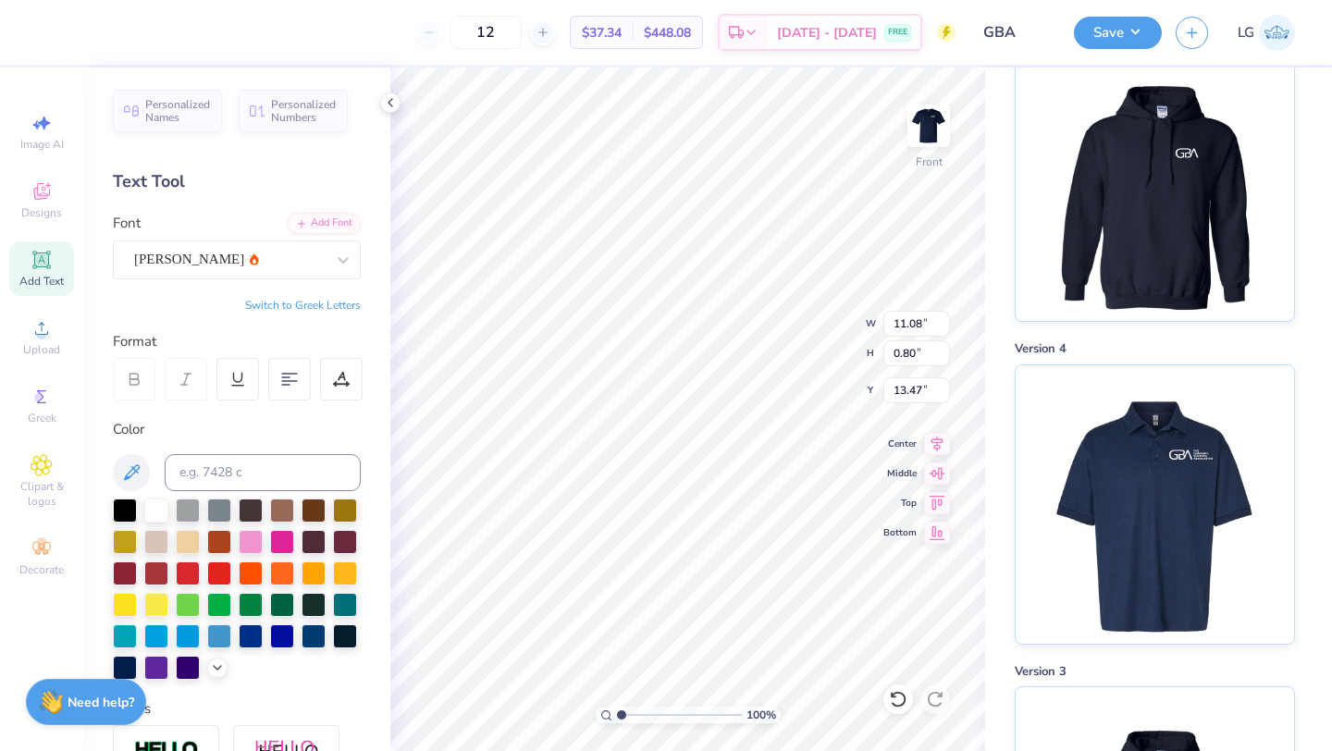
type input "11.10"
type input "0.84"
type input "13.46"
click at [318, 259] on div "Asimov" at bounding box center [229, 259] width 194 height 29
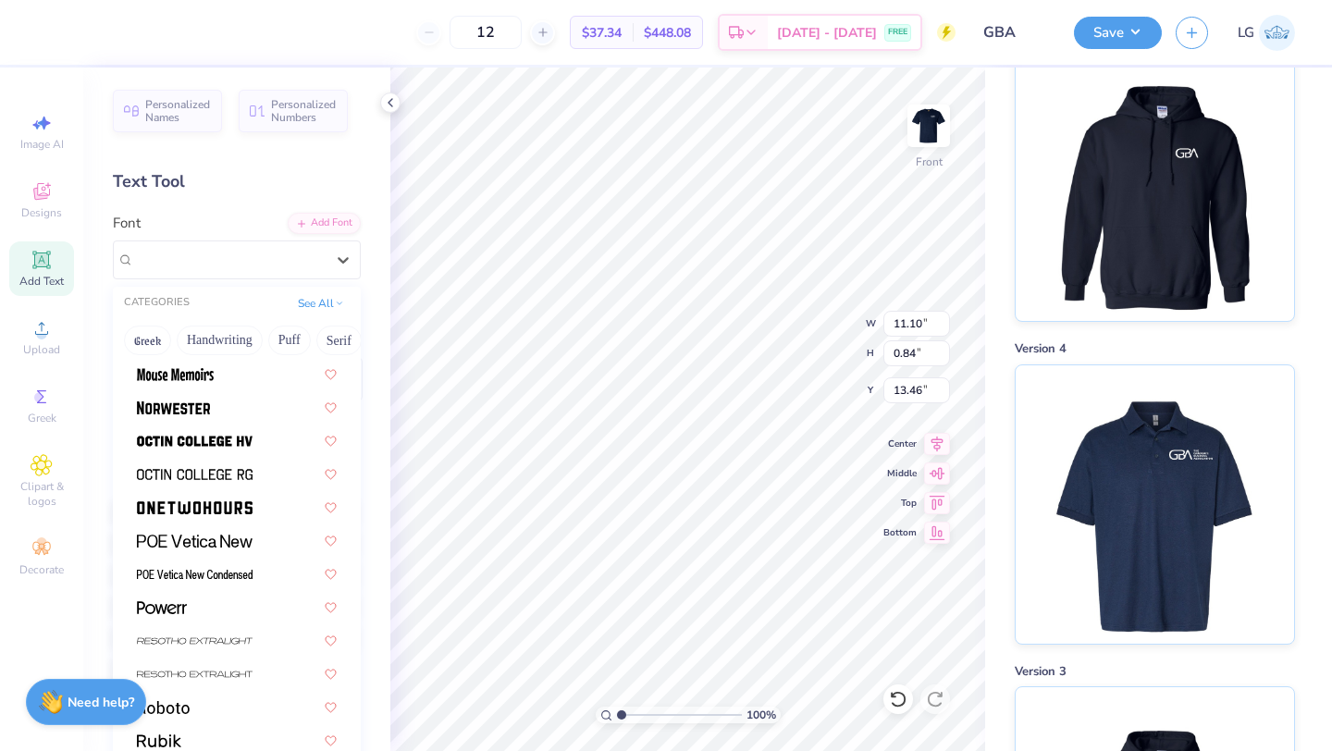
scroll to position [1764, 0]
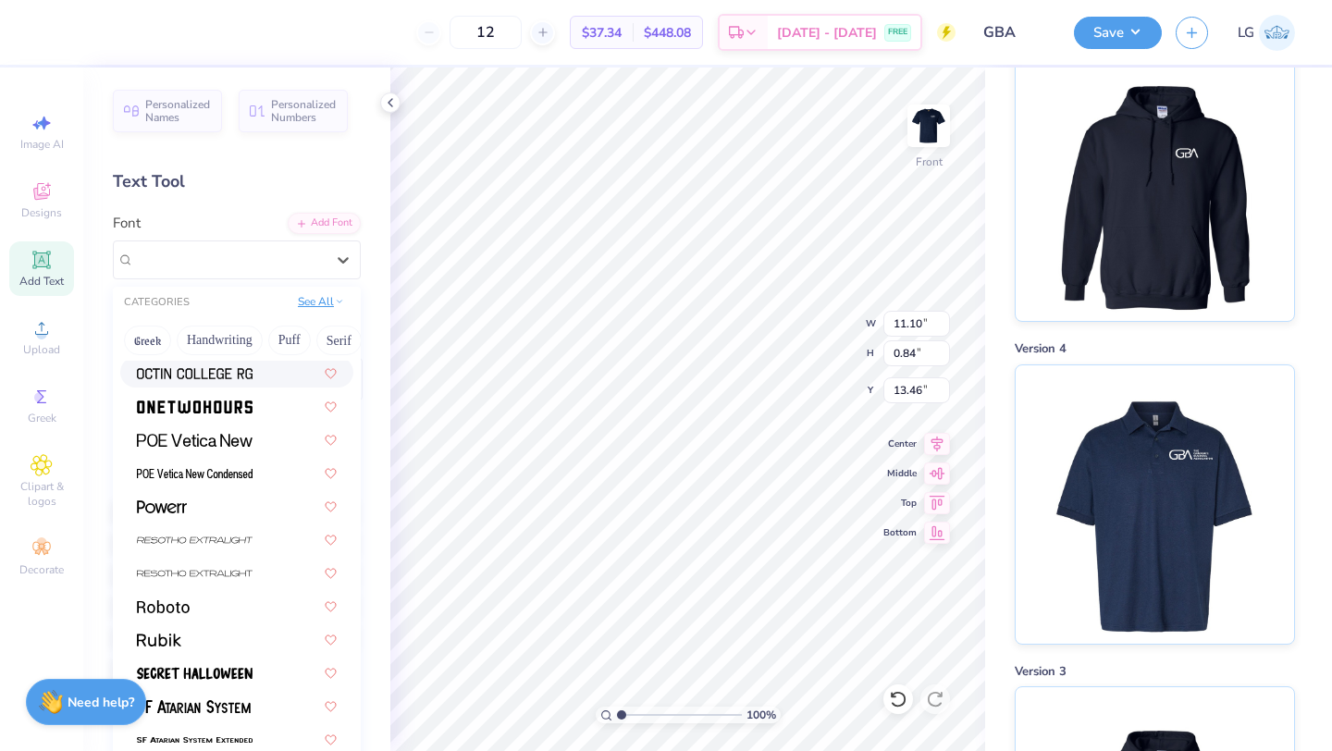
click at [340, 300] on polyline at bounding box center [340, 301] width 5 height 3
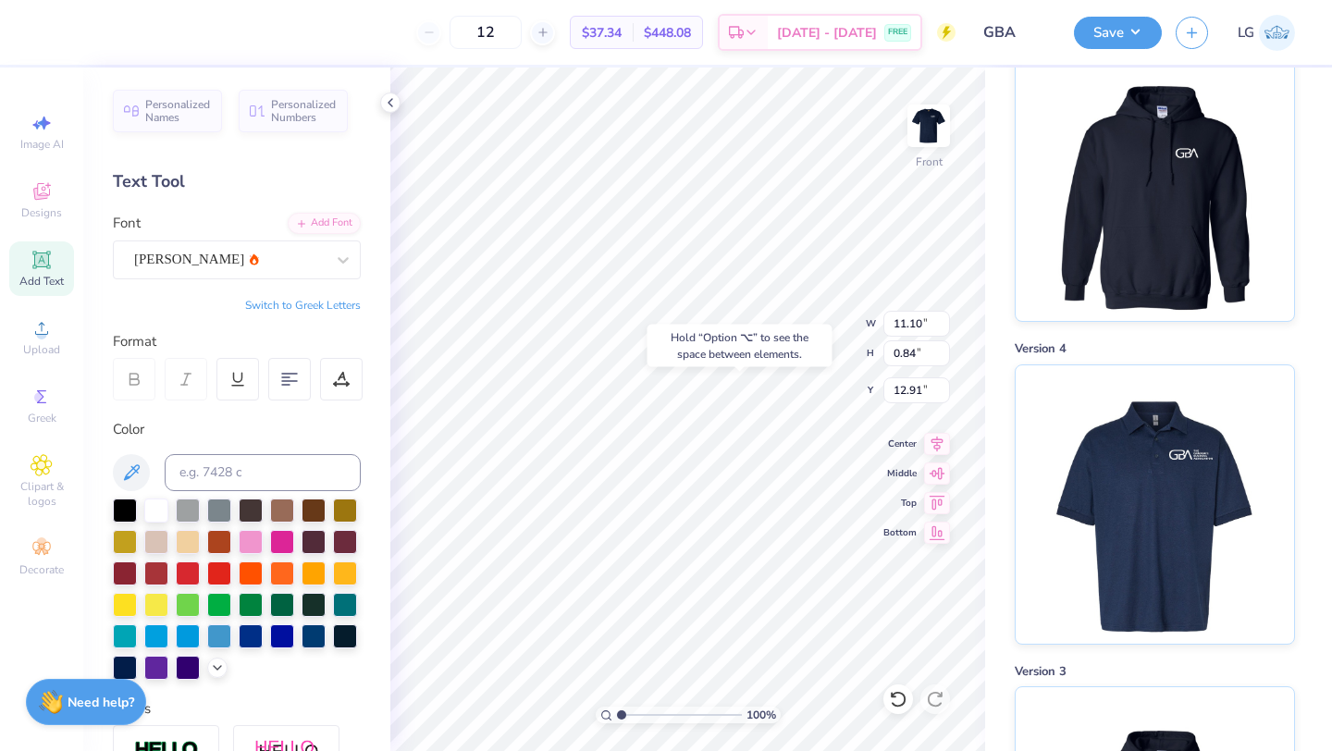
type input "12.91"
type input "11.33"
type input "8.57"
type input "0.65"
type input "11.52"
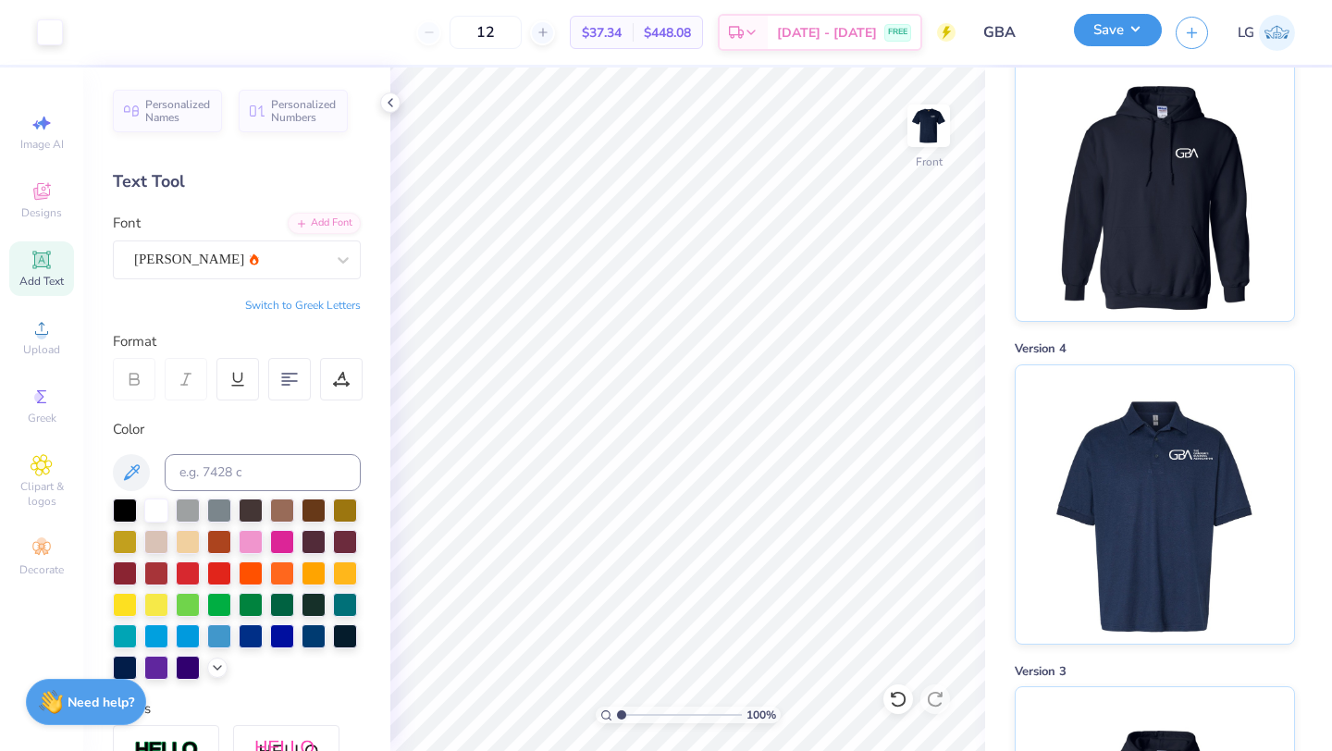
click at [1115, 30] on button "Save" at bounding box center [1118, 30] width 88 height 32
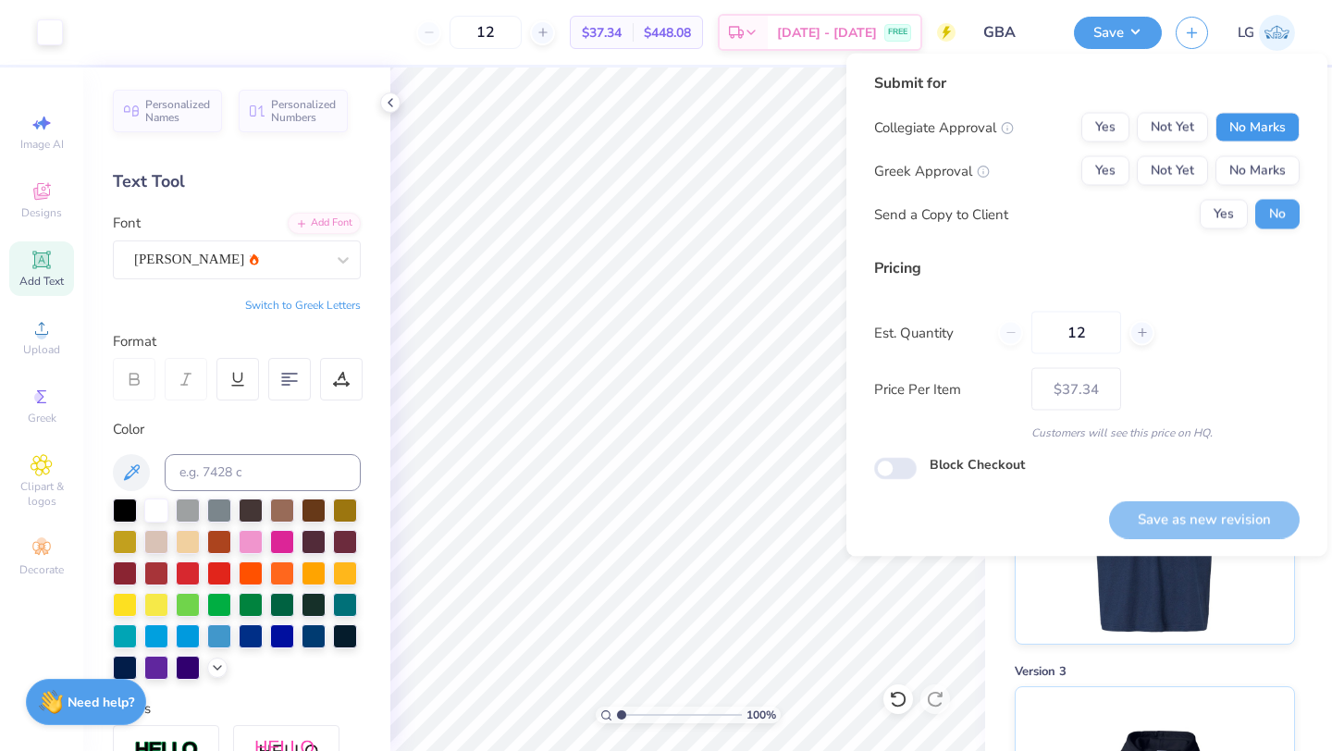
click at [1251, 126] on button "No Marks" at bounding box center [1257, 128] width 84 height 30
click at [1250, 190] on div "Collegiate Approval Yes Not Yet No Marks Greek Approval Yes Not Yet No Marks Se…" at bounding box center [1086, 171] width 425 height 117
click at [1264, 173] on button "No Marks" at bounding box center [1257, 171] width 84 height 30
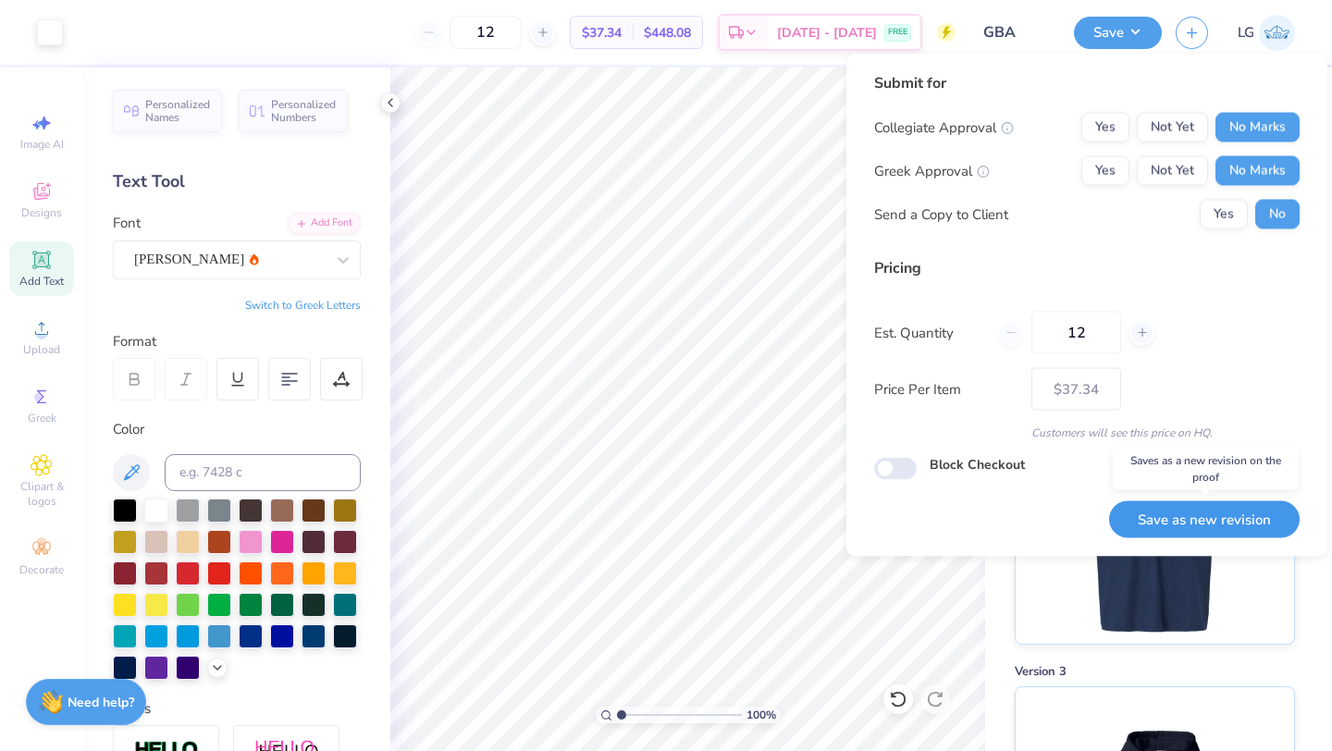
click at [1190, 512] on button "Save as new revision" at bounding box center [1204, 519] width 190 height 38
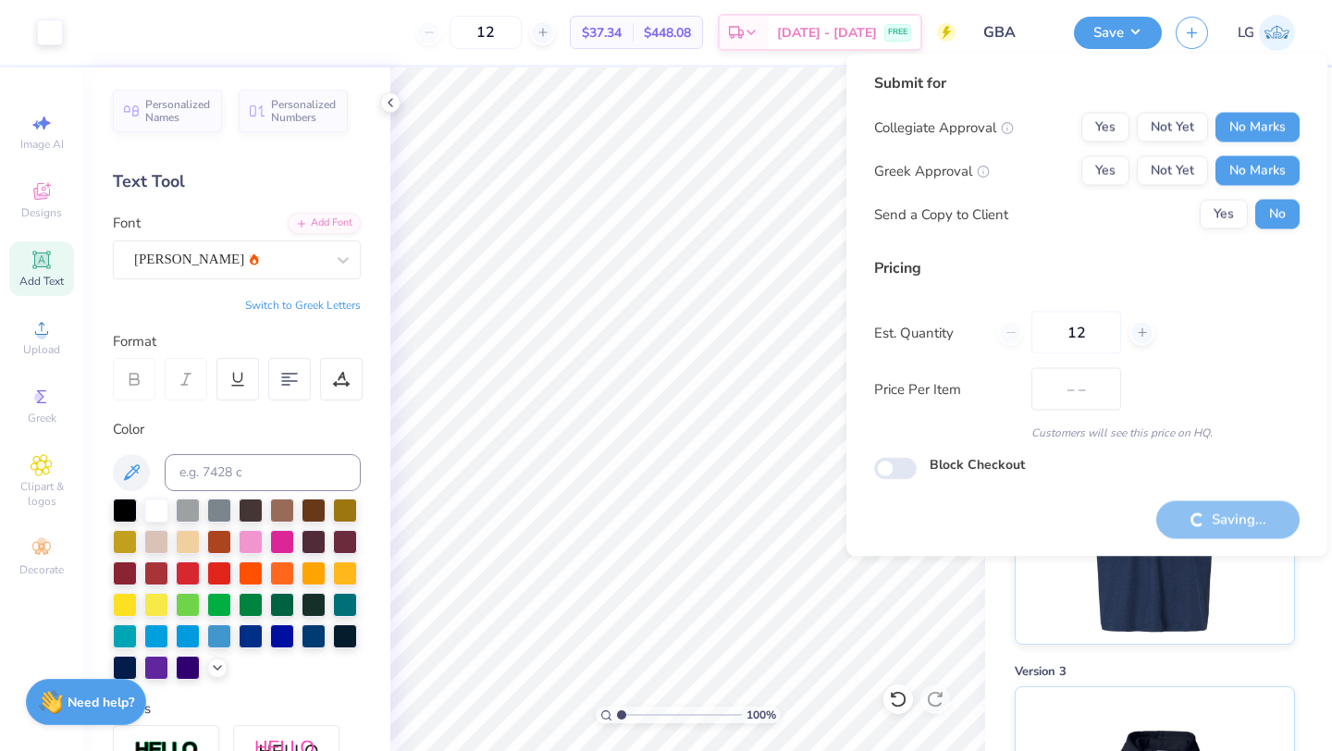
type input "$37.34"
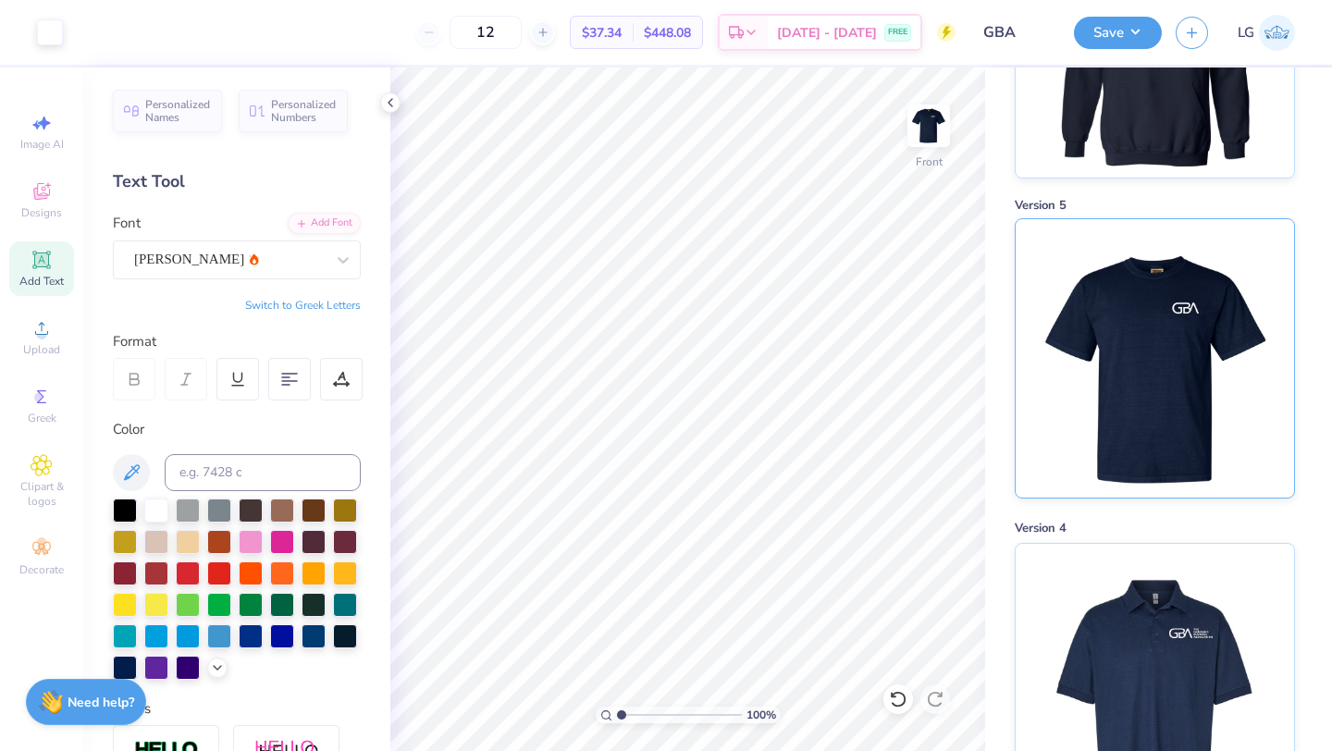
scroll to position [584, 0]
click at [1165, 633] on img at bounding box center [1153, 677] width 229 height 278
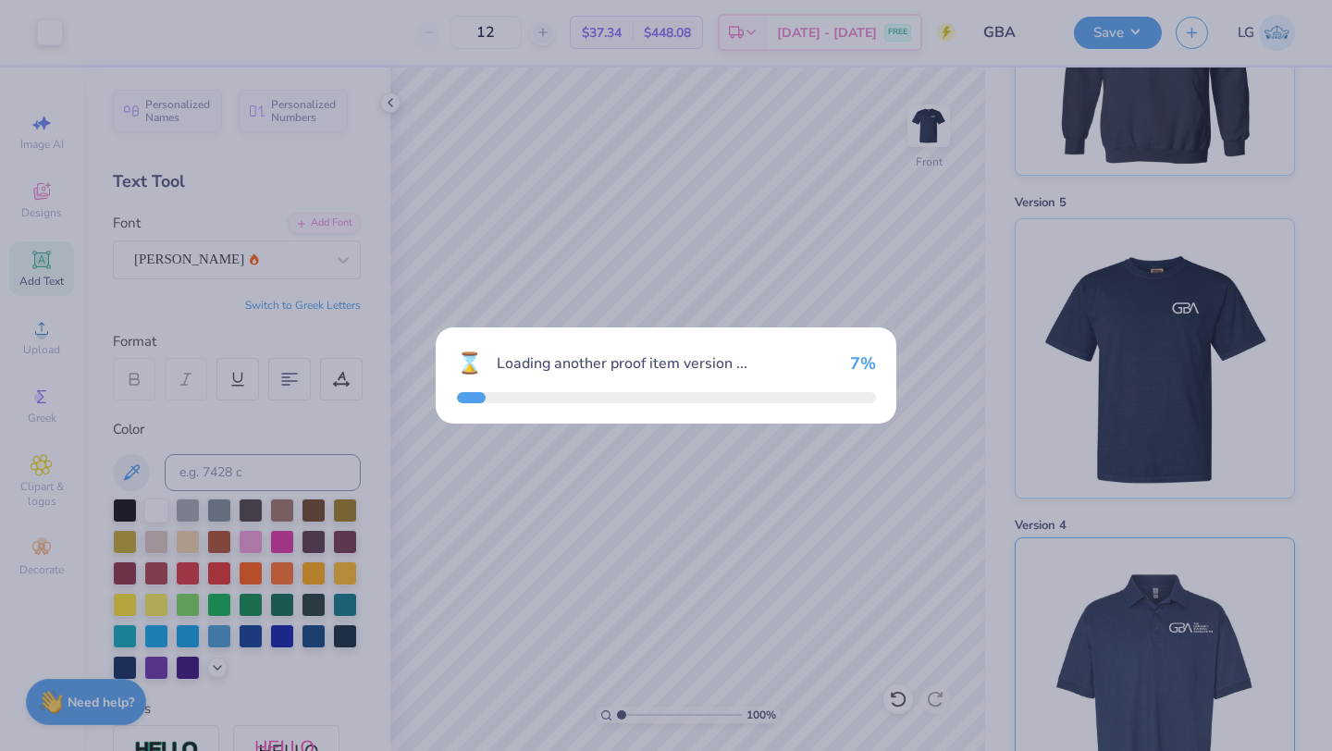
scroll to position [905, 0]
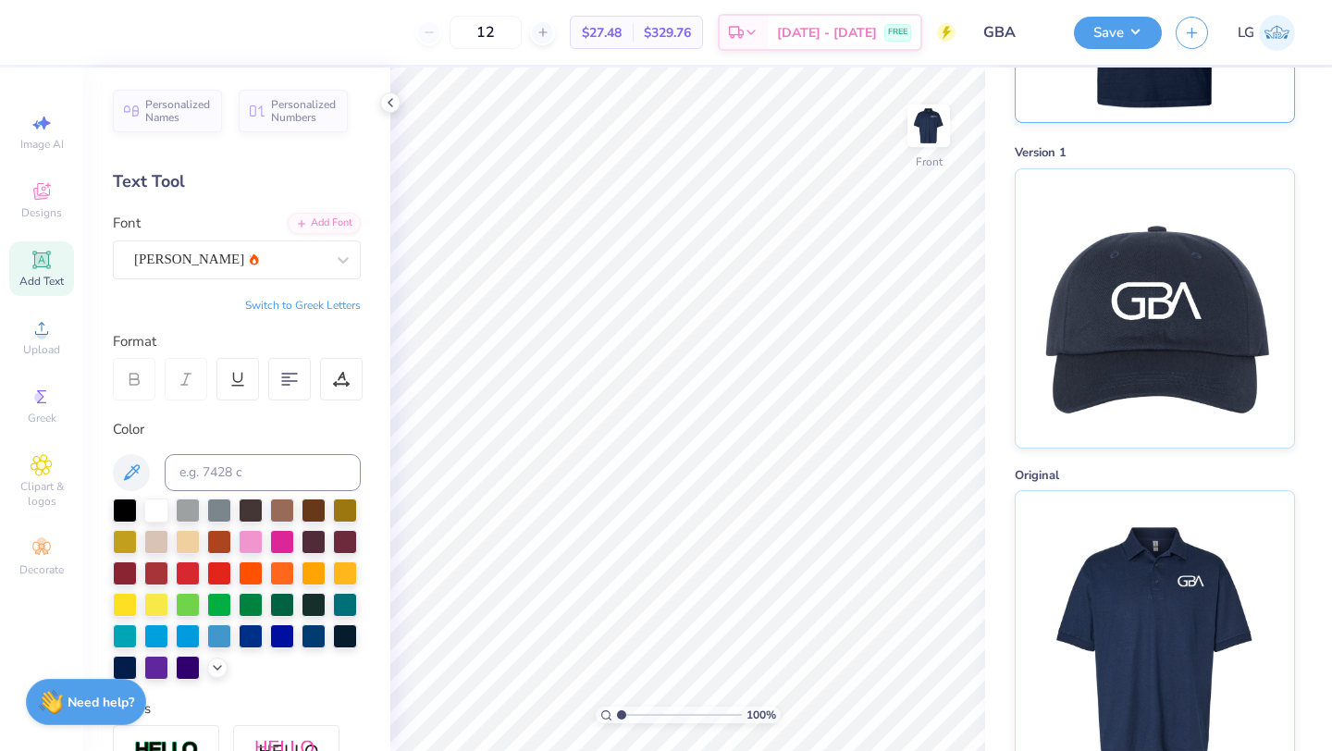
scroll to position [1923, 0]
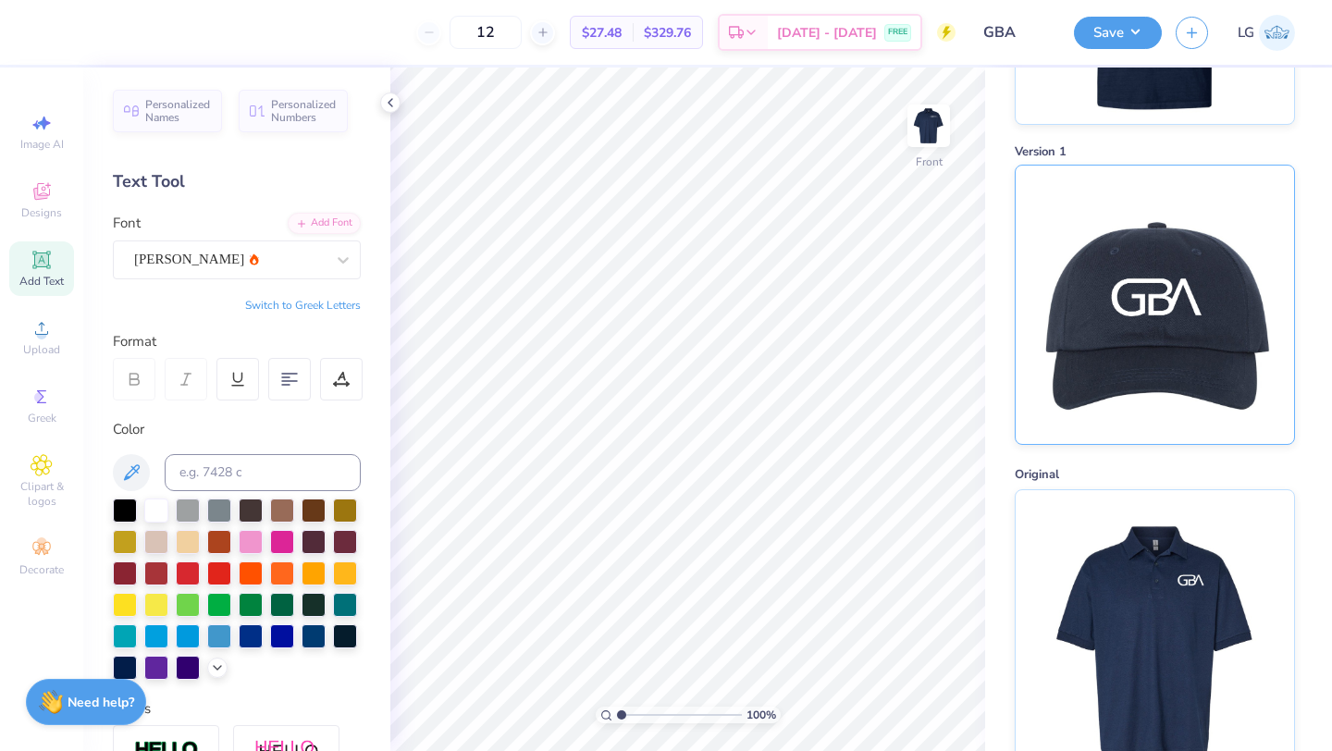
click at [1177, 323] on img at bounding box center [1153, 305] width 229 height 278
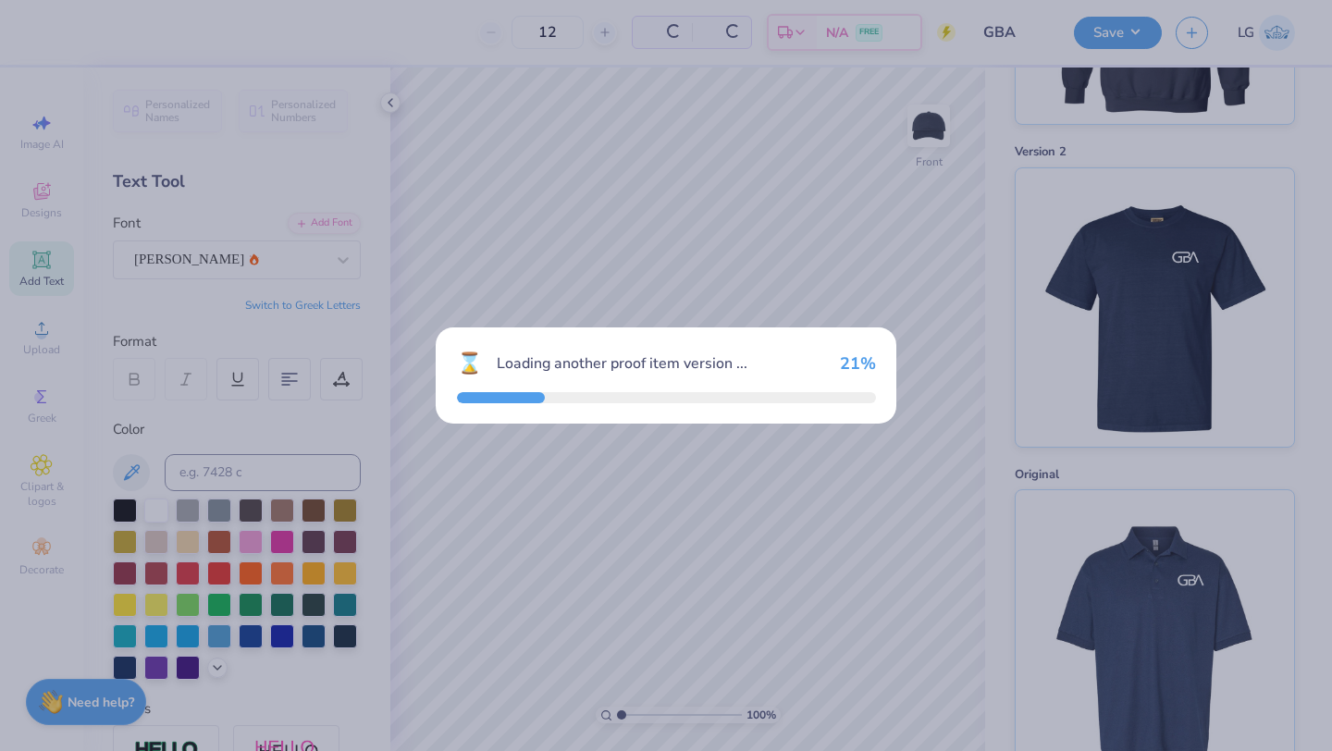
scroll to position [1954, 0]
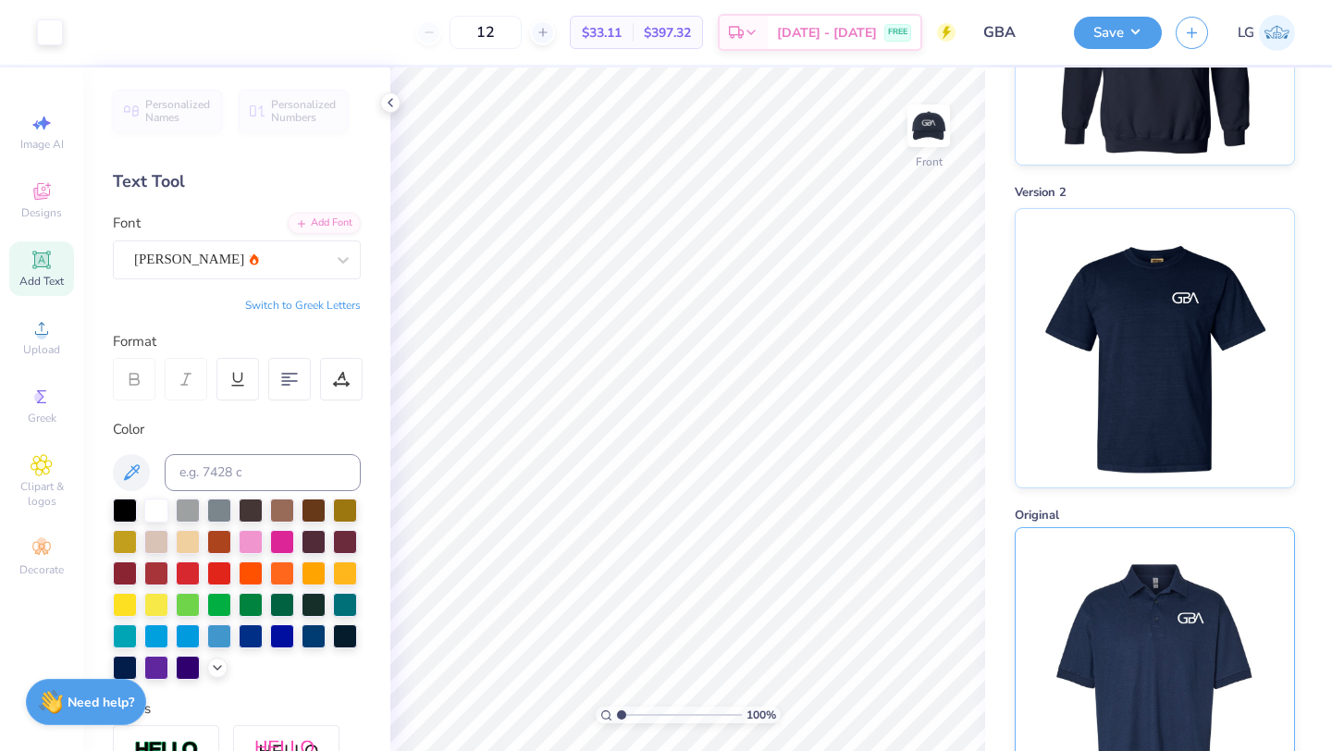
scroll to position [1882, 0]
click at [1164, 594] on img at bounding box center [1153, 668] width 229 height 278
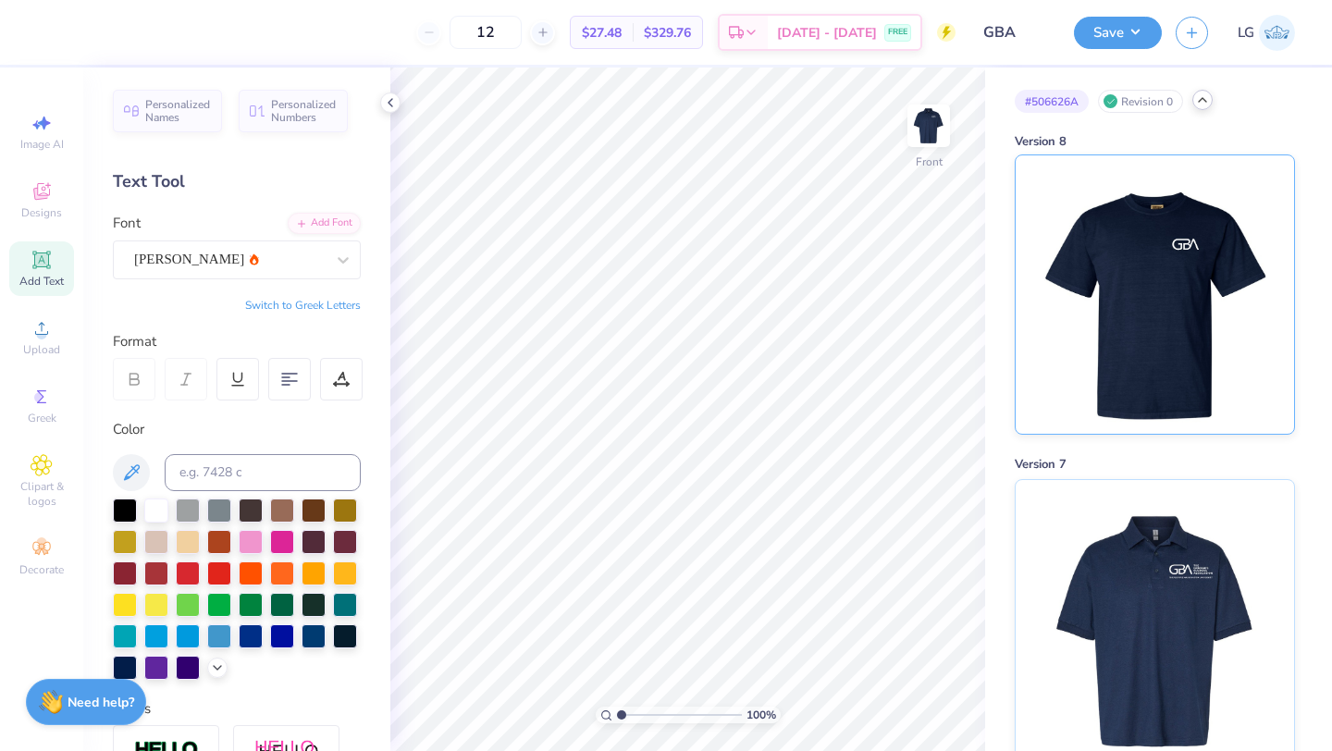
click at [1132, 273] on img at bounding box center [1153, 294] width 229 height 278
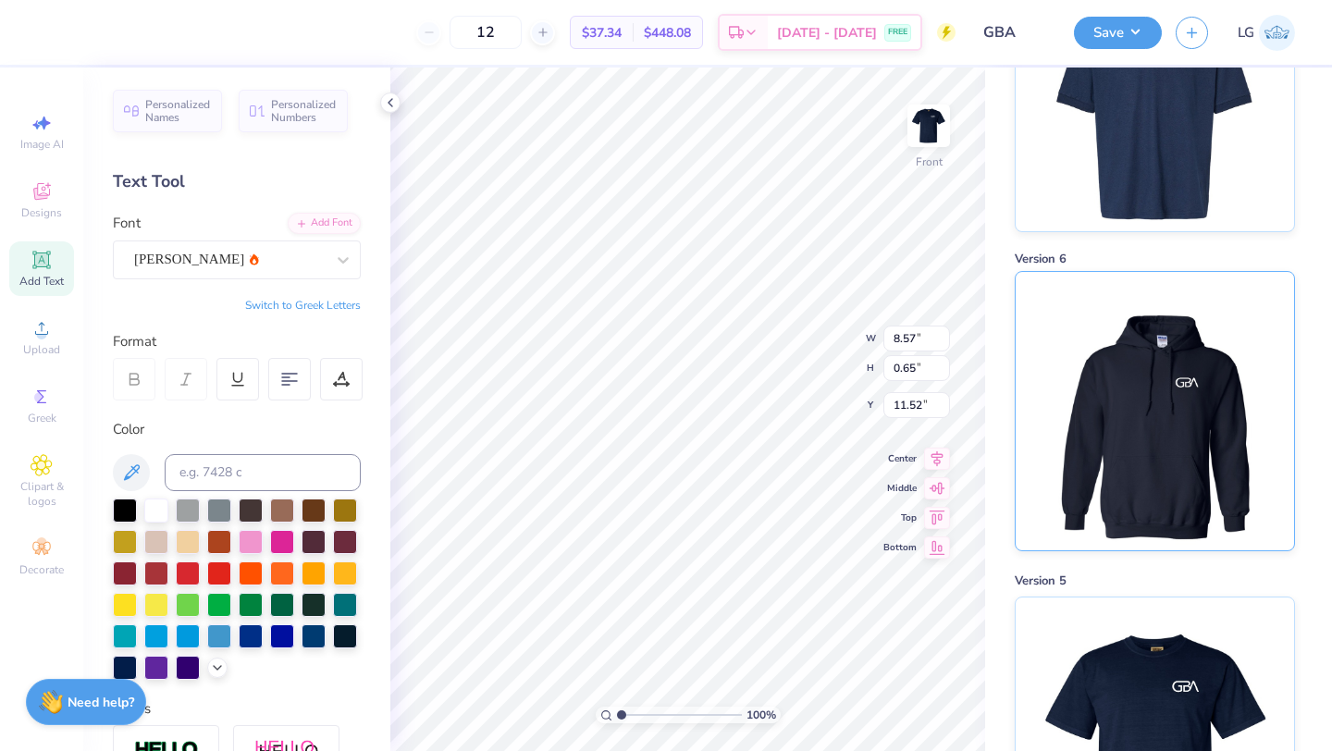
click at [1190, 427] on img at bounding box center [1153, 411] width 229 height 278
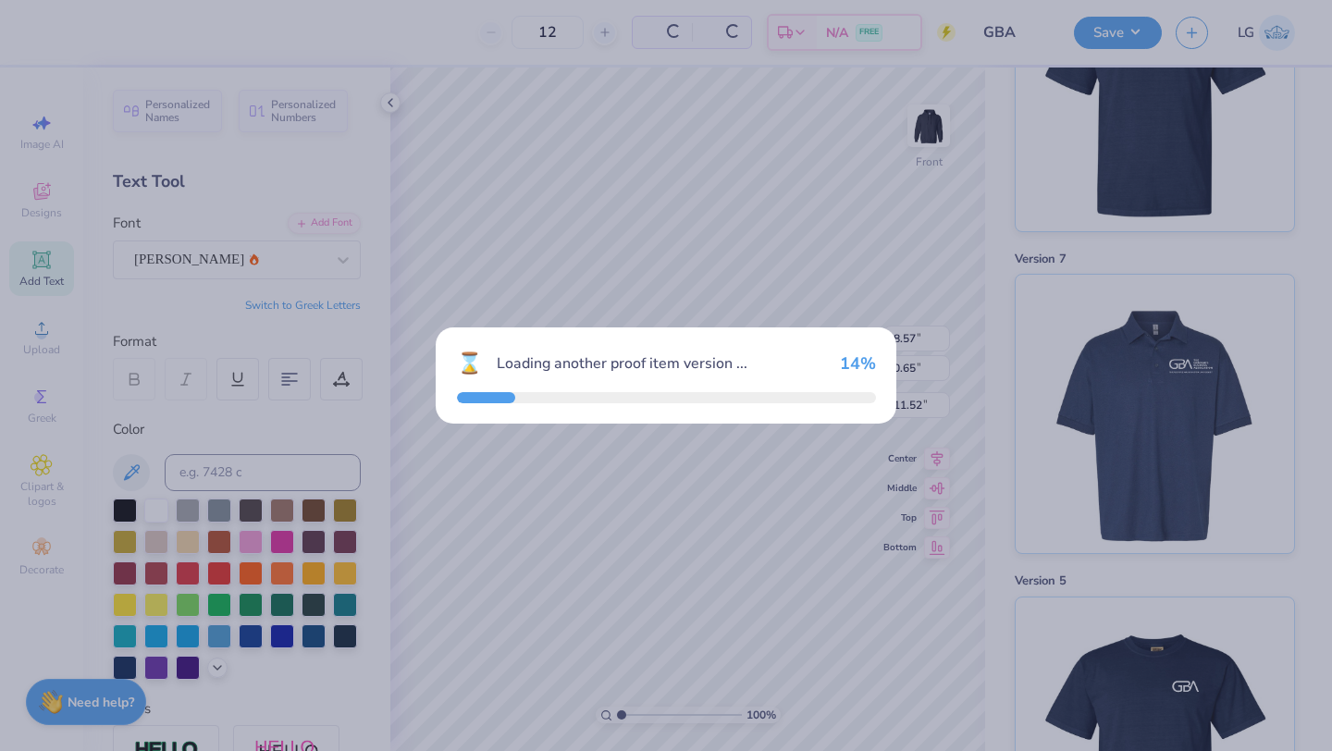
scroll to position [527, 0]
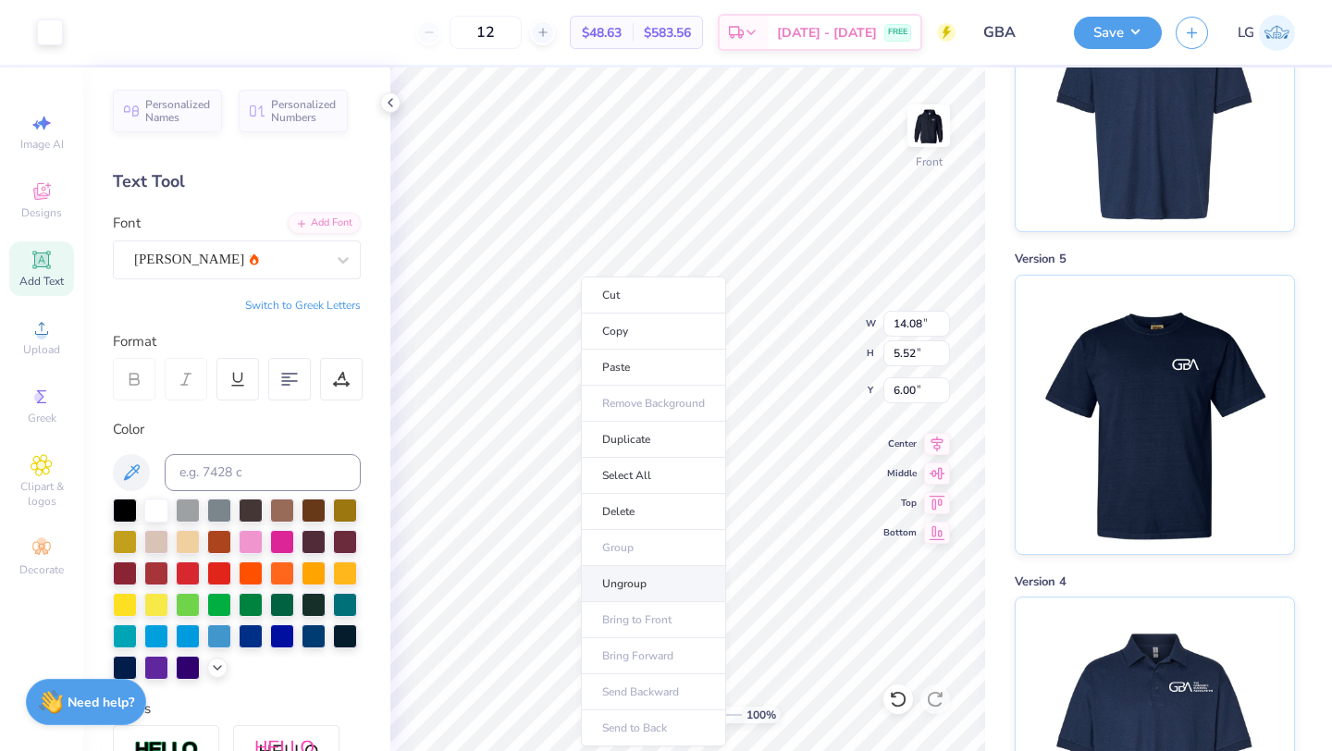
click at [610, 580] on li "Ungroup" at bounding box center [653, 584] width 145 height 36
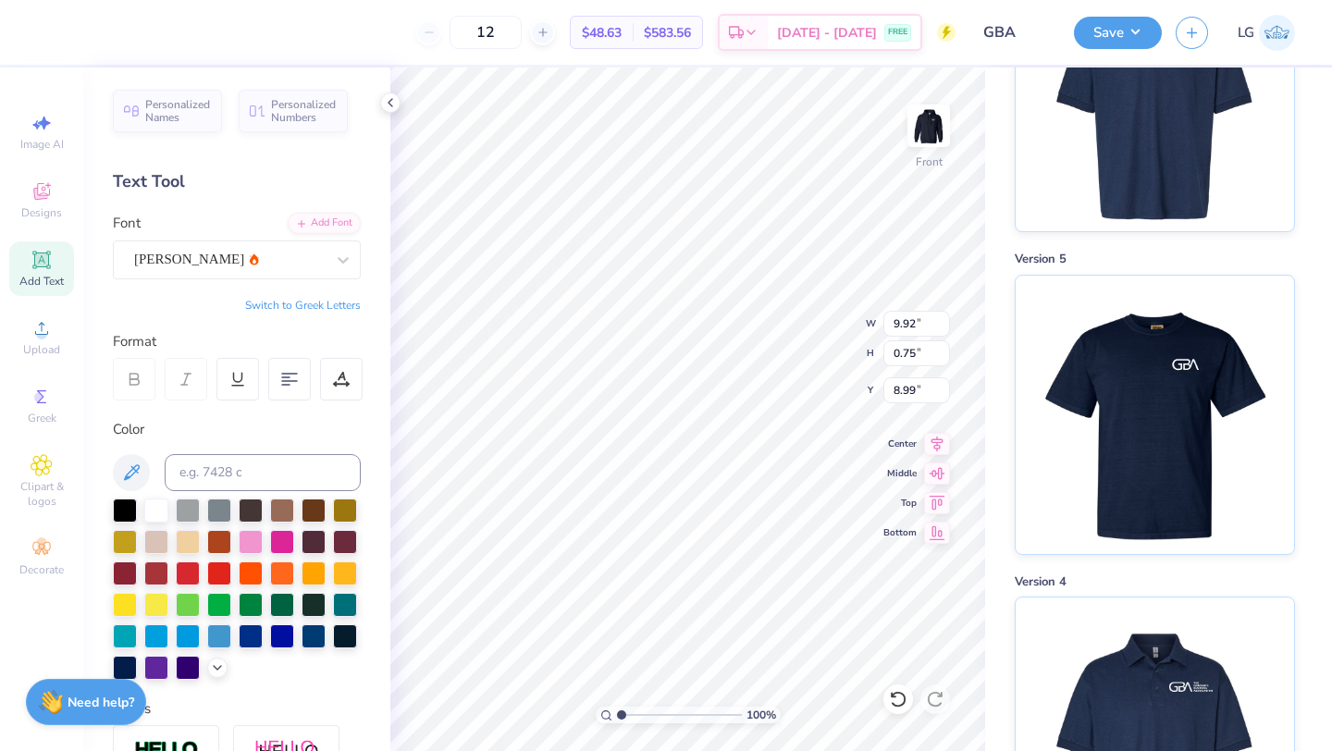
type input "13.34"
type input "10.50"
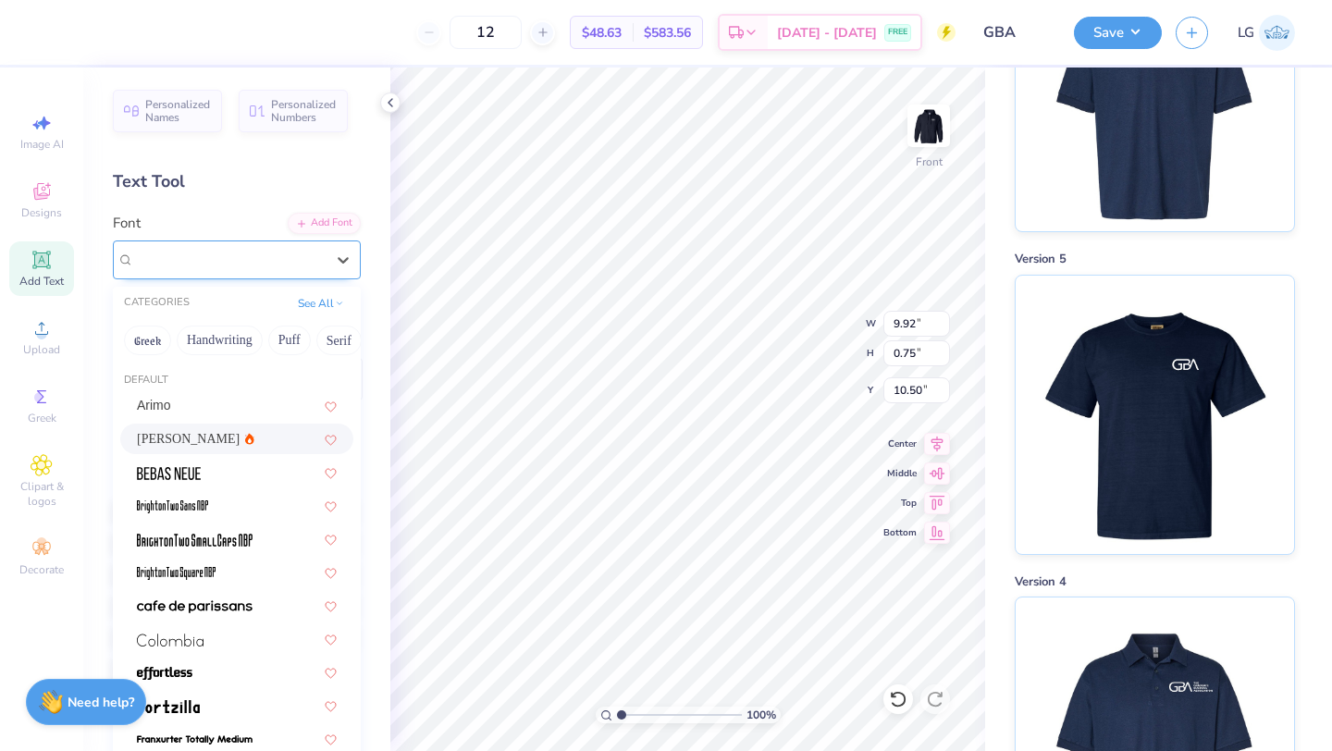
click at [278, 272] on div "Asimov" at bounding box center [229, 259] width 194 height 29
click at [185, 401] on div "Arimo" at bounding box center [237, 405] width 200 height 19
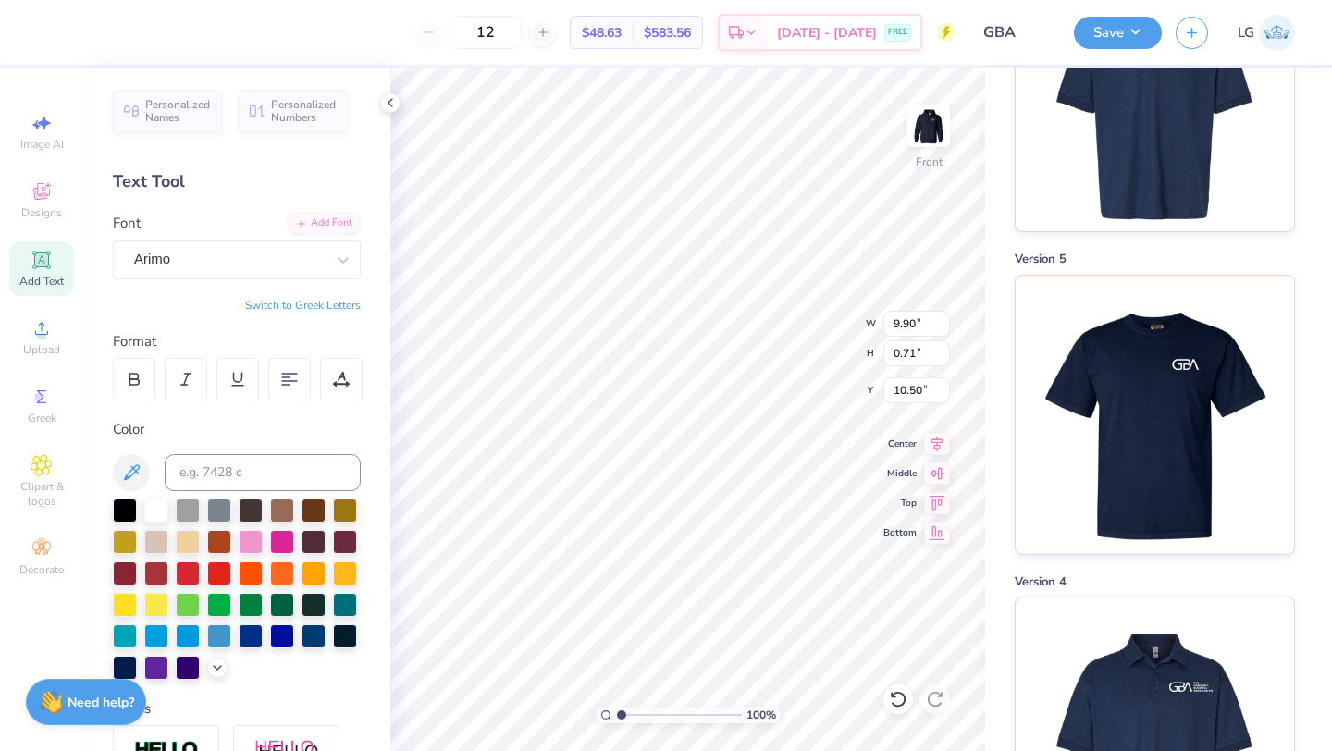
type input "9.90"
type input "0.71"
type input "10.52"
type input "10.79"
click at [1170, 146] on img at bounding box center [1153, 89] width 229 height 278
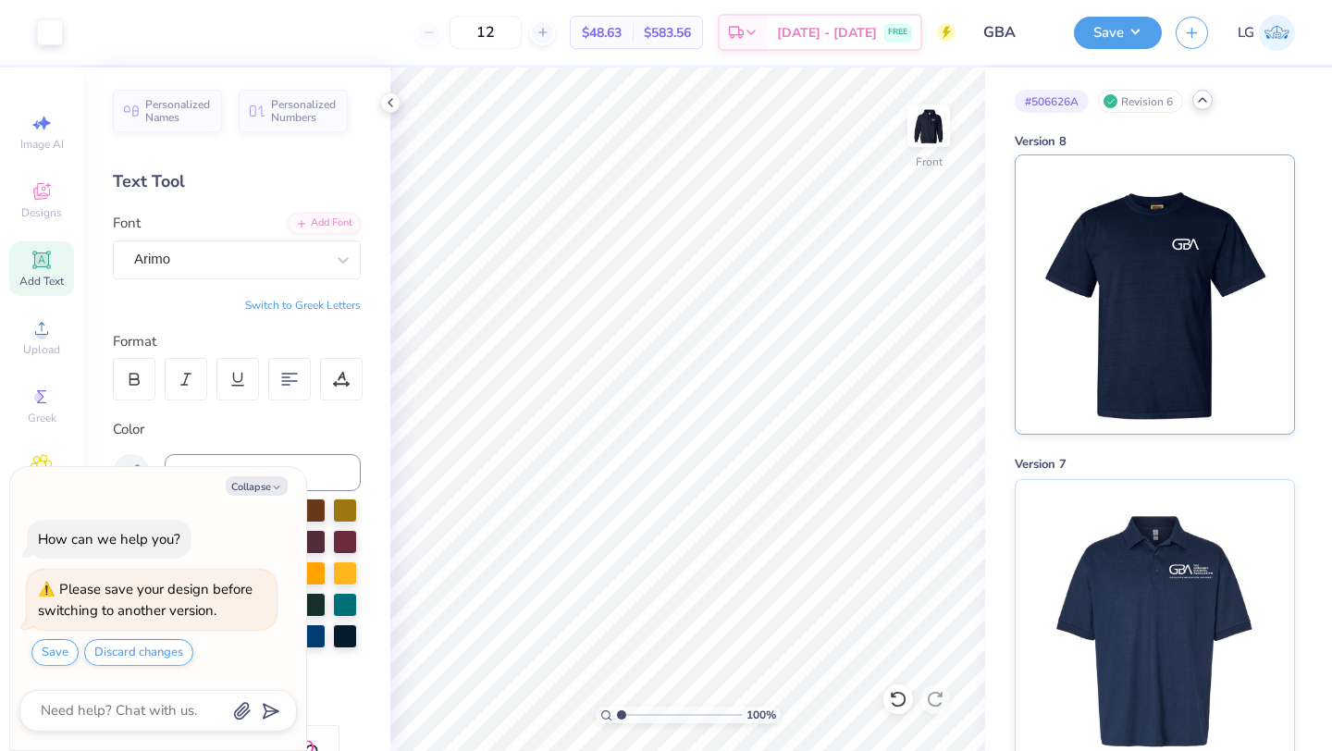
click at [1149, 227] on img at bounding box center [1153, 294] width 229 height 278
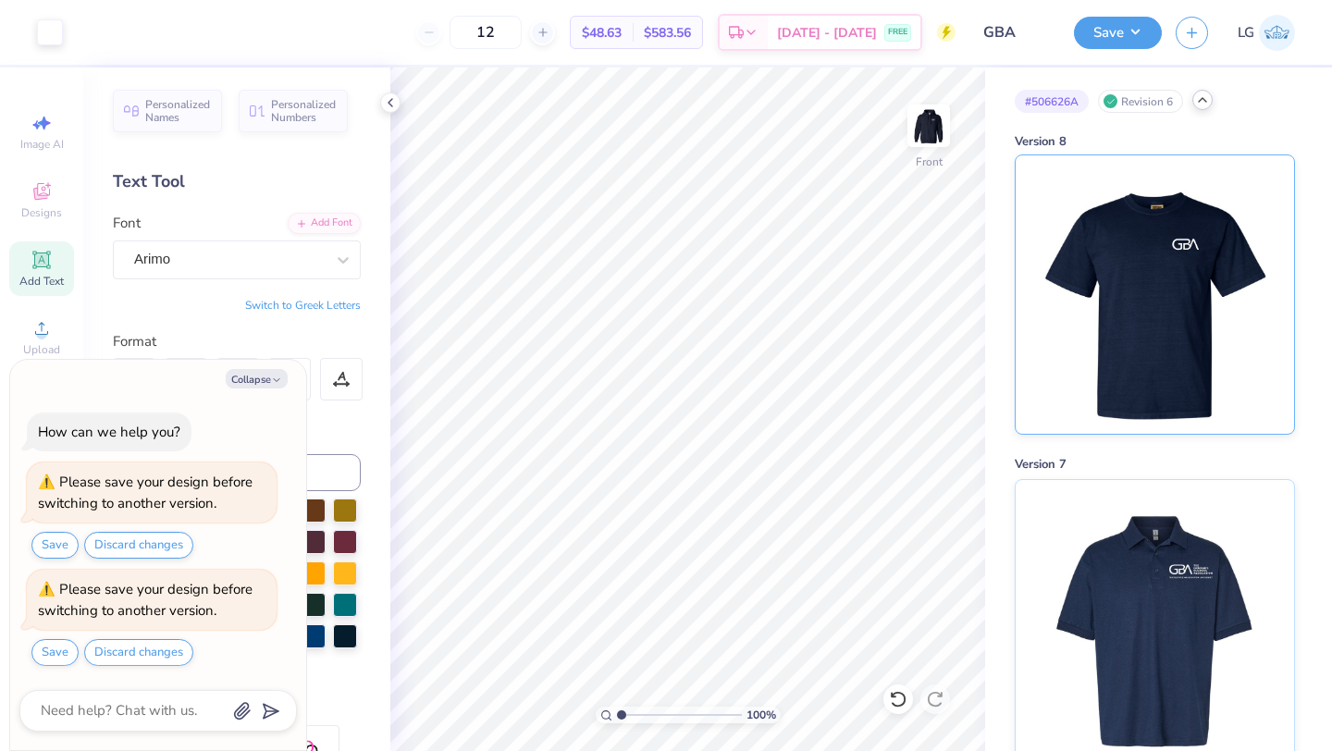
click at [1108, 360] on img at bounding box center [1153, 294] width 229 height 278
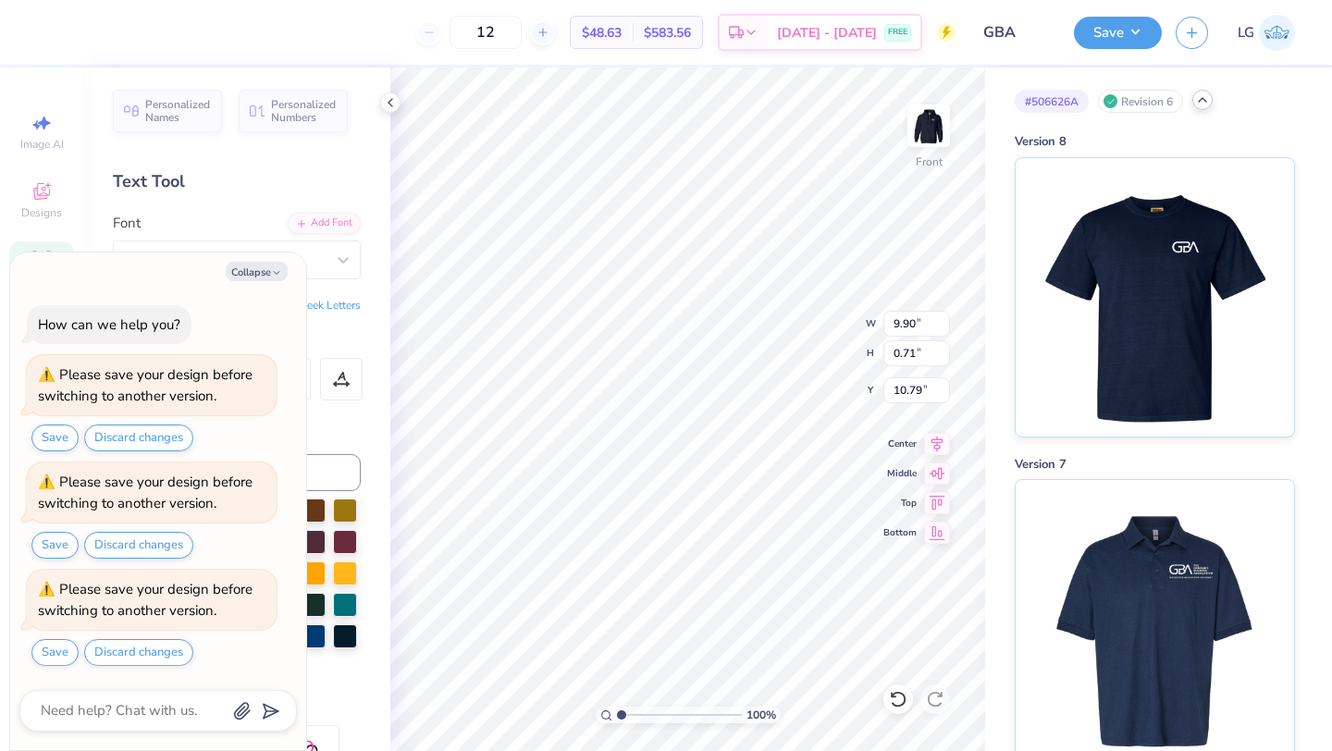
type textarea "x"
type input "11.21"
click at [1108, 27] on button "Save" at bounding box center [1118, 30] width 88 height 32
type textarea "x"
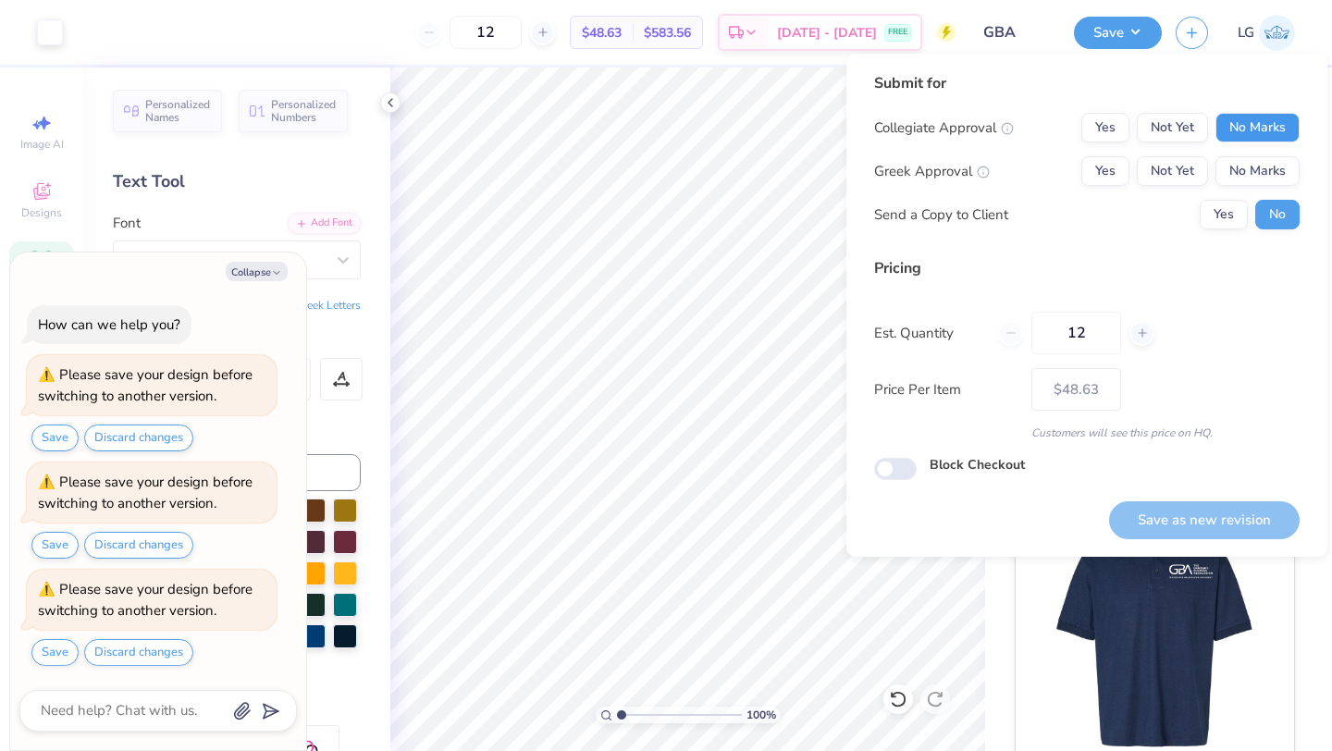
click at [1239, 118] on button "No Marks" at bounding box center [1257, 128] width 84 height 30
click at [1252, 180] on button "No Marks" at bounding box center [1257, 171] width 84 height 30
click at [1170, 513] on button "Save as new revision" at bounding box center [1204, 520] width 190 height 38
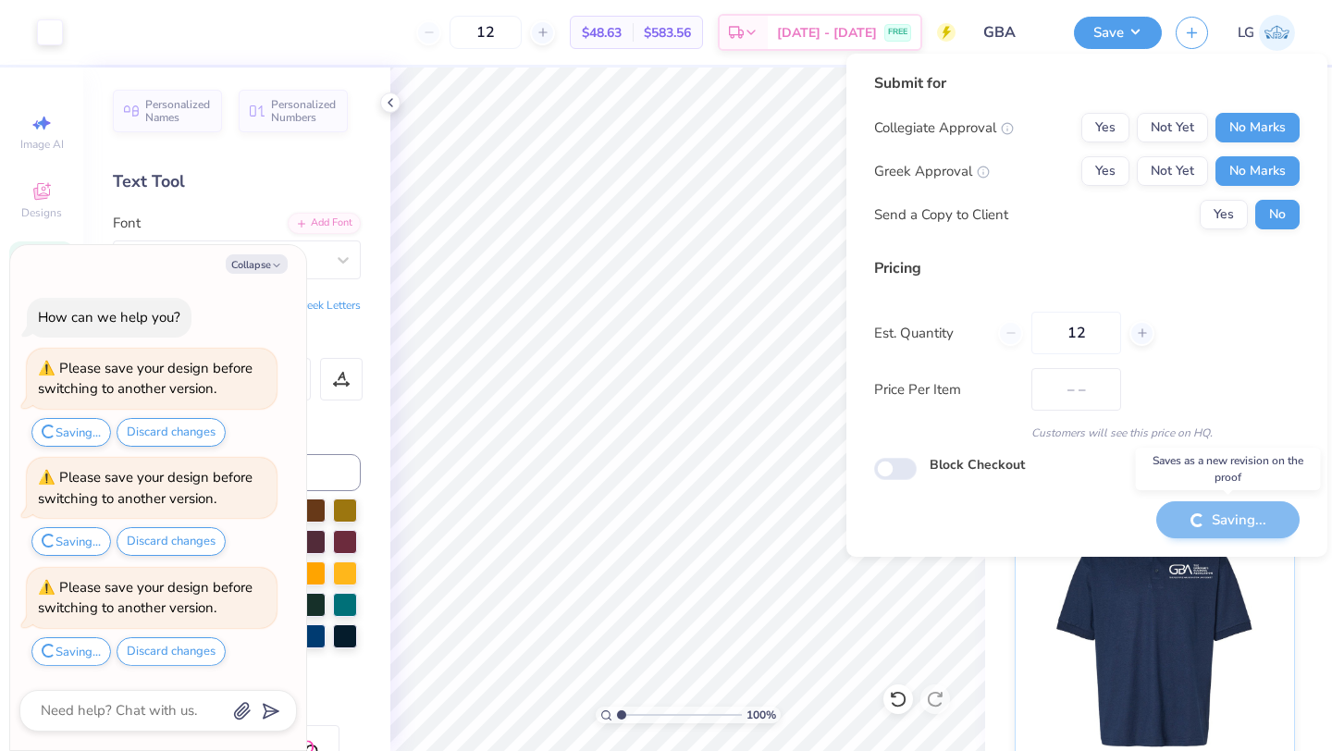
type input "$48.63"
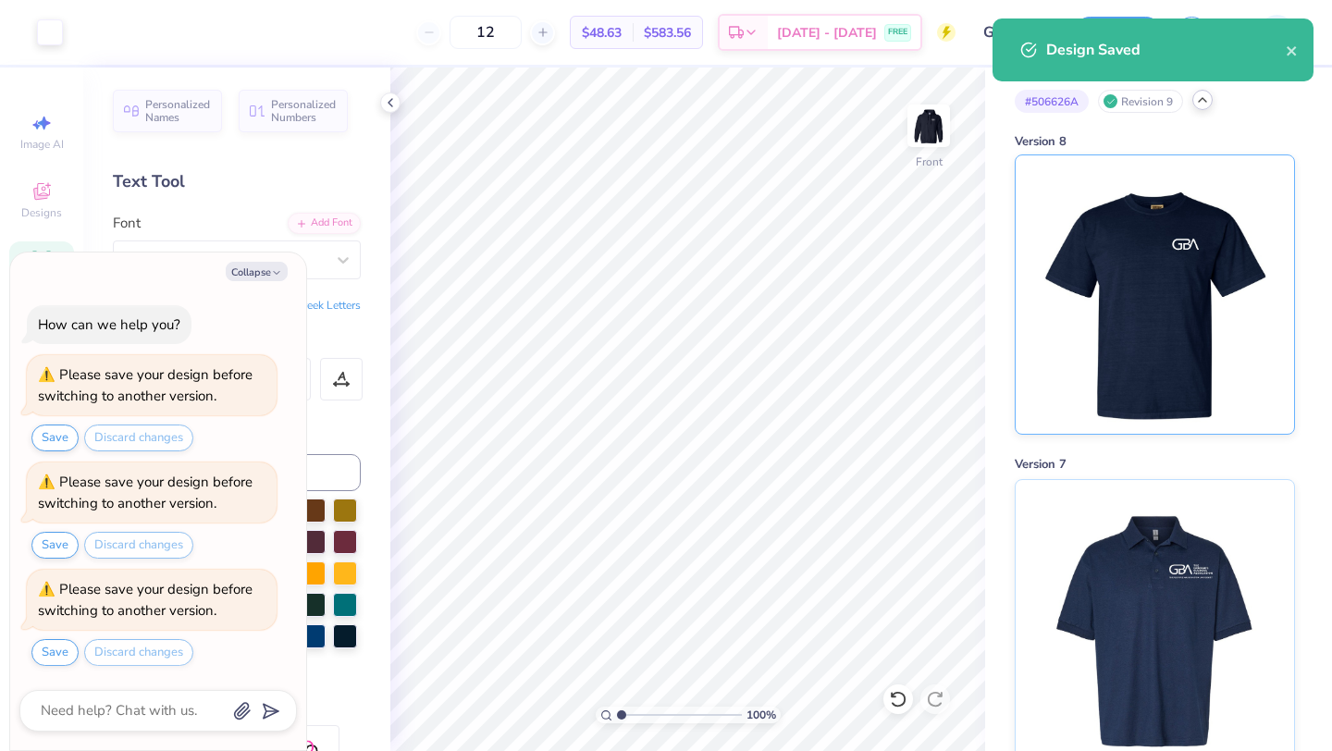
click at [1144, 306] on img at bounding box center [1153, 294] width 229 height 278
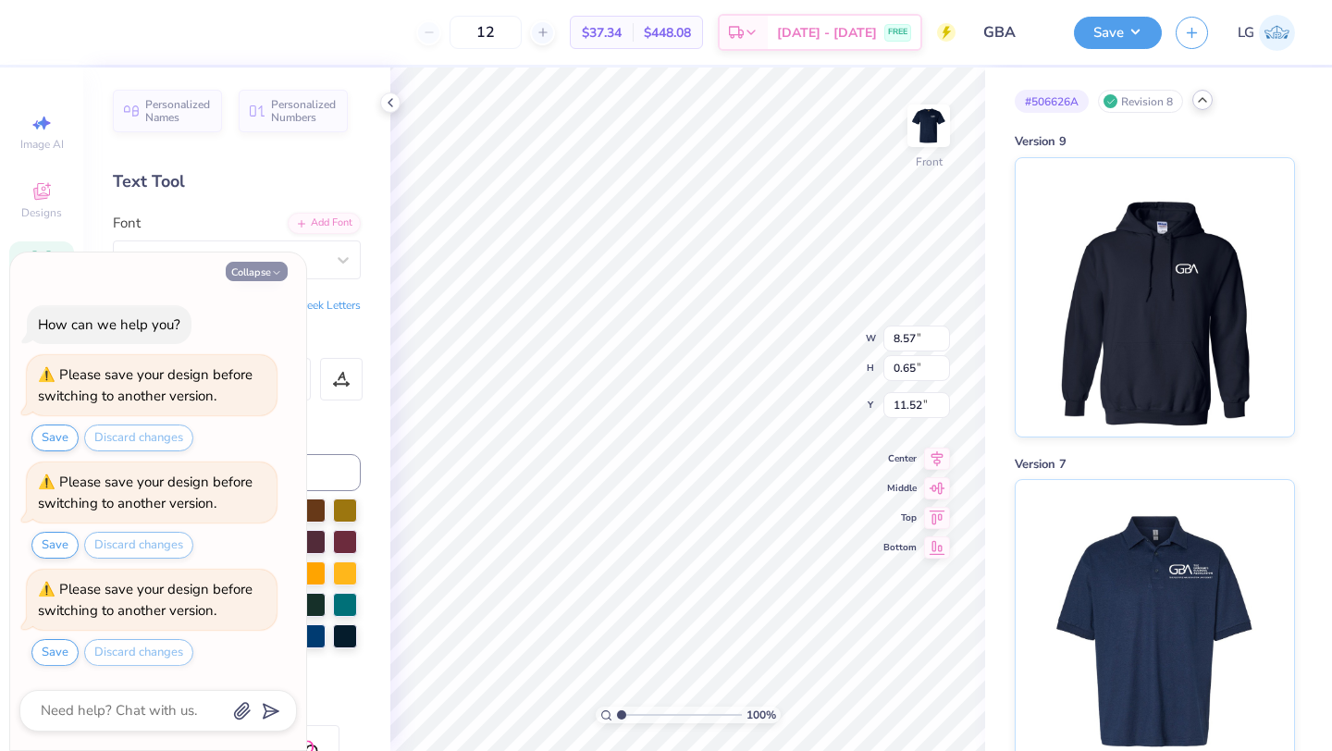
click at [276, 267] on icon "button" at bounding box center [276, 272] width 11 height 11
type textarea "x"
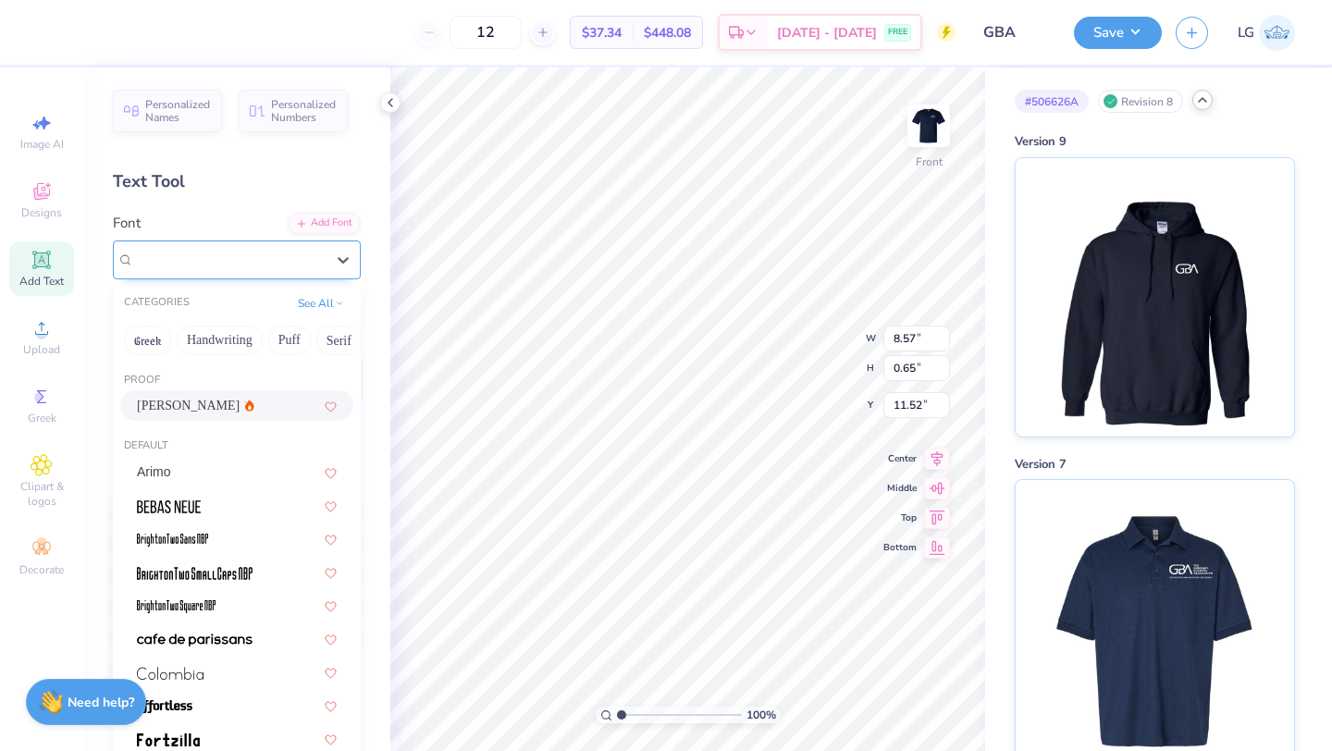
click at [292, 263] on div "Asimov" at bounding box center [229, 259] width 194 height 29
click at [192, 467] on div "Arimo" at bounding box center [237, 471] width 200 height 19
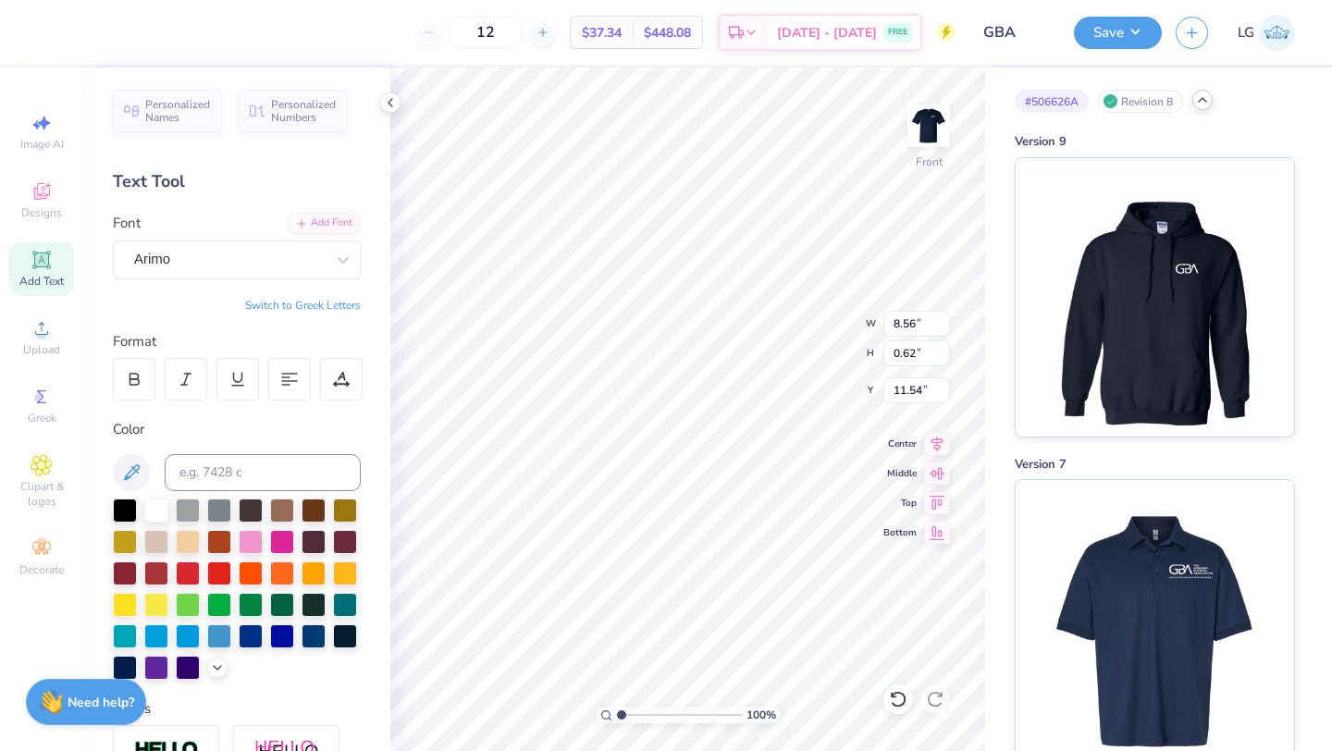
type input "8.56"
type input "0.62"
type input "11.54"
click at [1100, 27] on button "Save" at bounding box center [1118, 30] width 88 height 32
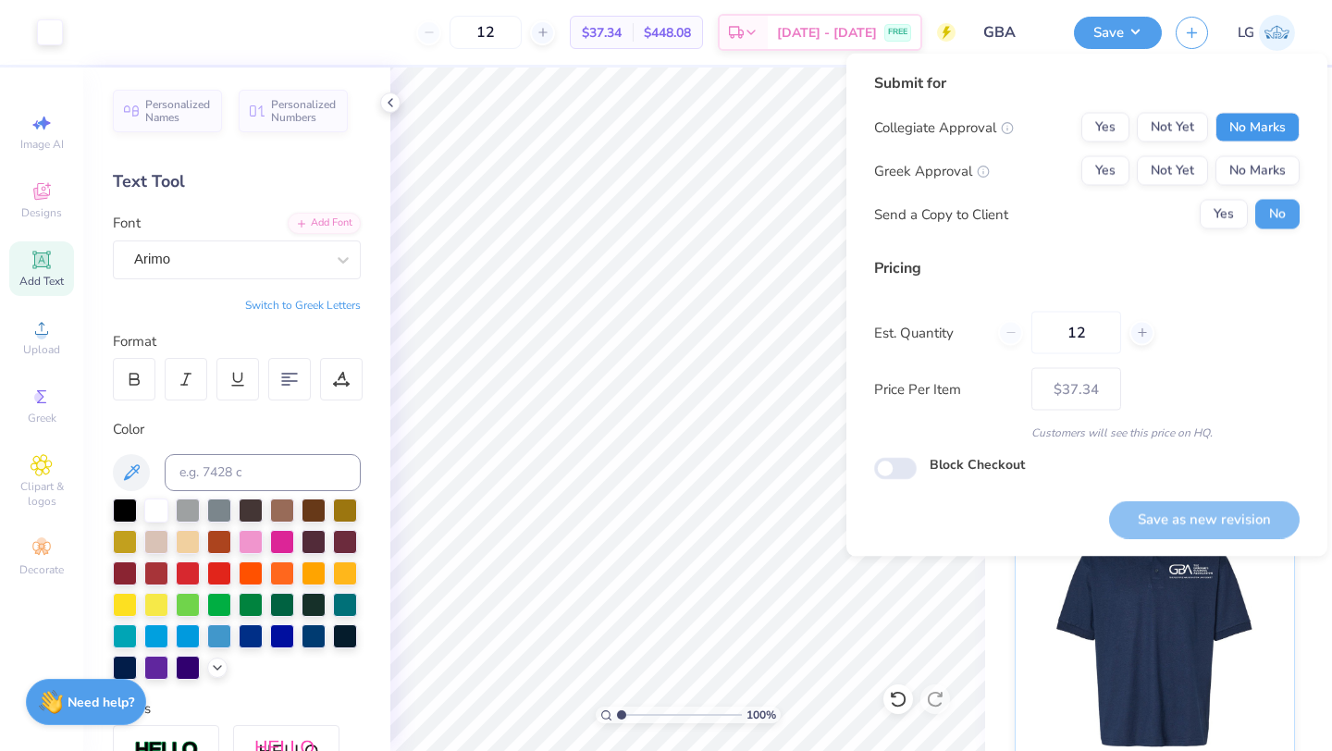
click at [1234, 117] on button "No Marks" at bounding box center [1257, 128] width 84 height 30
click at [1247, 185] on div "Collegiate Approval Yes Not Yet No Marks Greek Approval Yes Not Yet No Marks Se…" at bounding box center [1086, 171] width 425 height 117
click at [1250, 184] on button "No Marks" at bounding box center [1257, 171] width 84 height 30
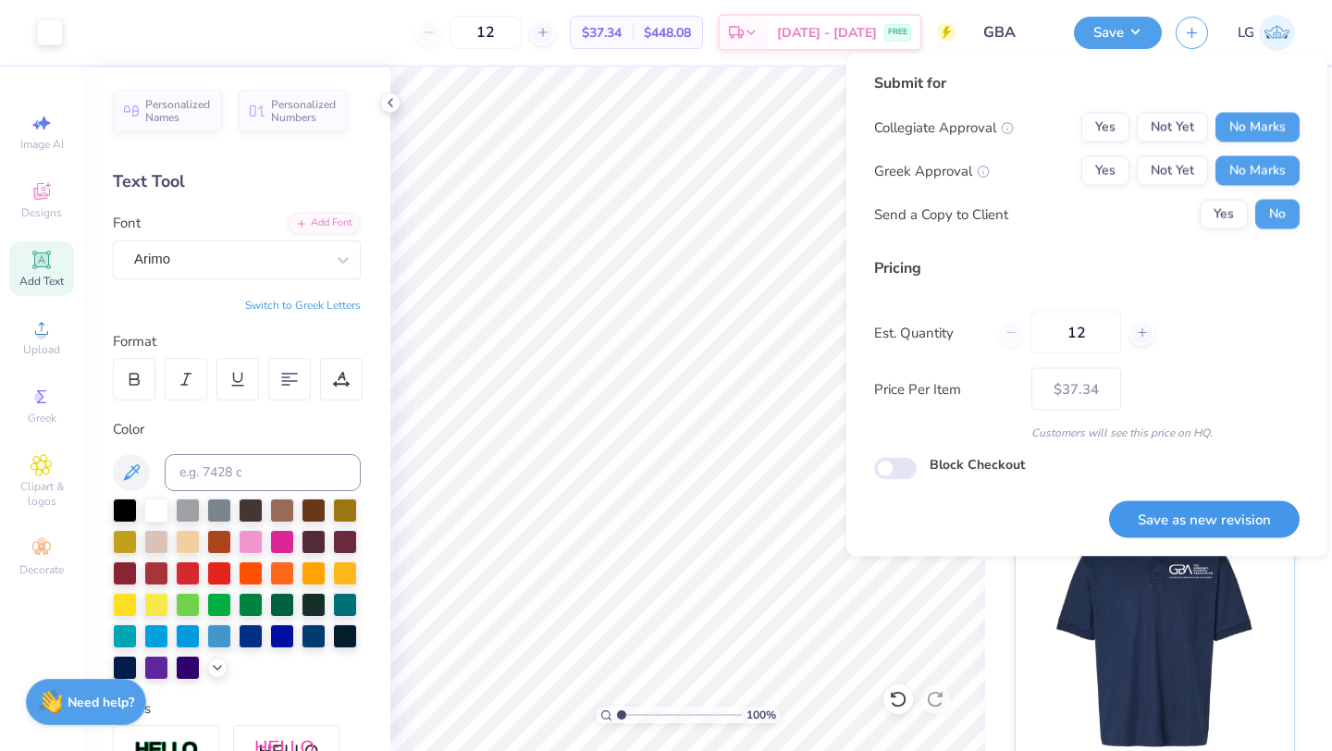
click at [1170, 518] on button "Save as new revision" at bounding box center [1204, 519] width 190 height 38
type input "$37.34"
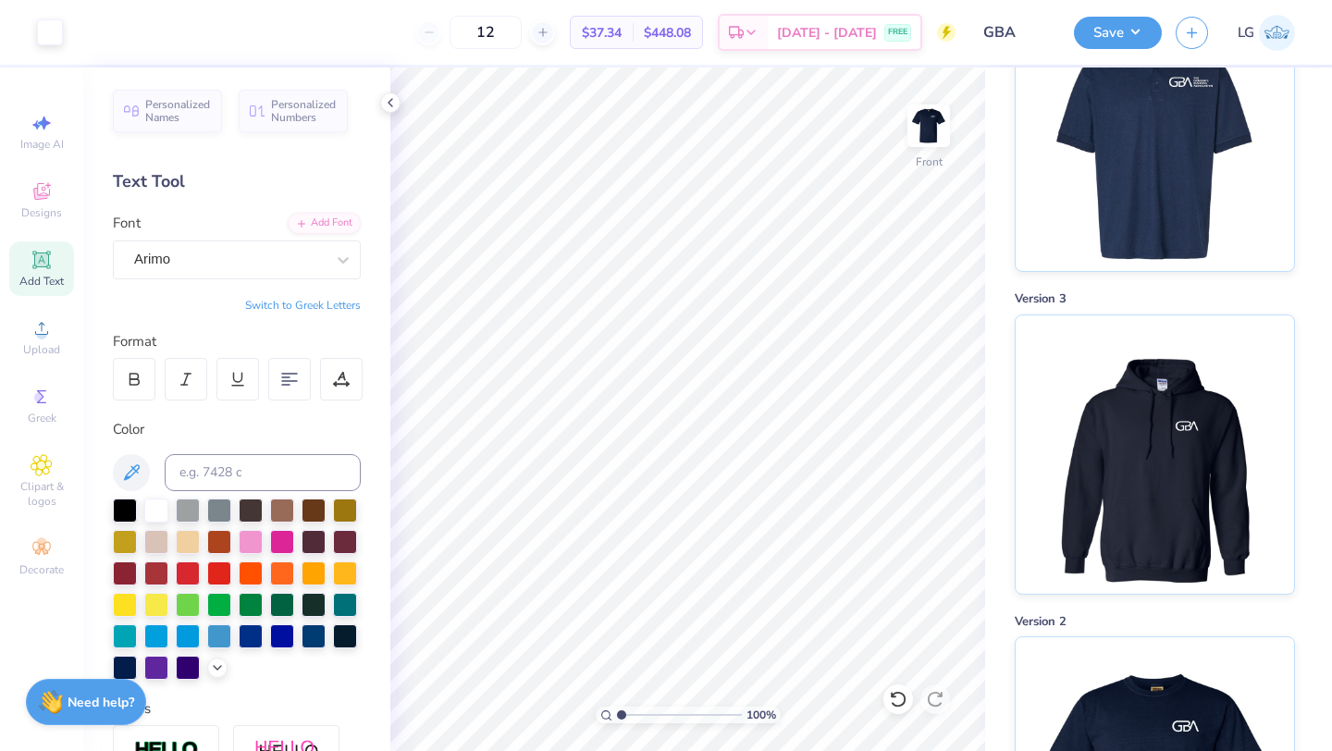
scroll to position [2599, 0]
